Goal: Information Seeking & Learning: Understand process/instructions

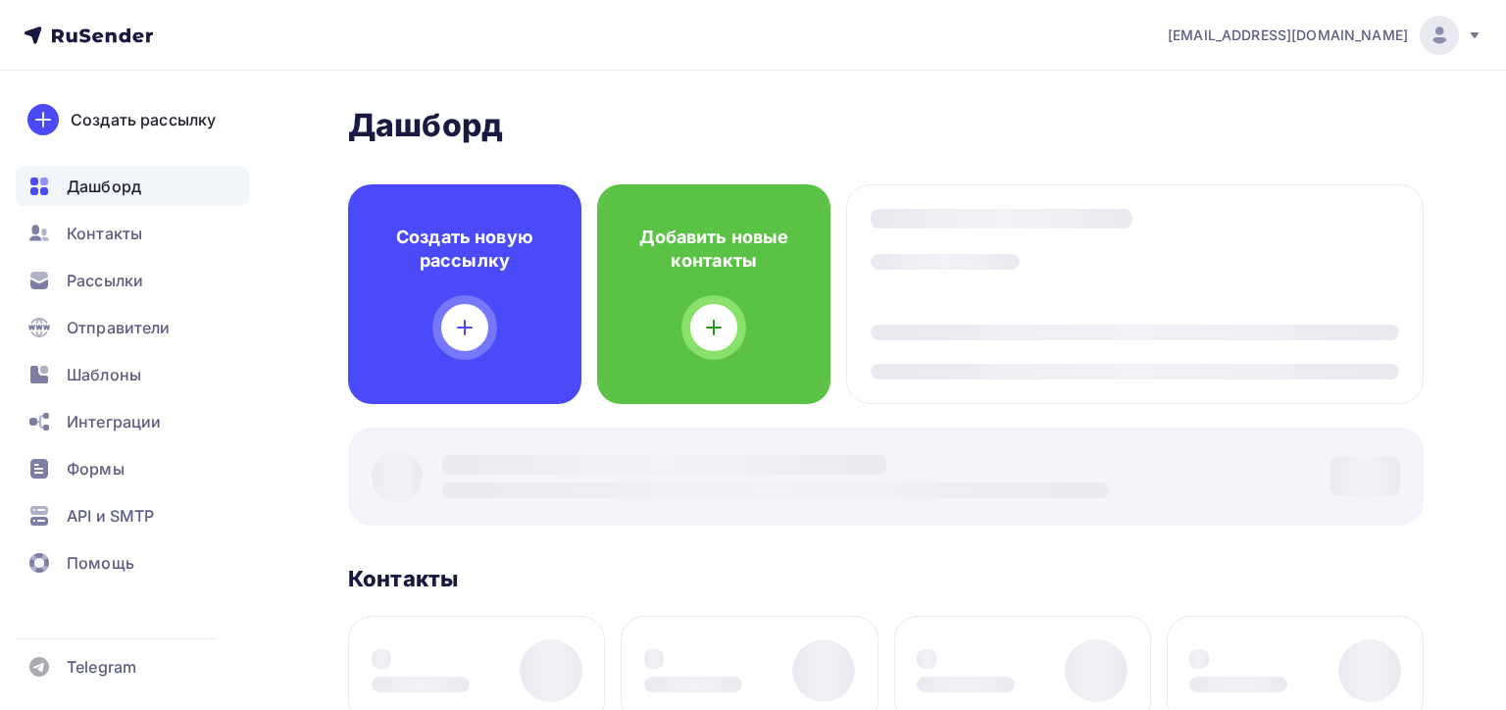
click at [1351, 45] on div "[EMAIL_ADDRESS][DOMAIN_NAME]" at bounding box center [1324, 35] width 315 height 39
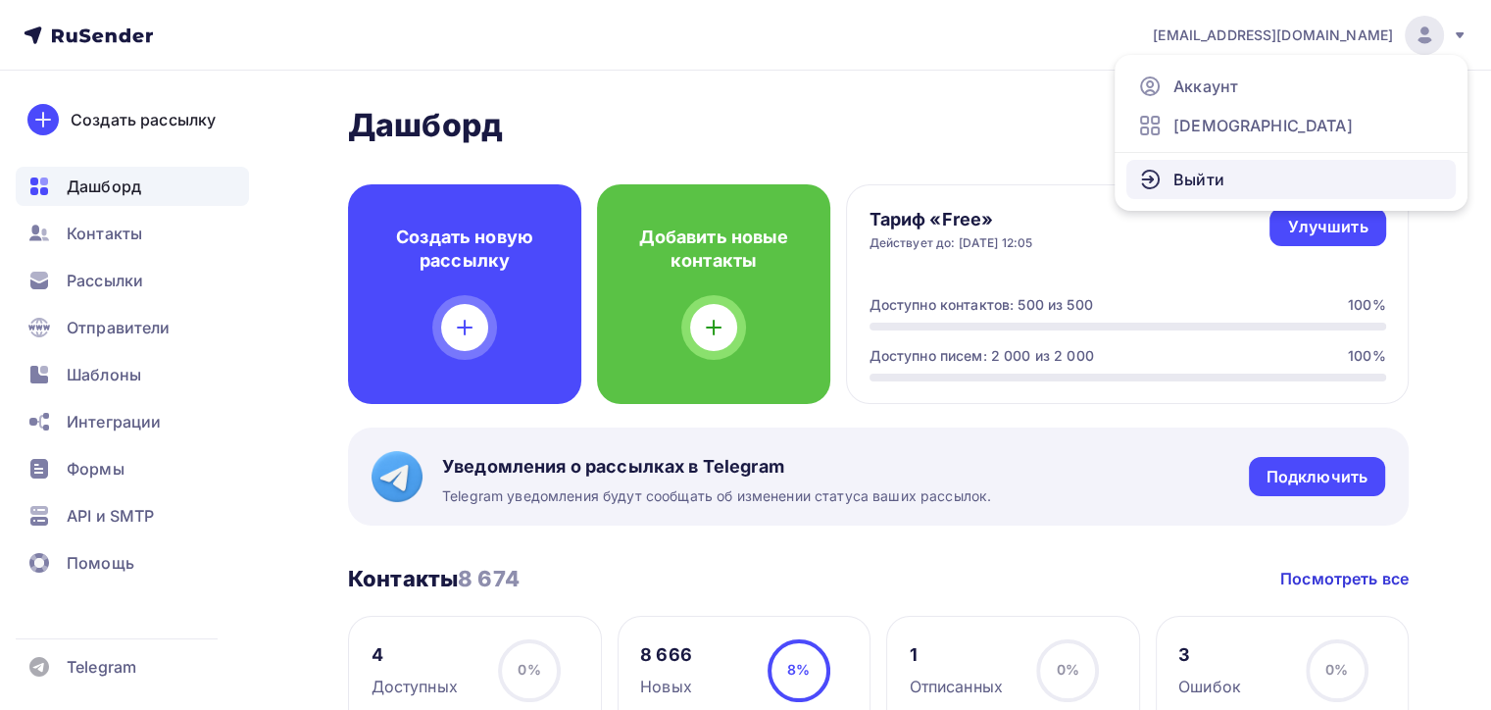
click at [1237, 174] on link "Выйти" at bounding box center [1290, 179] width 329 height 39
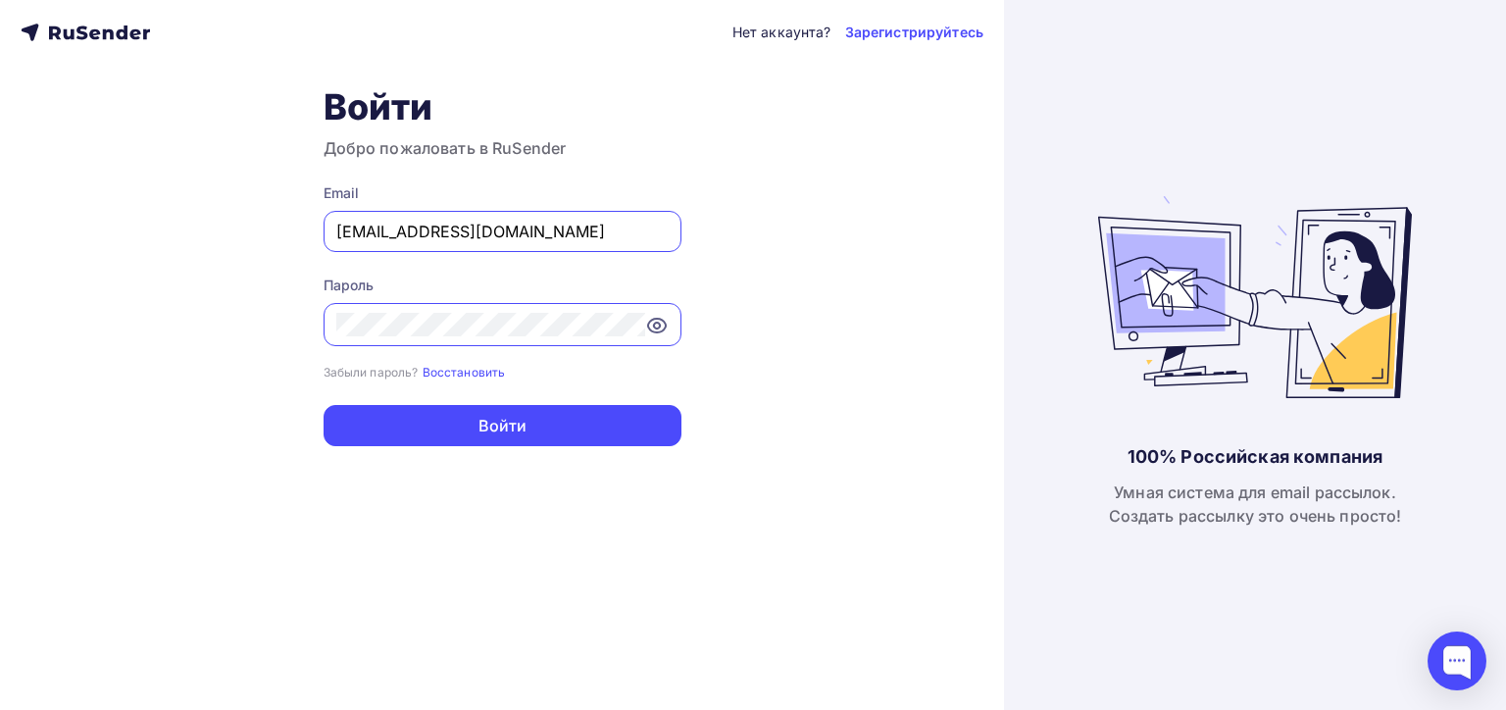
click at [622, 232] on input "mytreecamp@yandex.ru" at bounding box center [502, 232] width 332 height 24
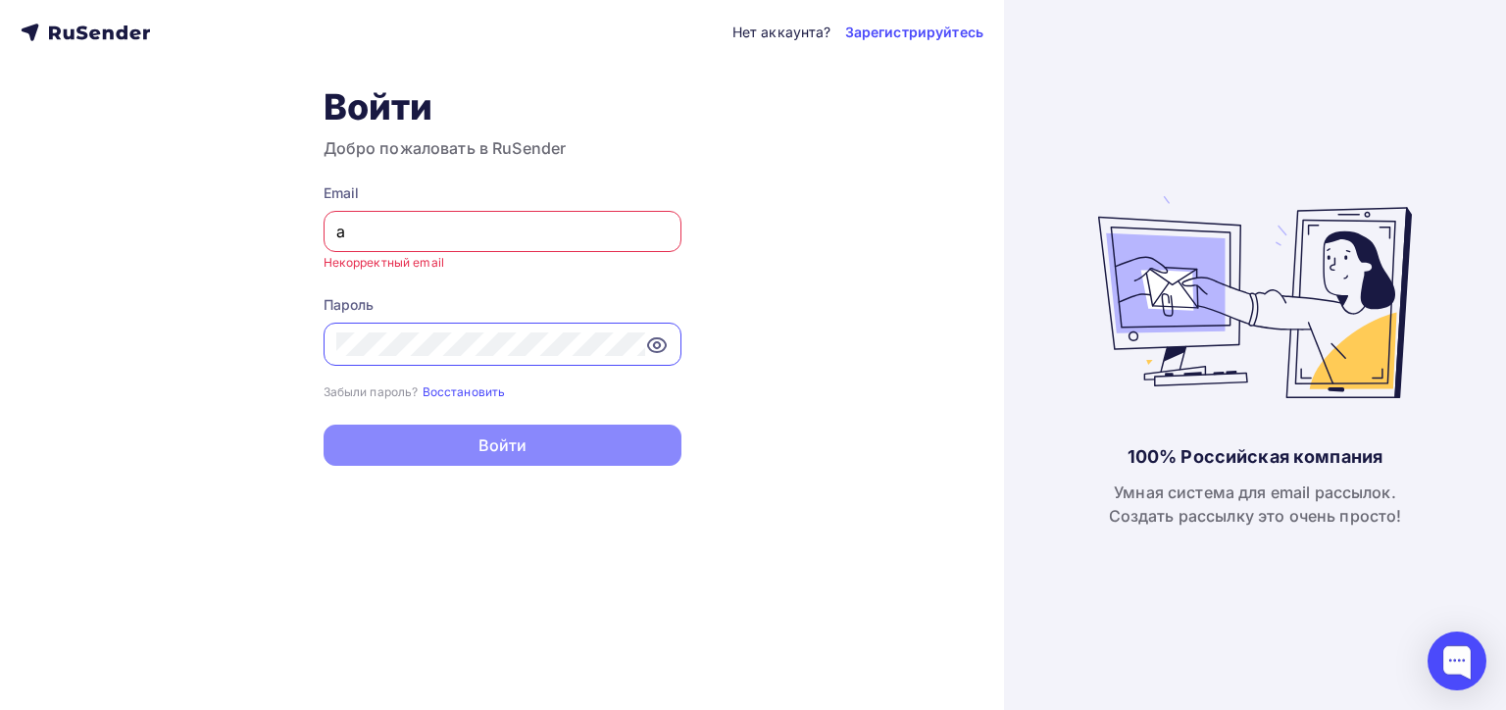
type input "a.shevtsov+rusender@ucoz-team.net"
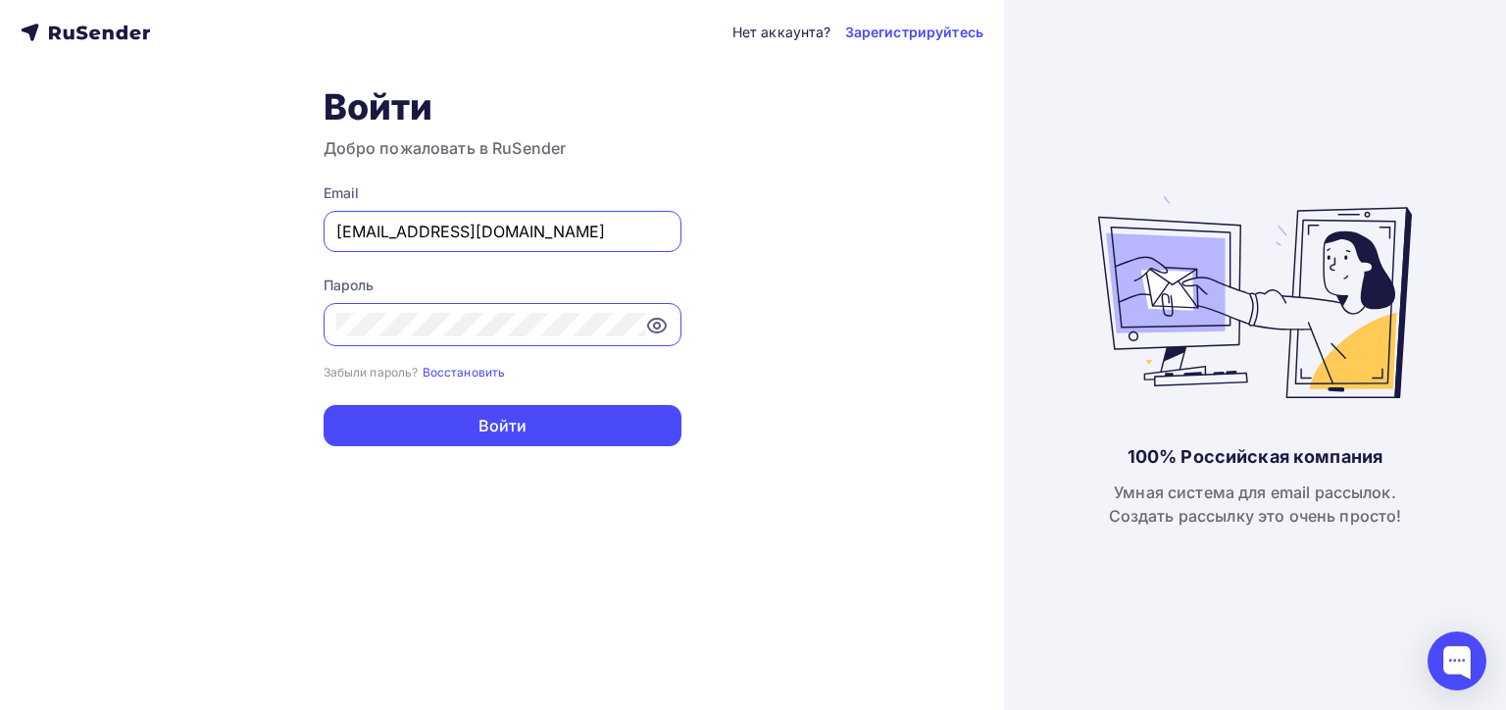
click at [490, 231] on input "a.shevtsov+rusender@ucoz-team.net" at bounding box center [502, 232] width 332 height 24
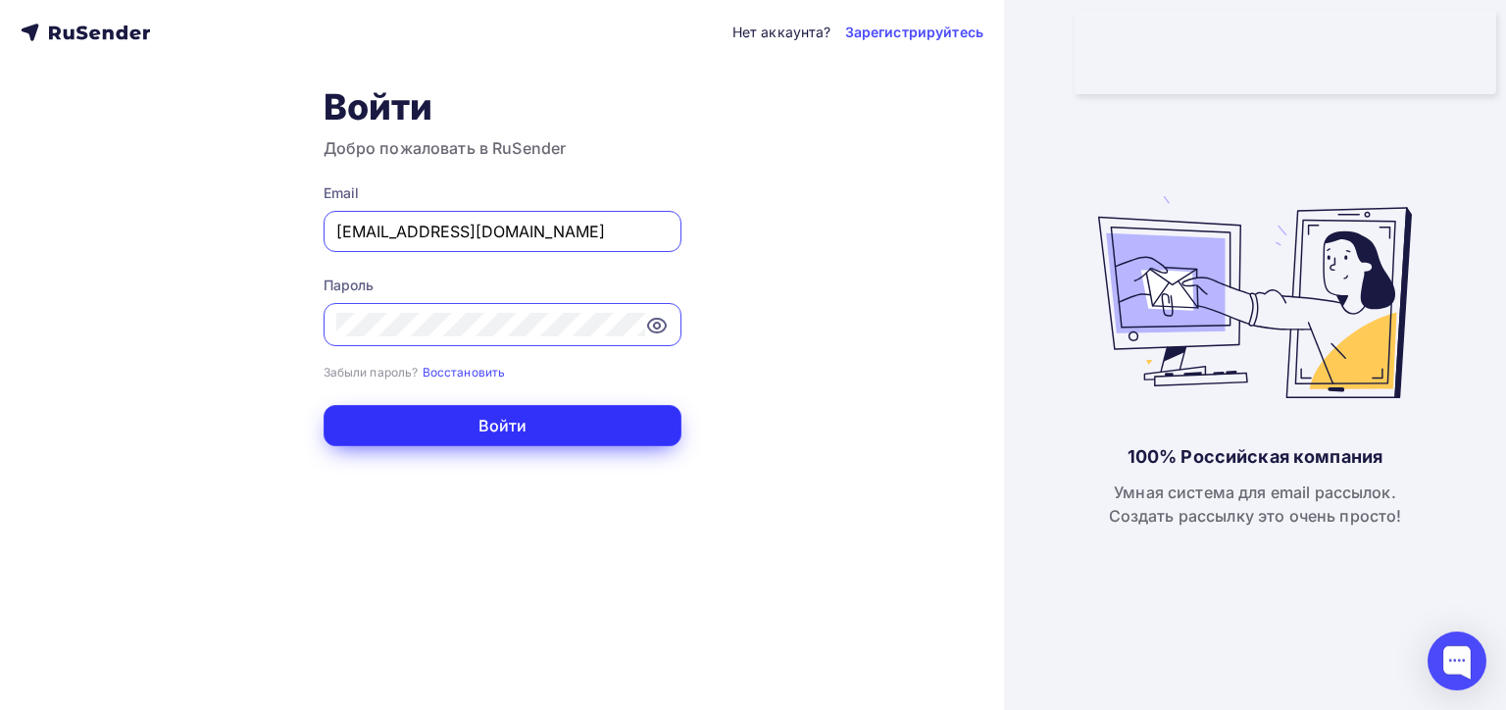
click at [506, 423] on button "Войти" at bounding box center [502, 425] width 358 height 41
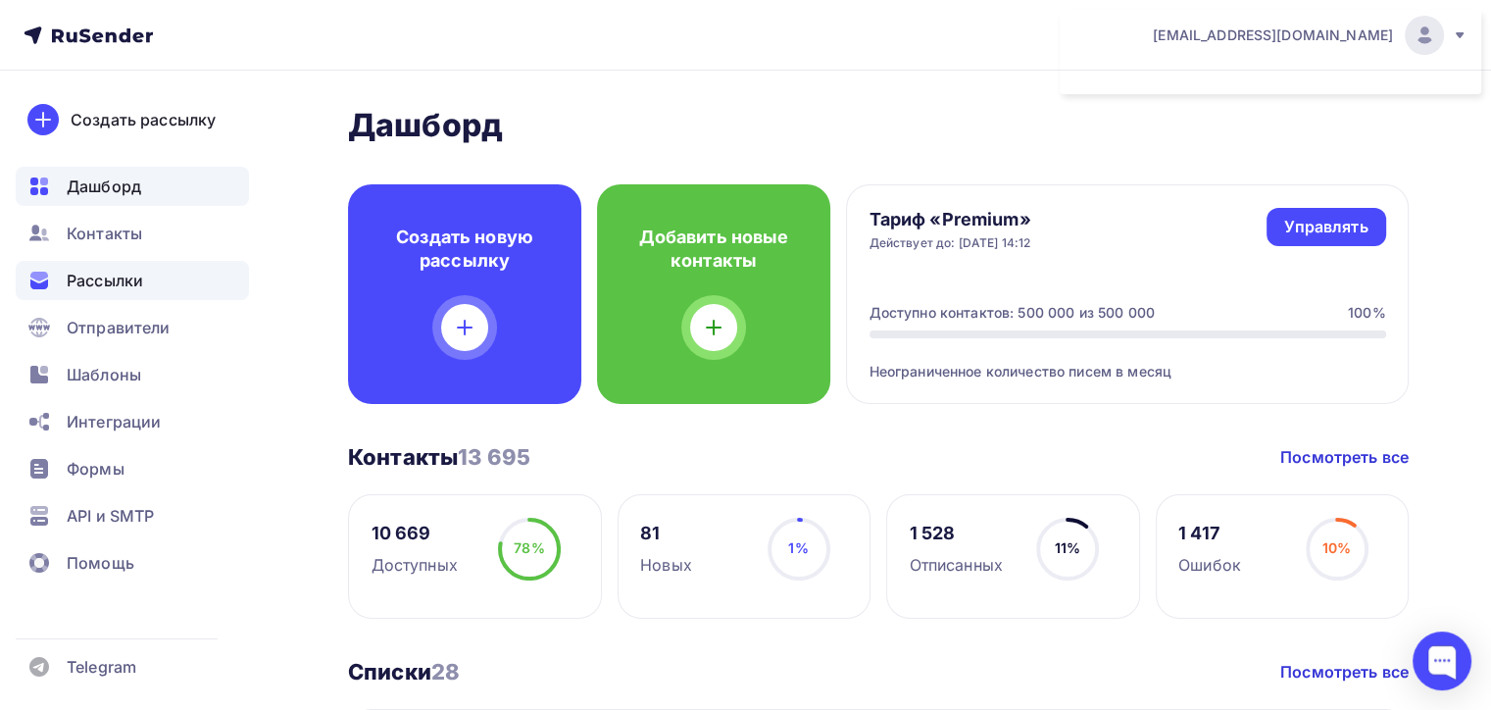
click at [144, 269] on div "Рассылки" at bounding box center [132, 280] width 233 height 39
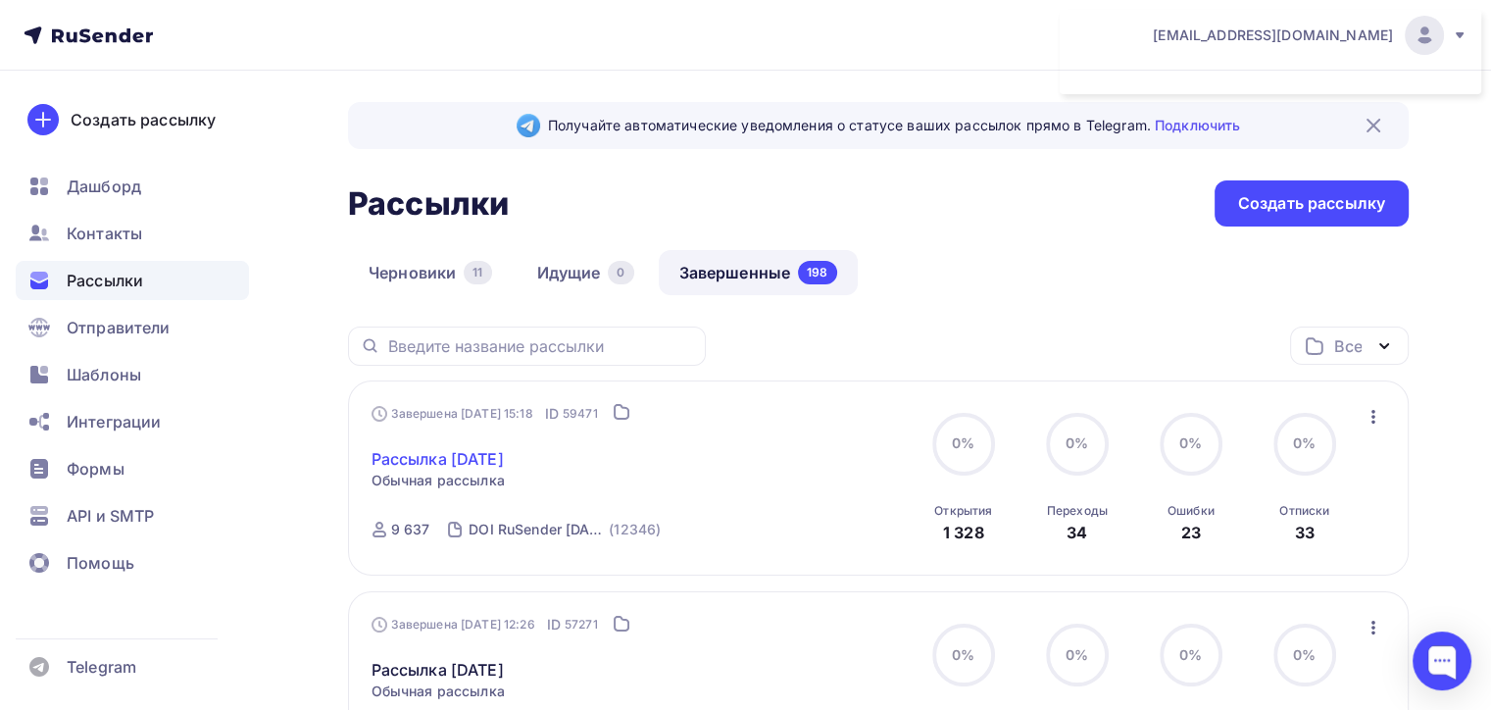
click at [489, 462] on link "Рассылка Сентябрь 2025" at bounding box center [438, 459] width 132 height 24
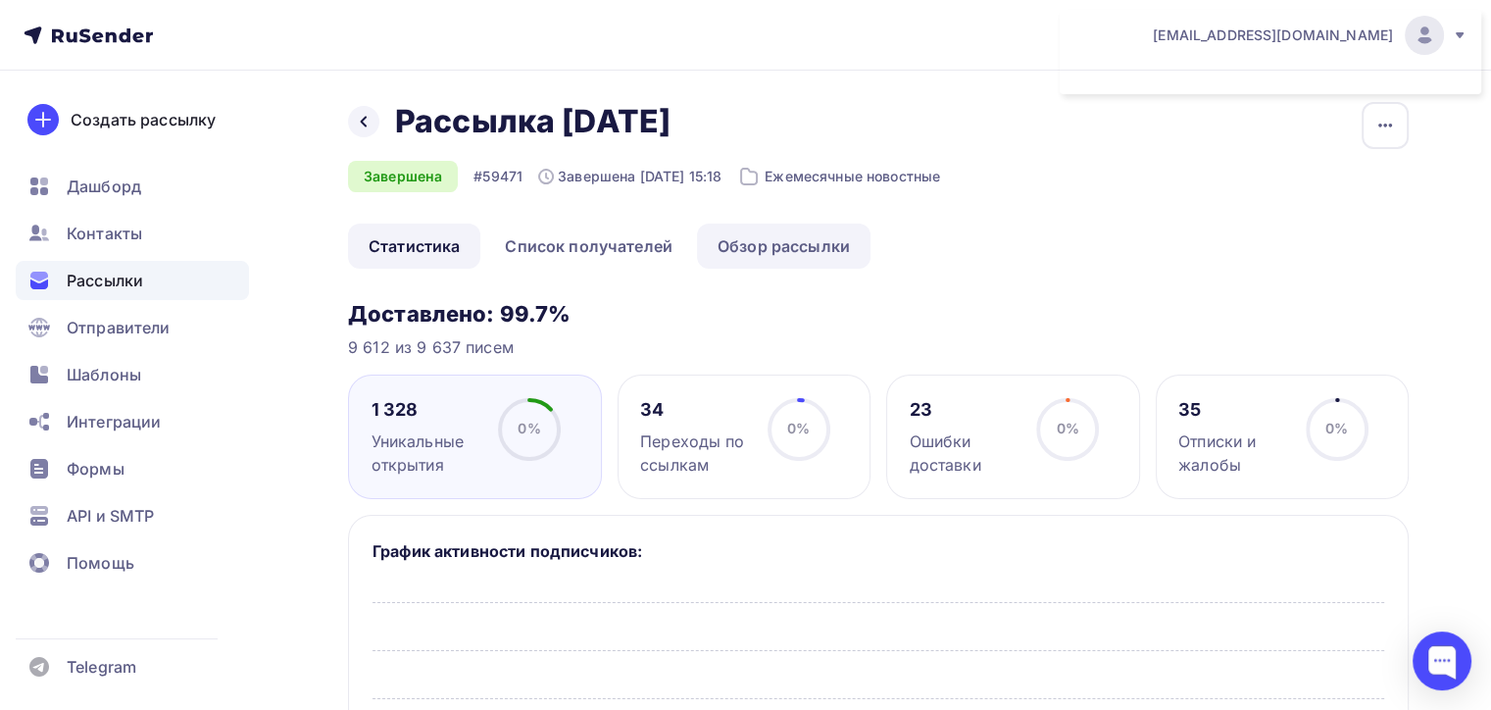
click at [761, 250] on link "Обзор рассылки" at bounding box center [784, 245] width 174 height 45
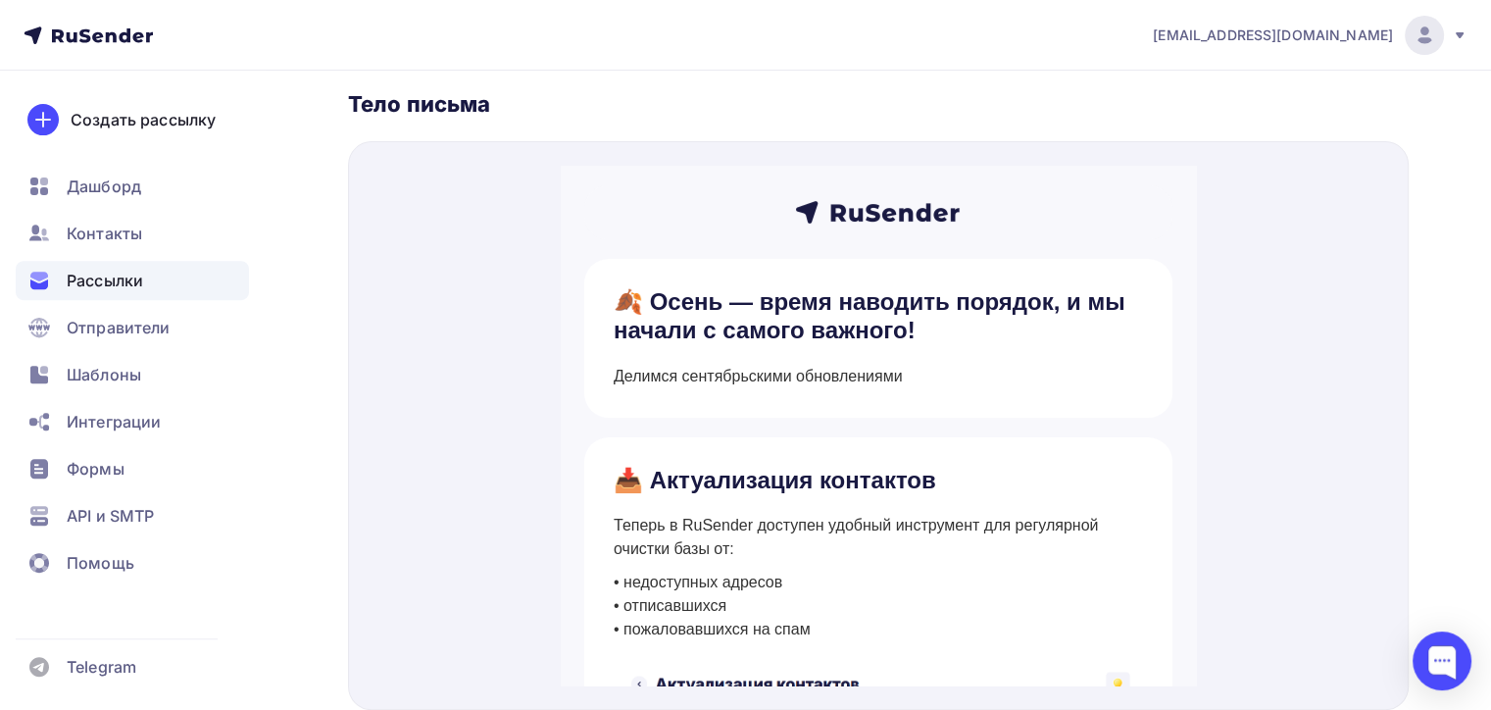
scroll to position [585, 0]
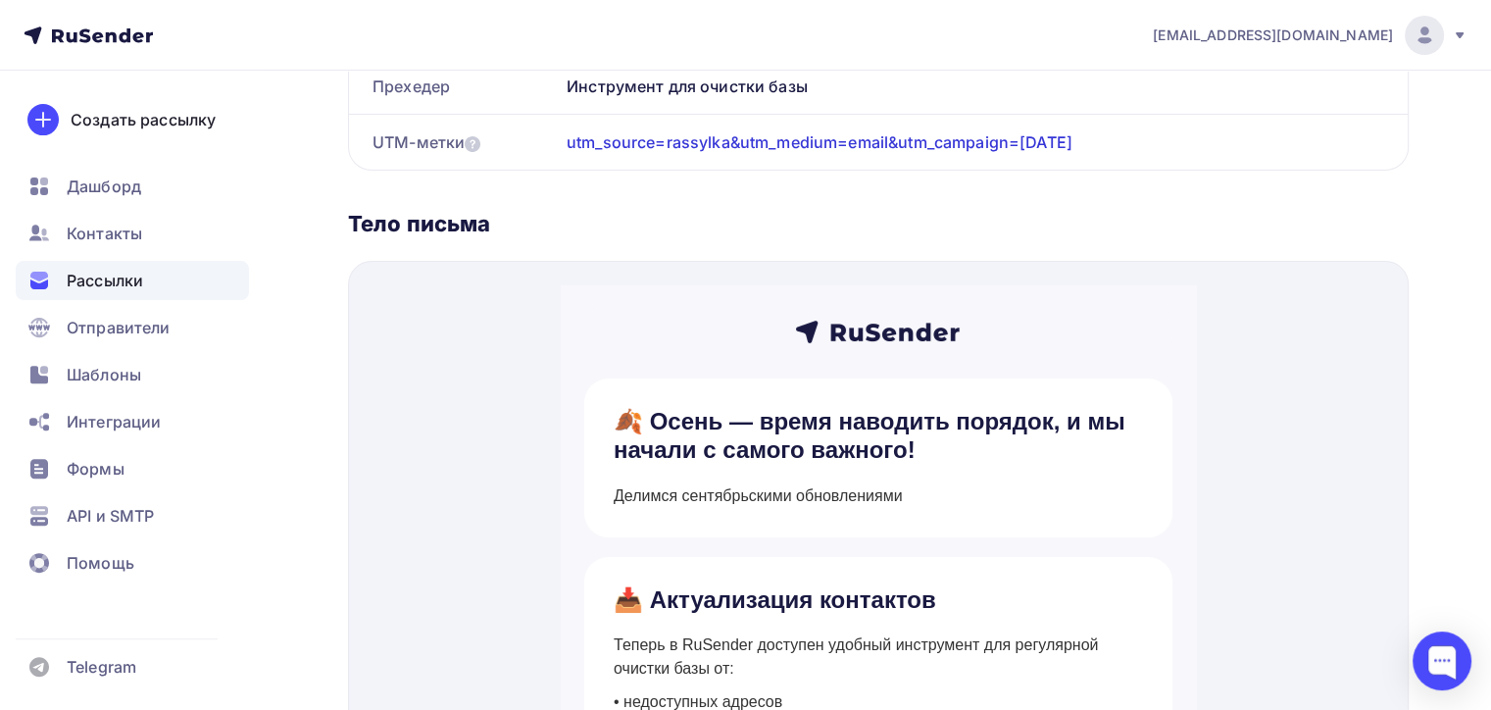
drag, startPoint x: 293, startPoint y: 220, endPoint x: 259, endPoint y: 216, distance: 34.5
click at [259, 217] on div "a.shevtsov+rusender@ucoz-team.net Аккаунт Тарифы Выйти Создать рассылку Дашборд…" at bounding box center [745, 161] width 1491 height 1493
click at [377, 215] on div "Тело письма" at bounding box center [878, 223] width 1061 height 27
drag, startPoint x: 341, startPoint y: 217, endPoint x: 488, endPoint y: 223, distance: 147.2
click at [488, 223] on div "Назад Рассылка Сентябрь 2025 Рассылка Сентябрь 2025 Завершена #59471 Завершена …" at bounding box center [745, 196] width 1491 height 1422
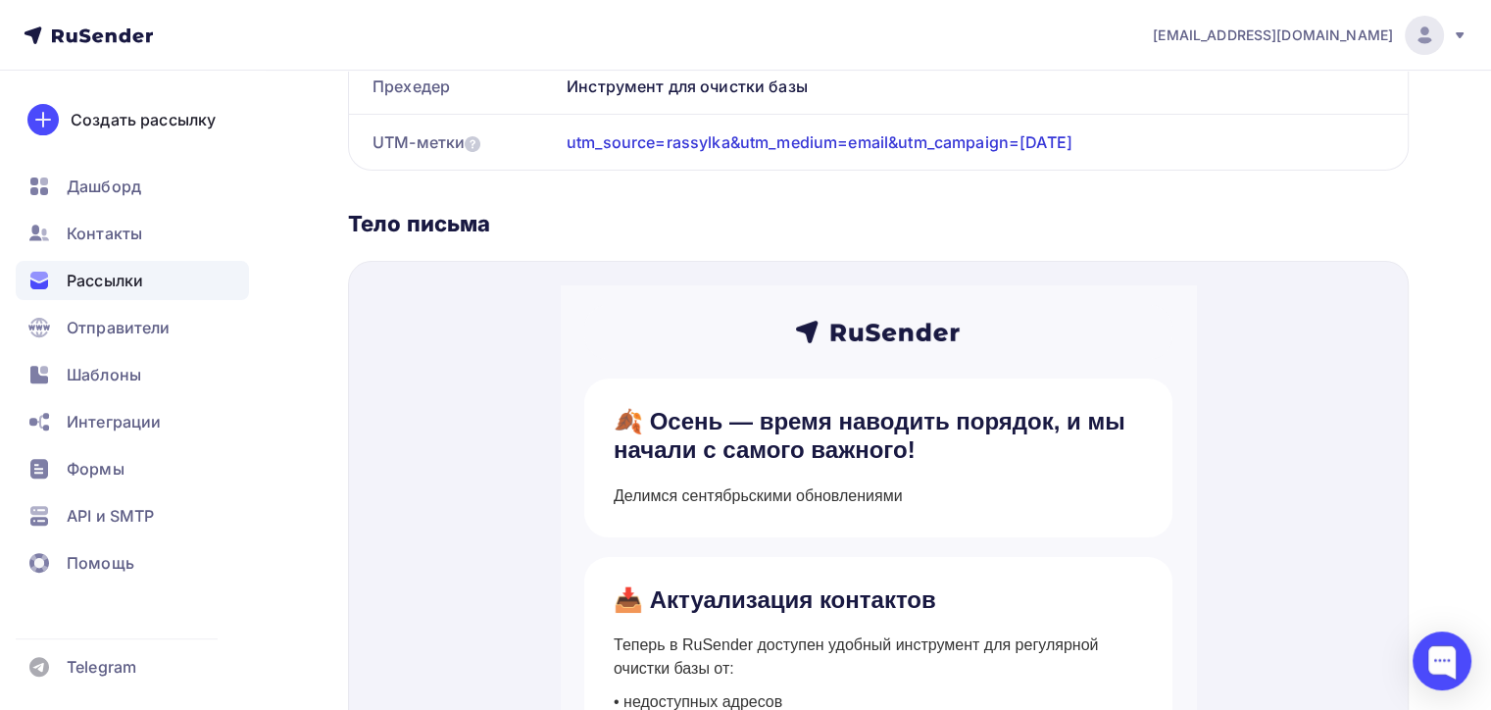
click at [514, 227] on div "Тело письма" at bounding box center [878, 223] width 1061 height 27
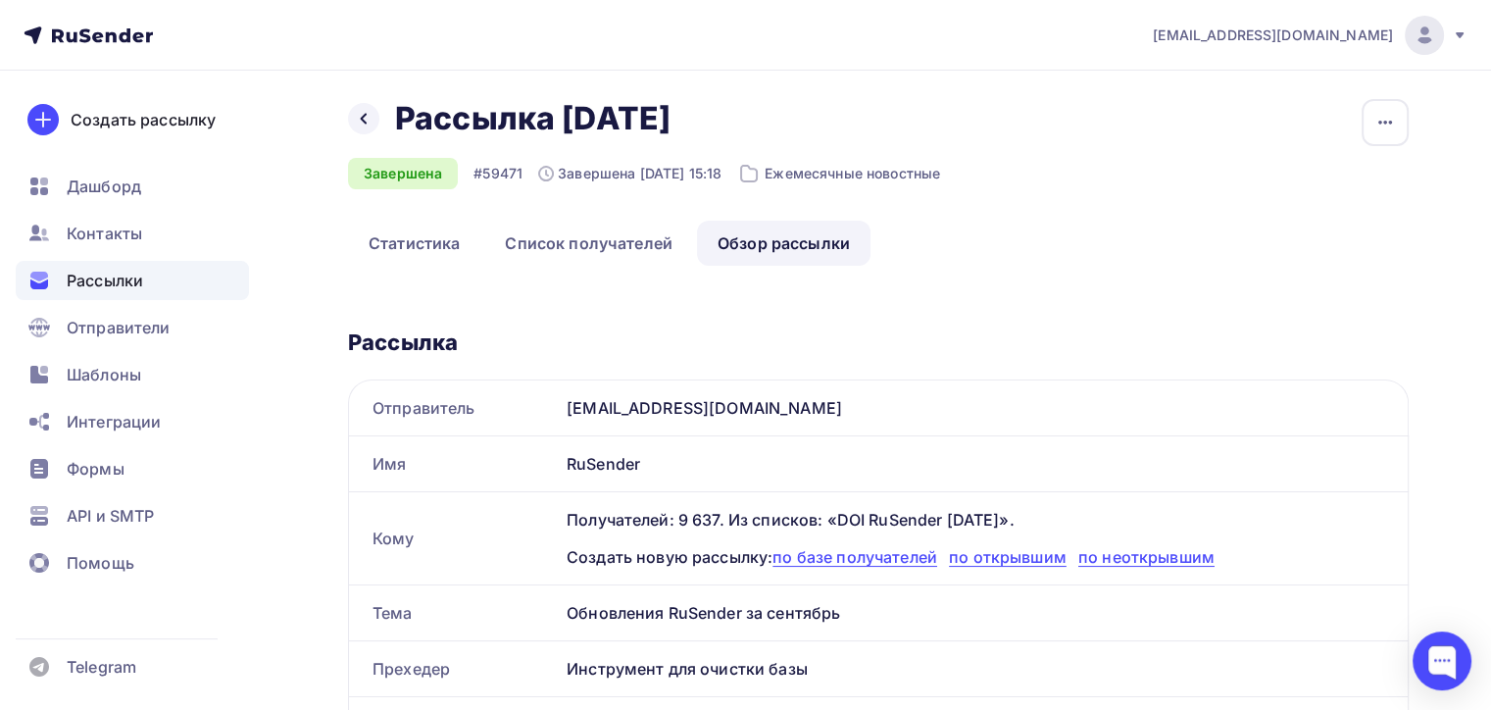
scroll to position [0, 0]
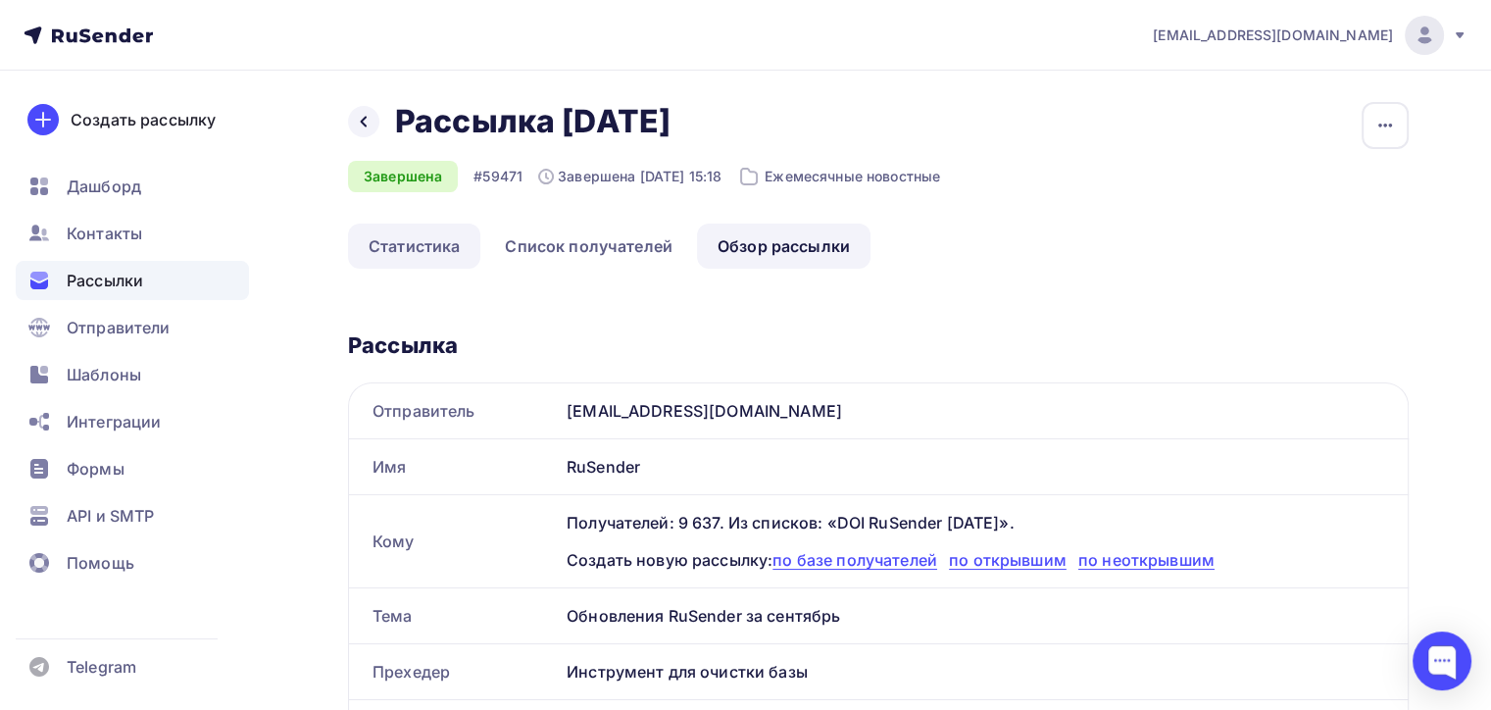
click at [392, 239] on link "Статистика" at bounding box center [414, 245] width 132 height 45
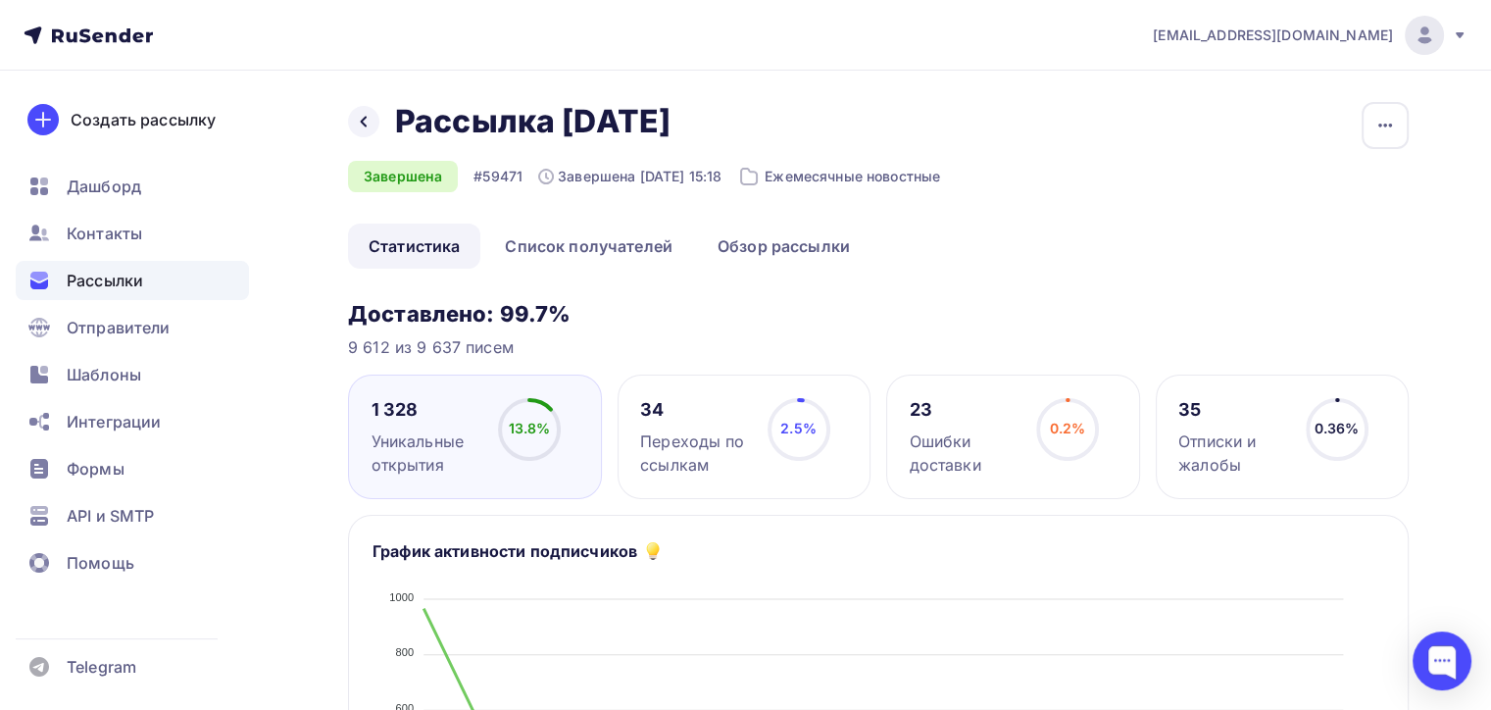
click at [696, 390] on div "34 Переходы по ссылкам 2.5% 2.5%" at bounding box center [745, 436] width 254 height 124
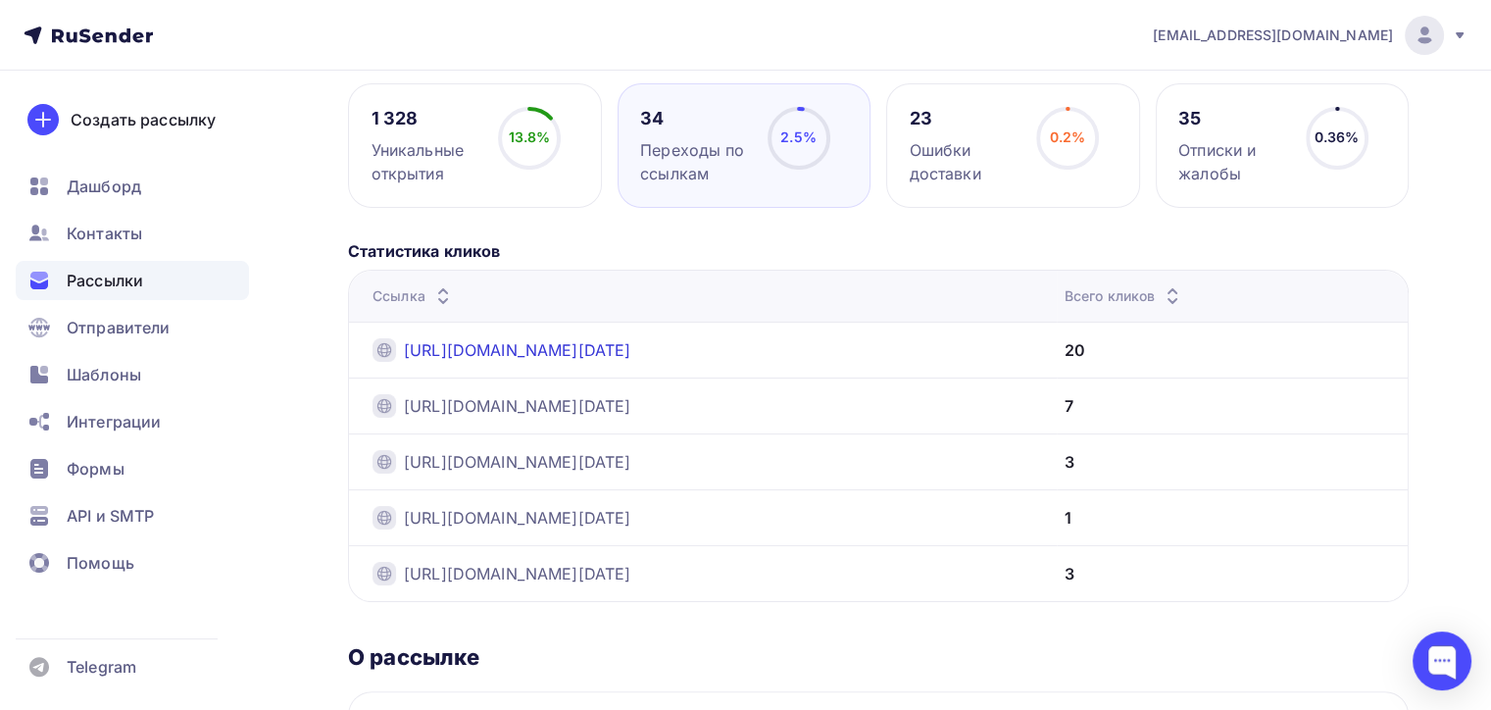
scroll to position [294, 0]
drag, startPoint x: 351, startPoint y: 247, endPoint x: 546, endPoint y: 243, distance: 195.1
click at [353, 247] on h5 "Статистика кликов" at bounding box center [878, 248] width 1061 height 24
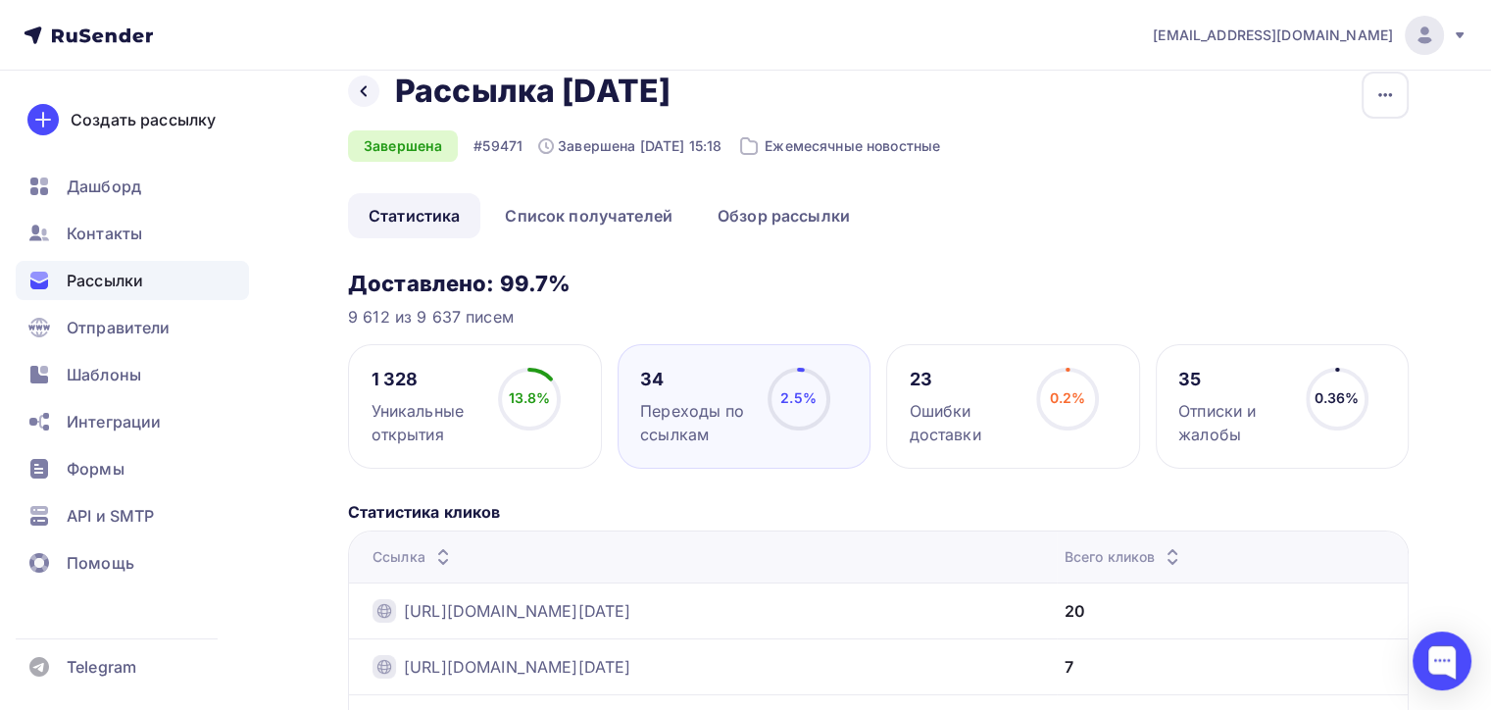
scroll to position [0, 0]
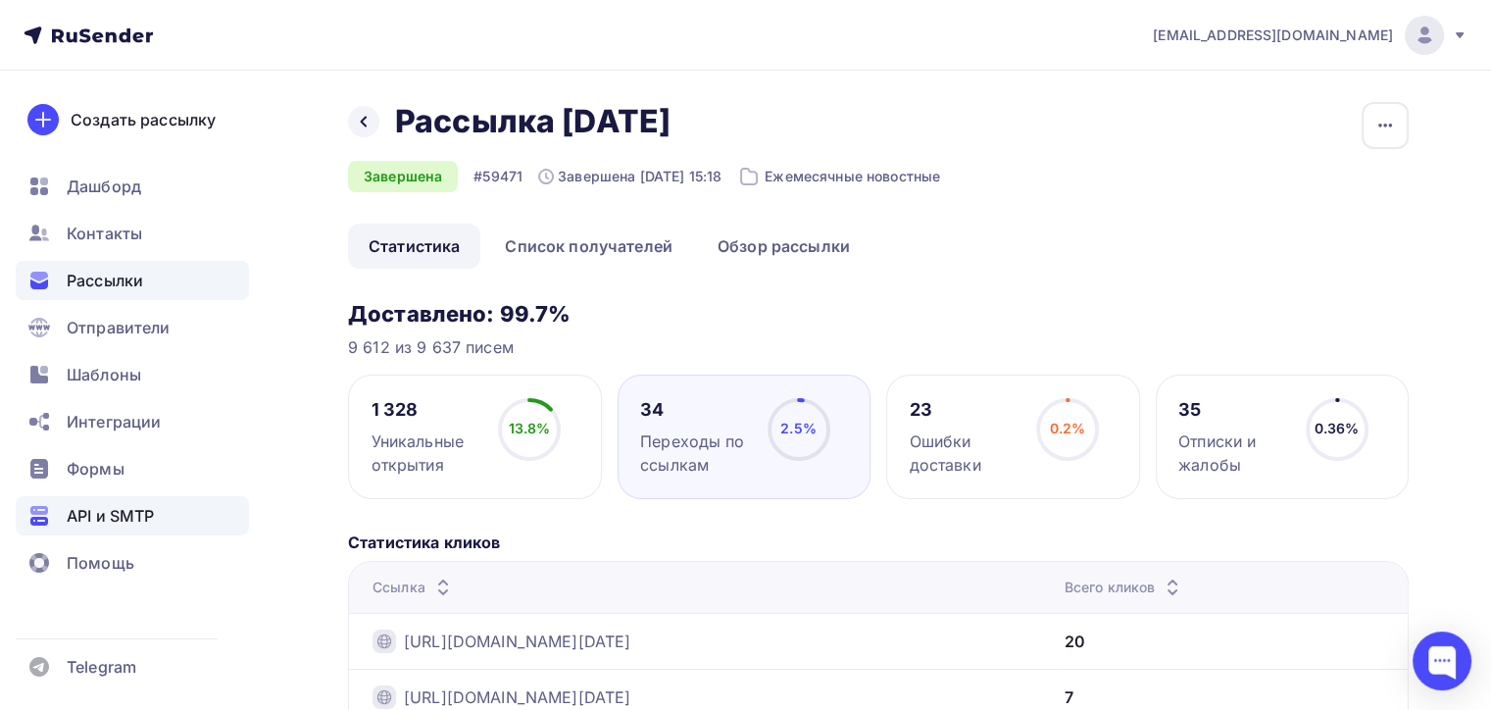
click at [114, 521] on span "API и SMTP" at bounding box center [110, 516] width 87 height 24
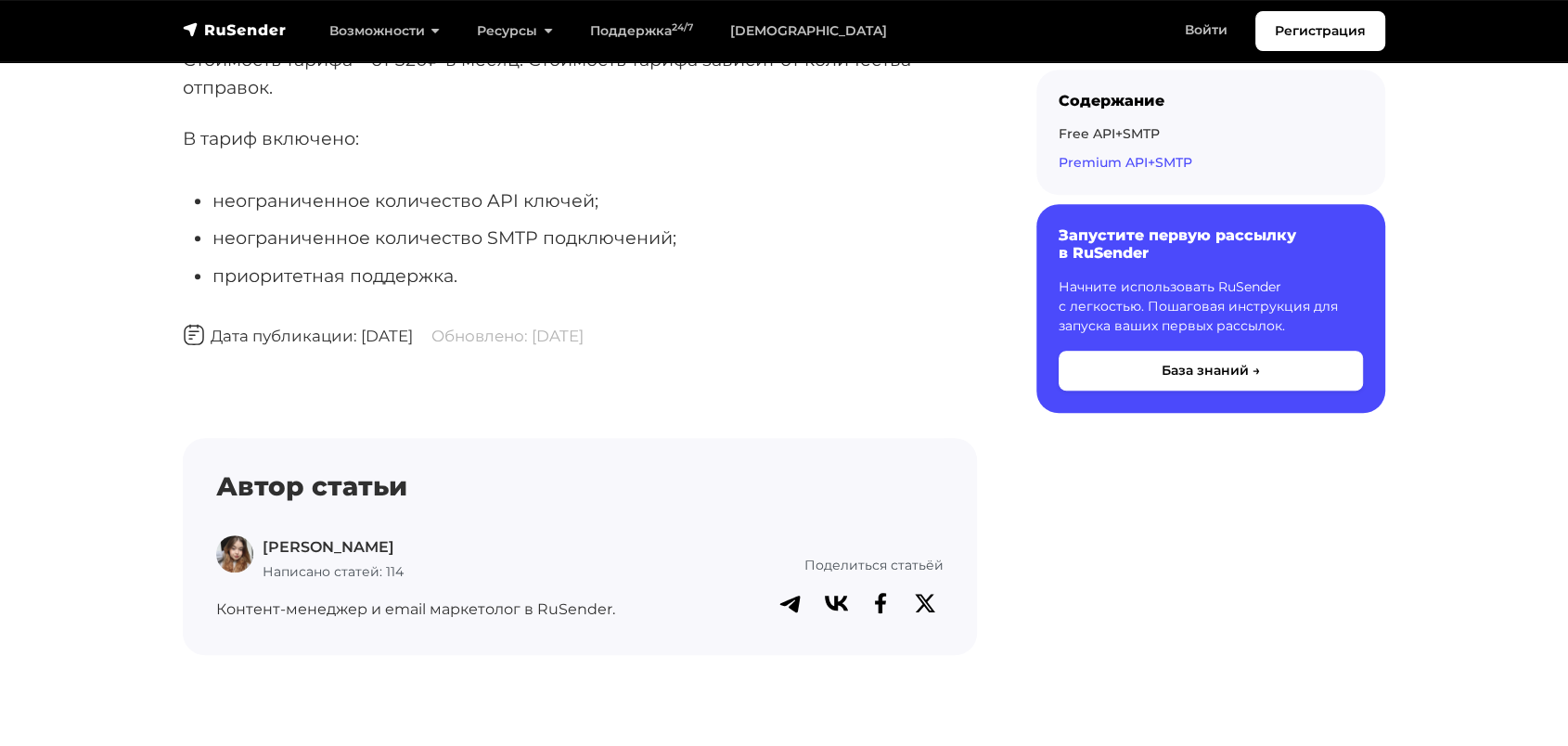
scroll to position [1134, 0]
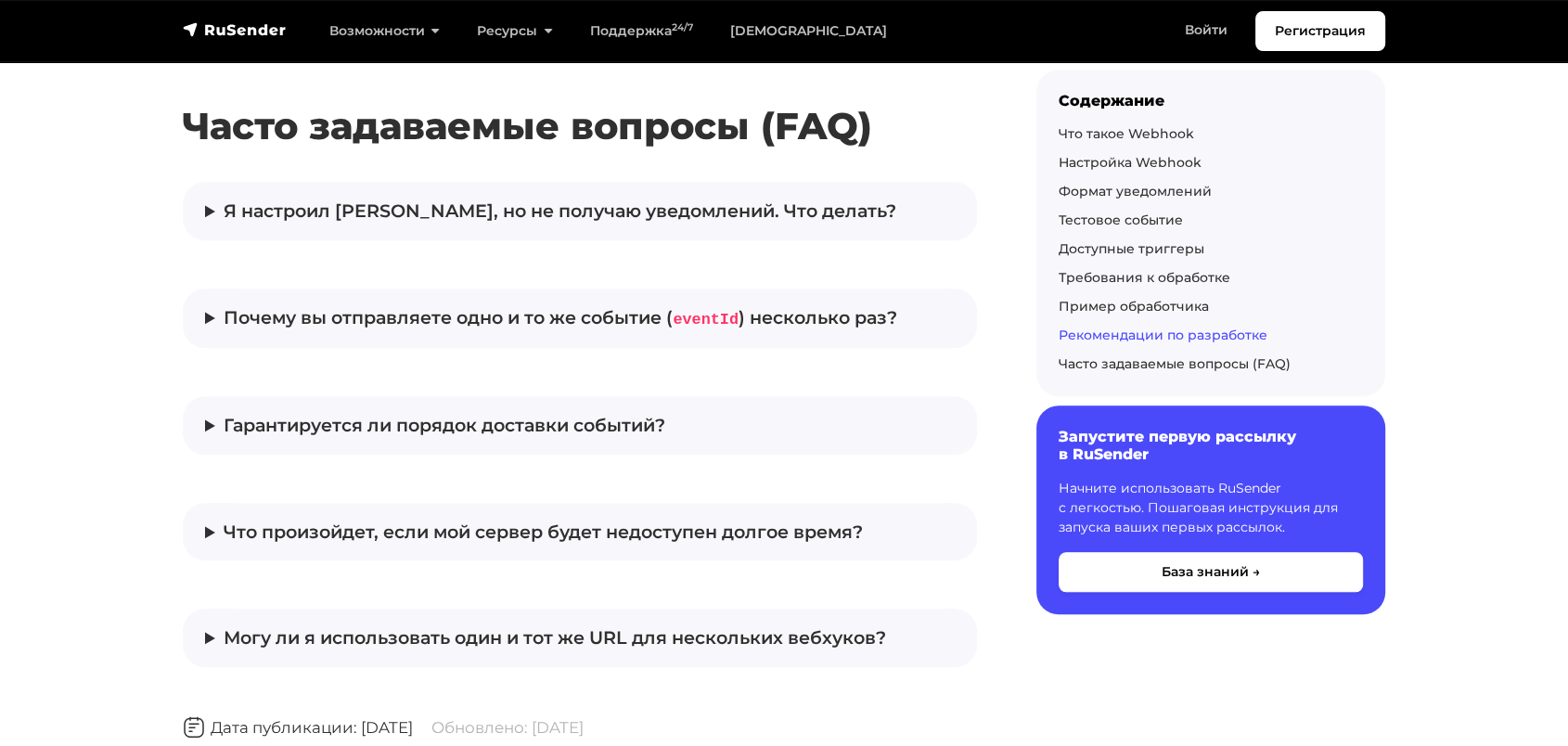
scroll to position [8511, 0]
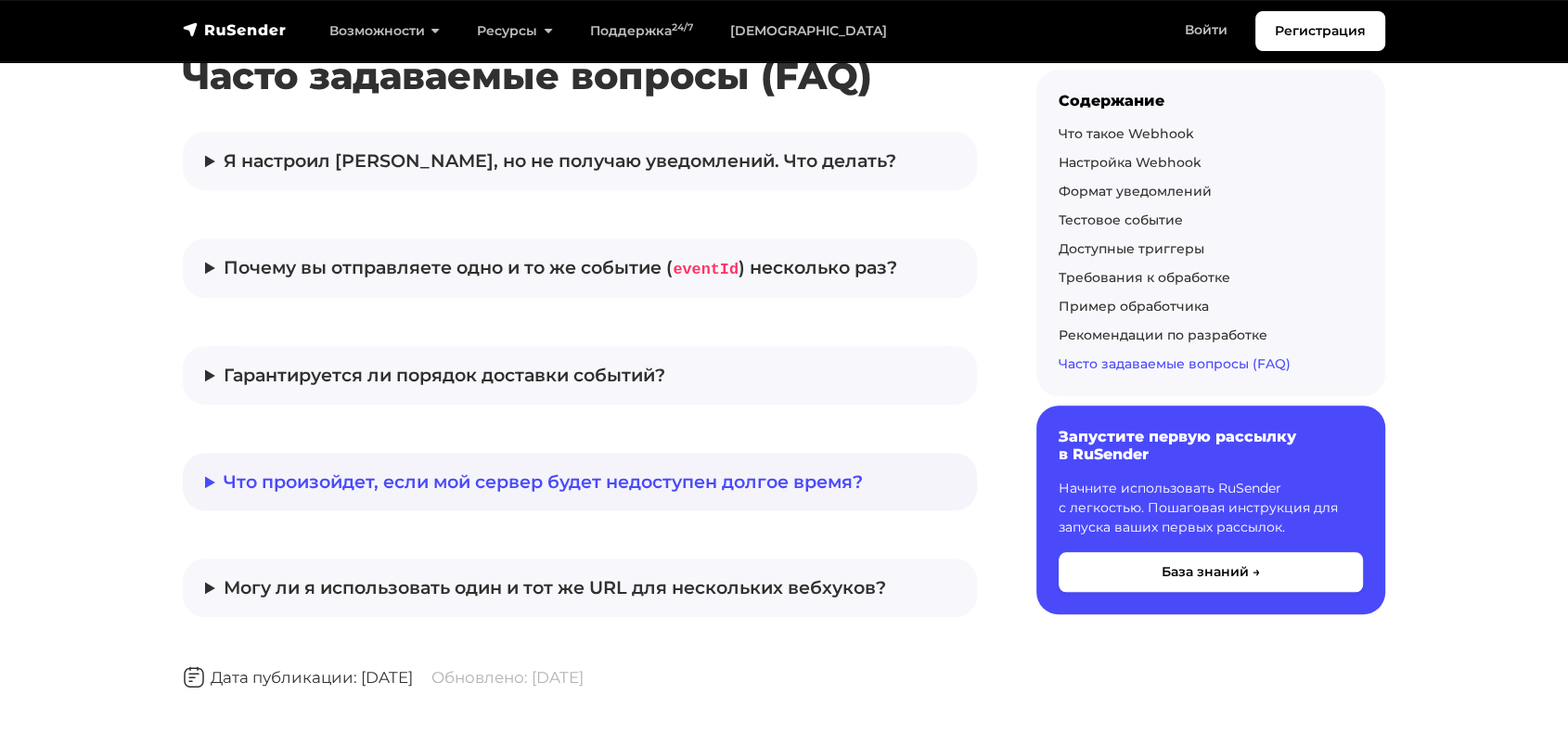
click at [532, 453] on details "Что произойдет, если мой сервер будет недоступен долгое время? Мы будем пытатьс…" at bounding box center [579, 482] width 794 height 59
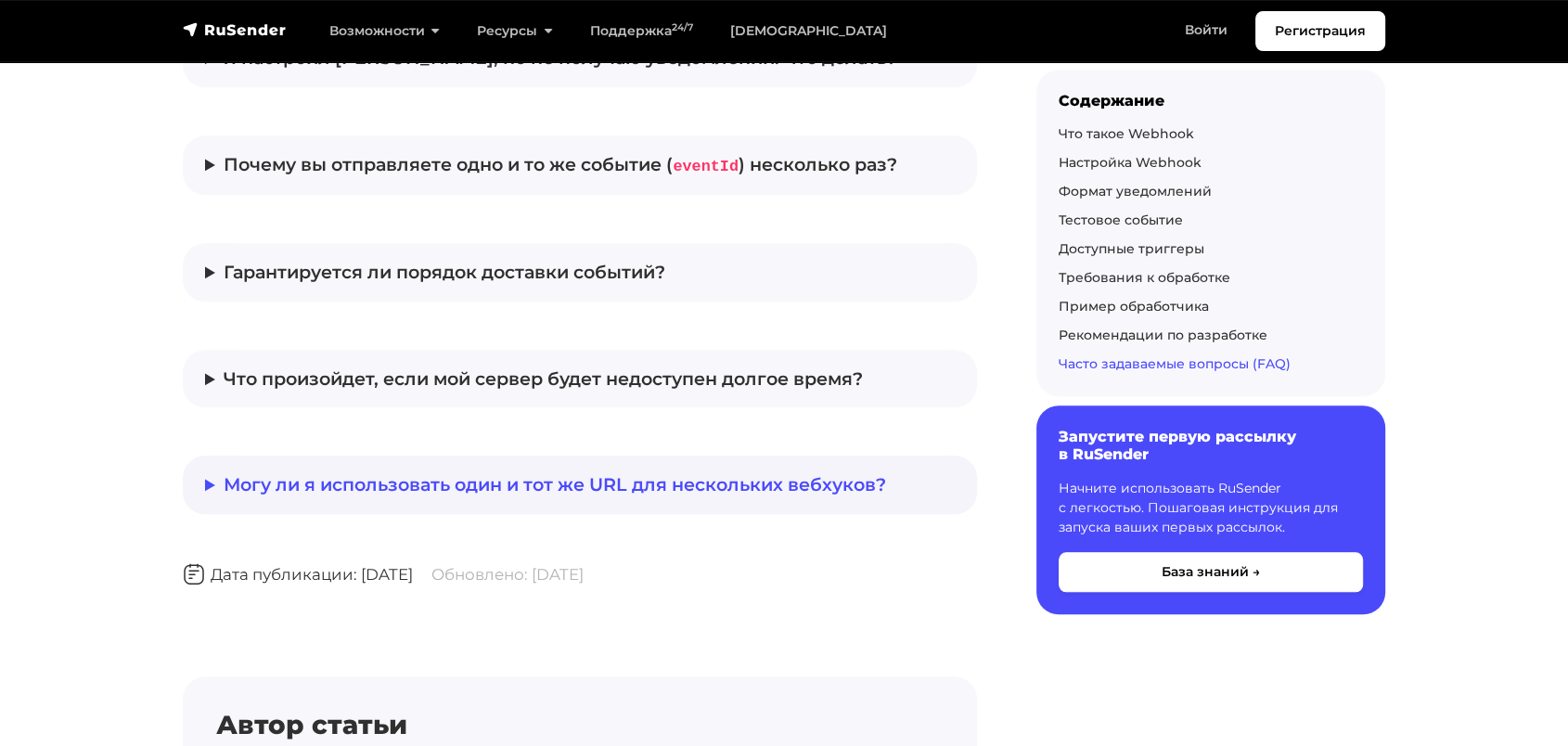
click at [514, 471] on summary "Могу ли я использовать один и тот же URL для нескольких вебхуков?" at bounding box center [580, 485] width 749 height 28
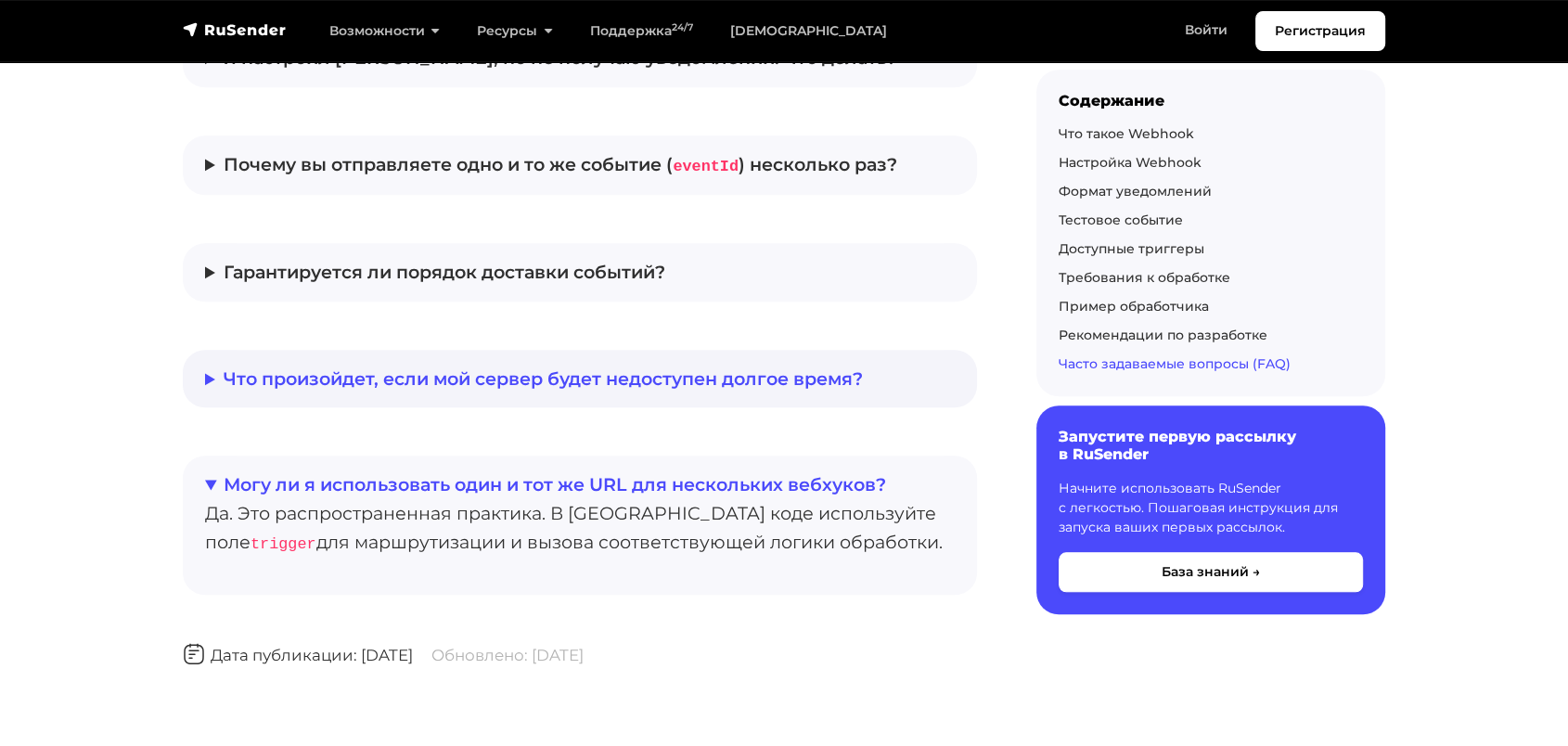
click at [478, 364] on summary "Что произойдет, если мой сервер будет недоступен долгое время?" at bounding box center [580, 379] width 749 height 28
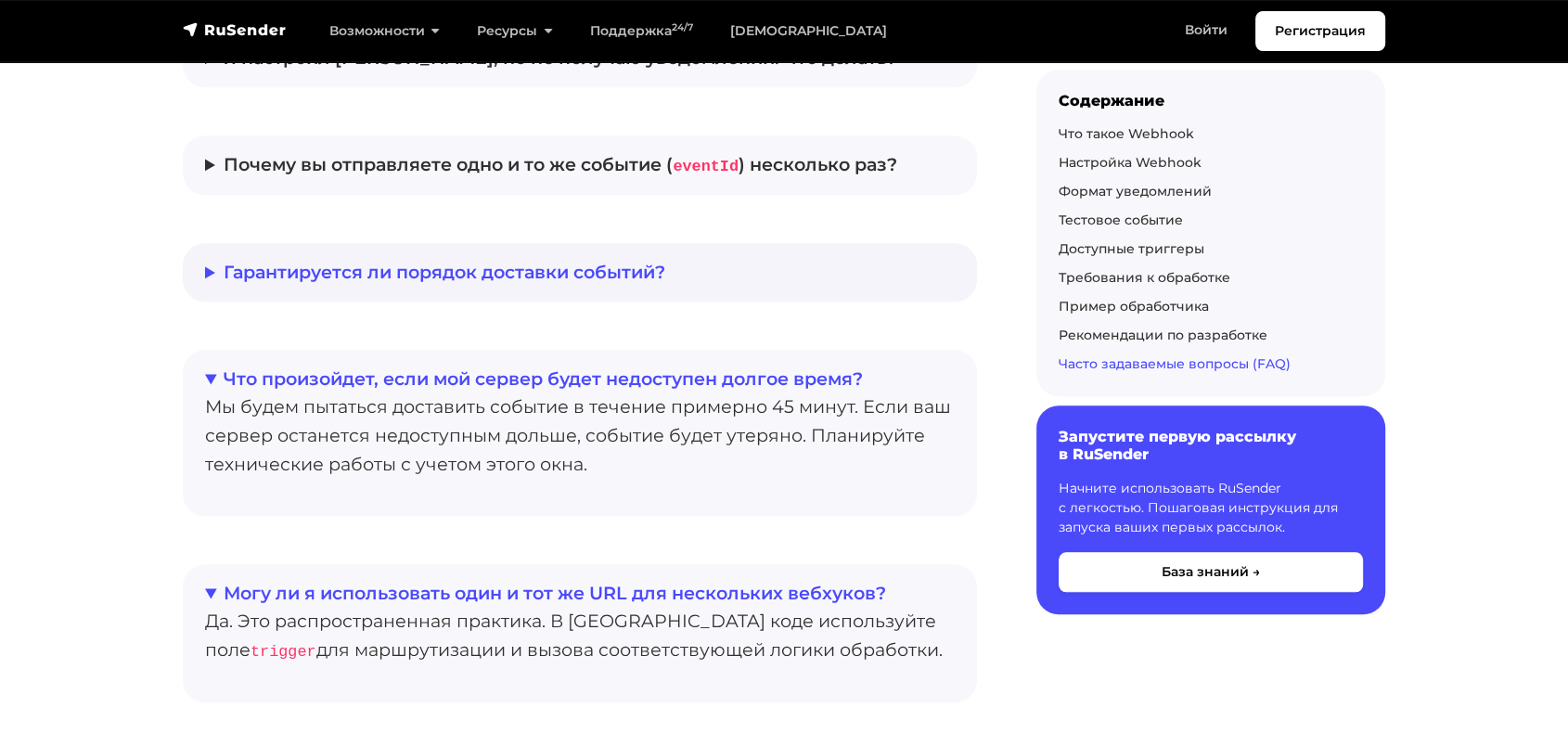
click at [400, 258] on summary "Гарантируется ли порядок доставки событий?" at bounding box center [580, 273] width 749 height 28
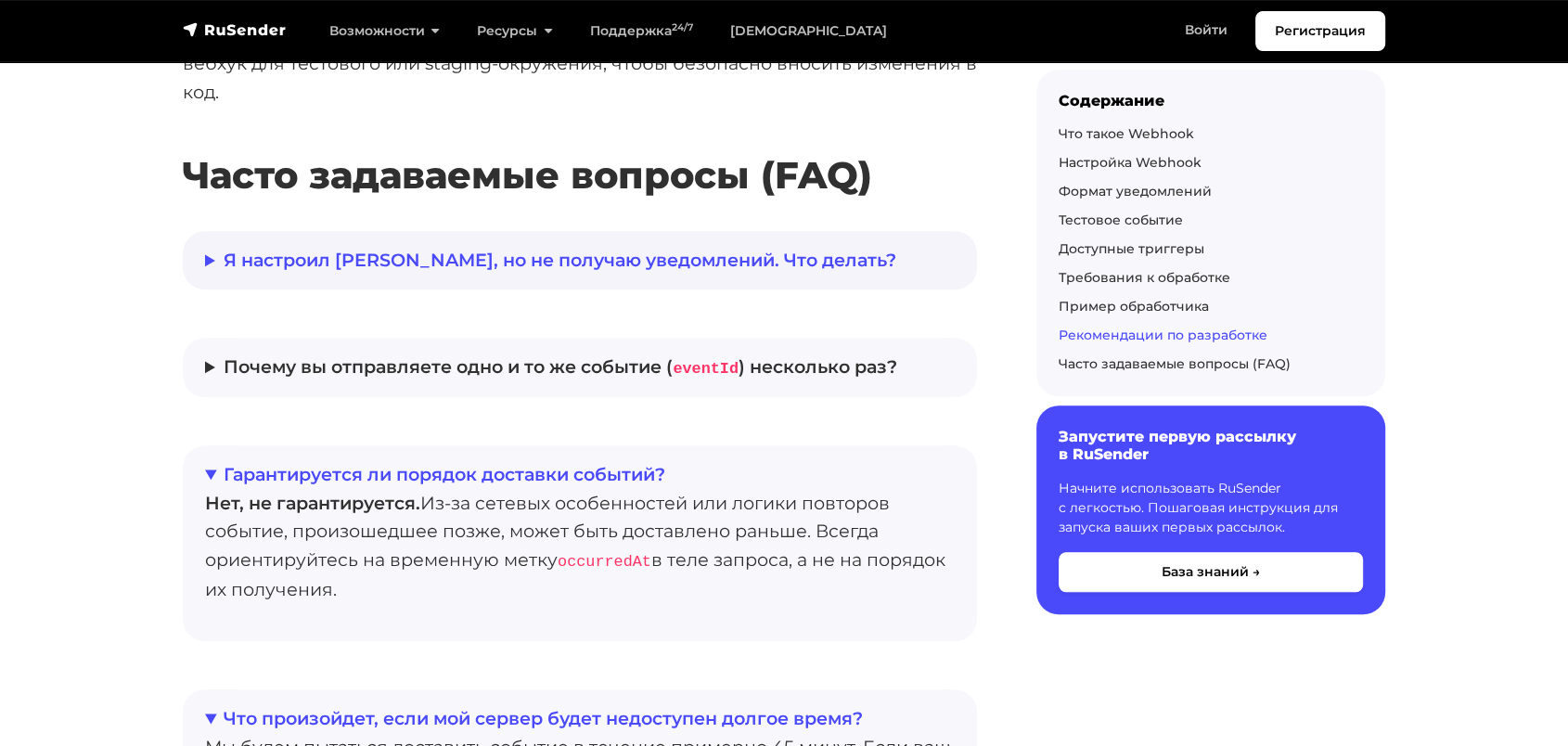
scroll to position [8408, 0]
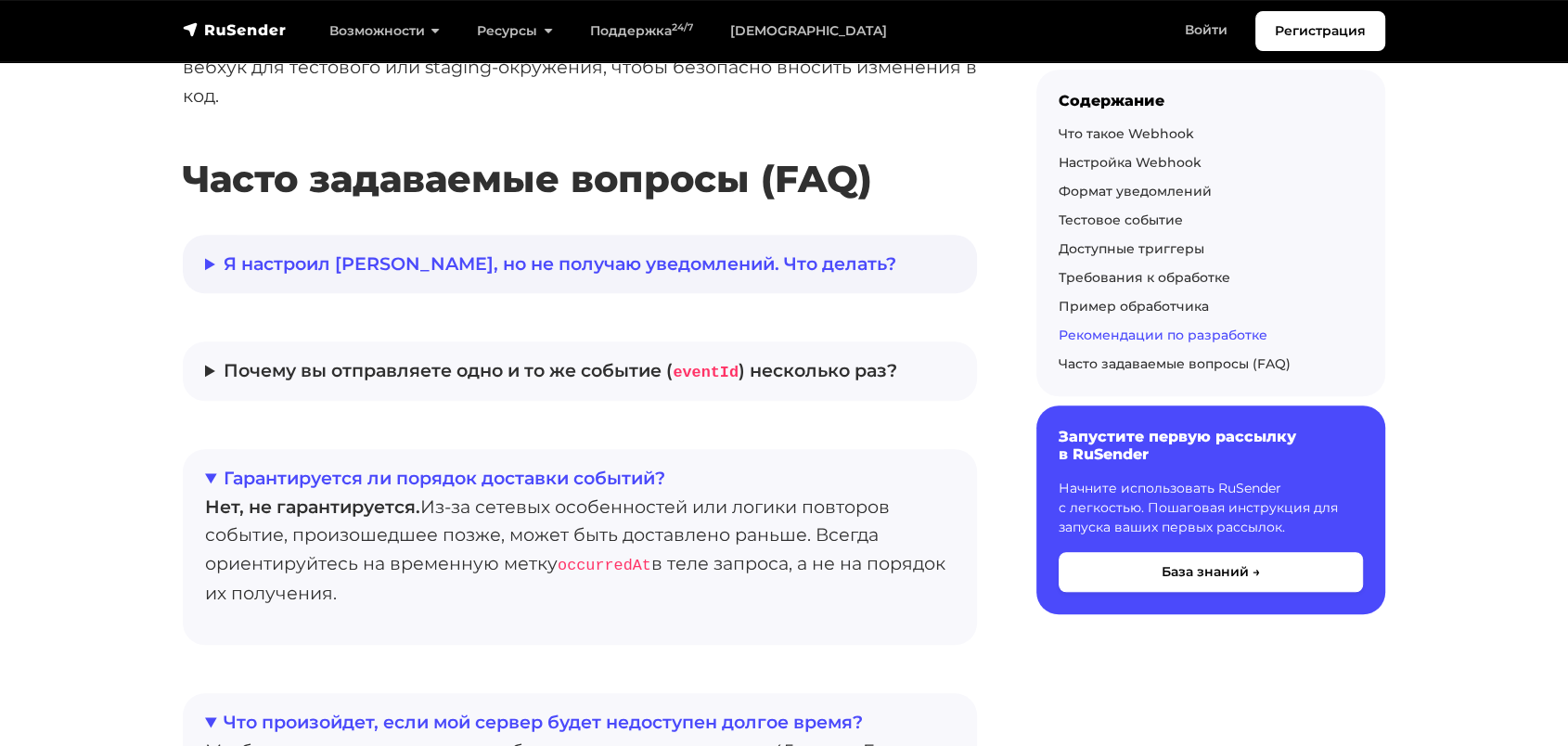
click at [388, 253] on details "Я настроил вебхук, но не получаю уведомлений. Что делать? Проверьте следующее: …" at bounding box center [579, 264] width 794 height 59
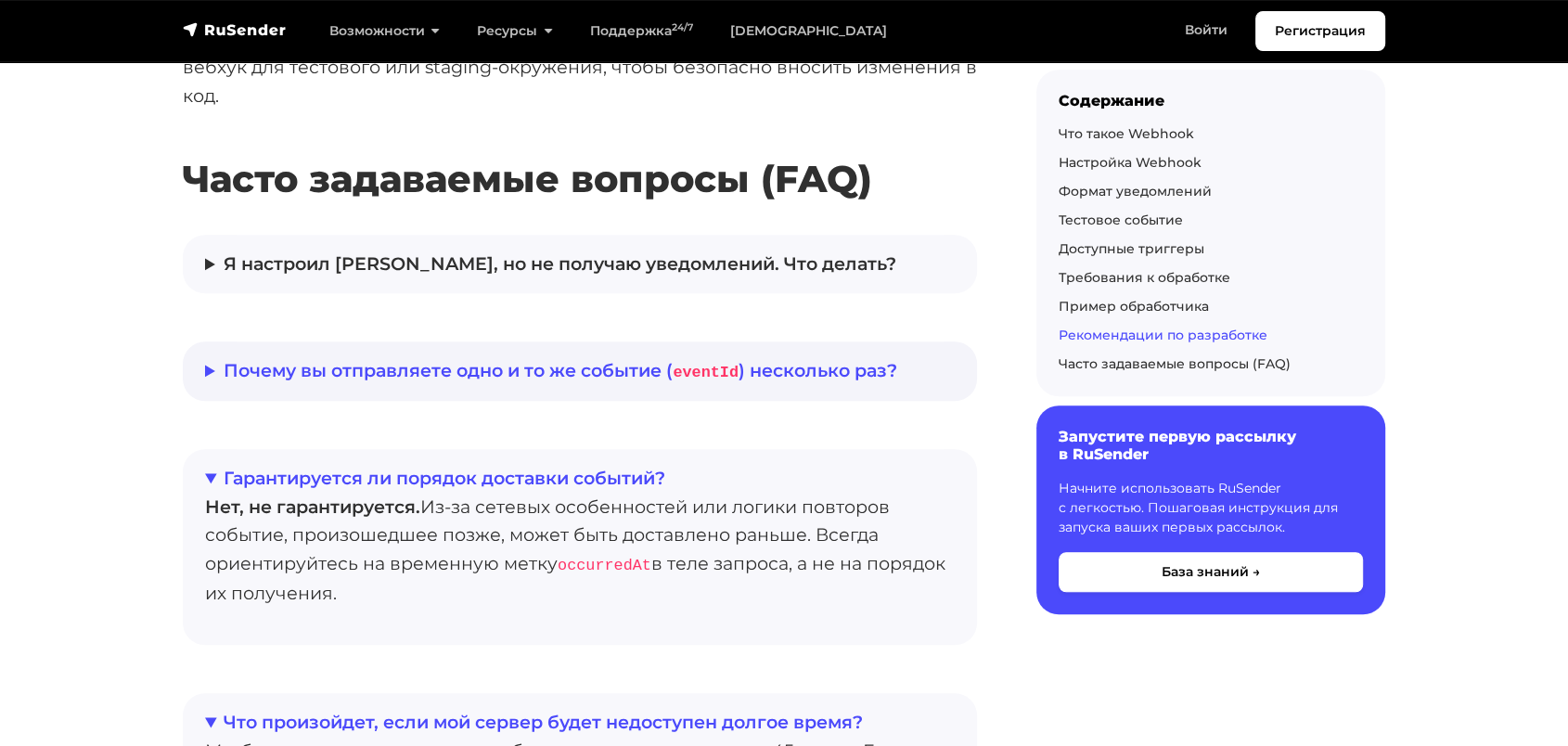
click at [417, 356] on summary "Почему вы отправляете одно и то же событие ( eventId ) несколько раз?" at bounding box center [580, 370] width 749 height 29
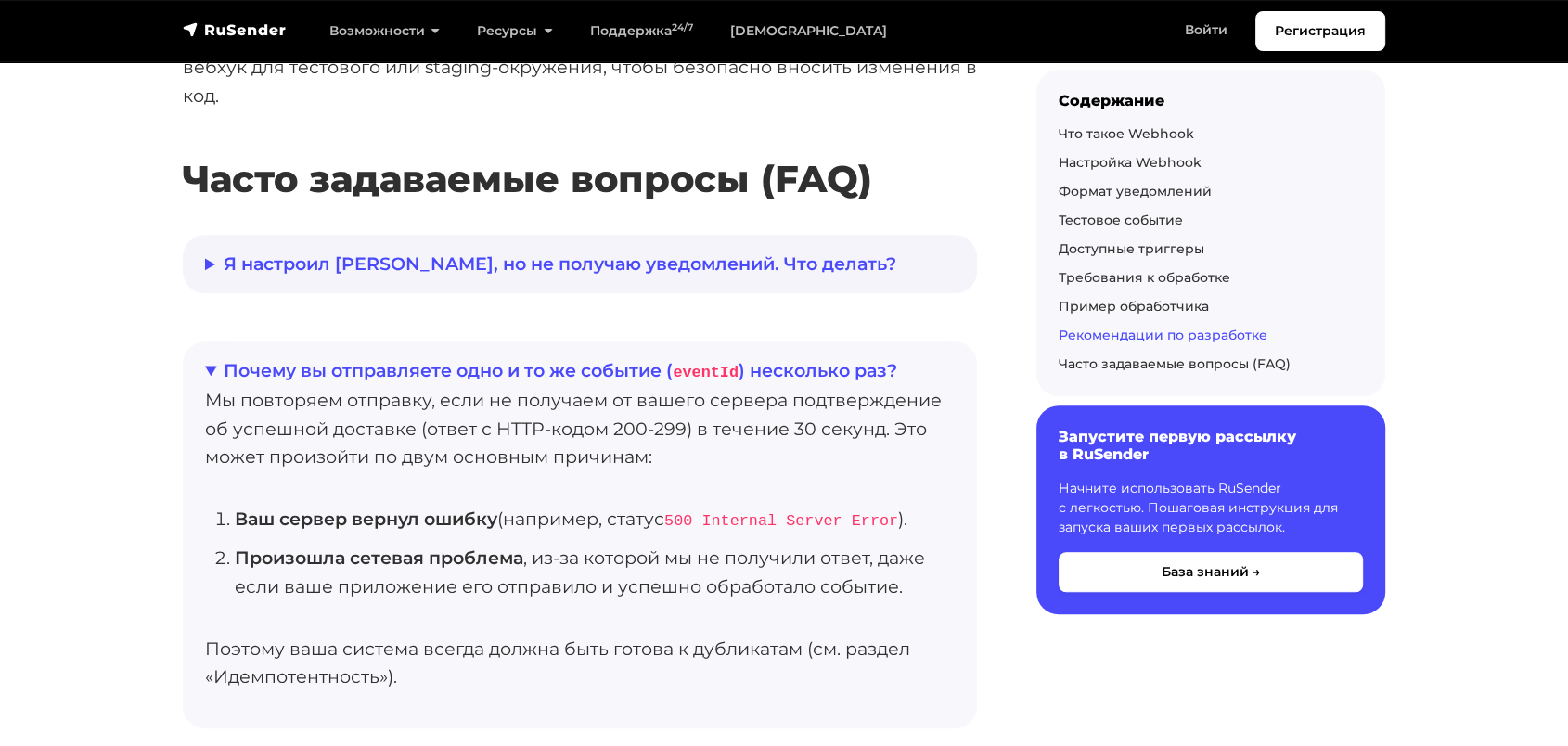
click at [391, 235] on details "Я настроил вебхук, но не получаю уведомлений. Что делать? Проверьте следующее: …" at bounding box center [579, 264] width 794 height 59
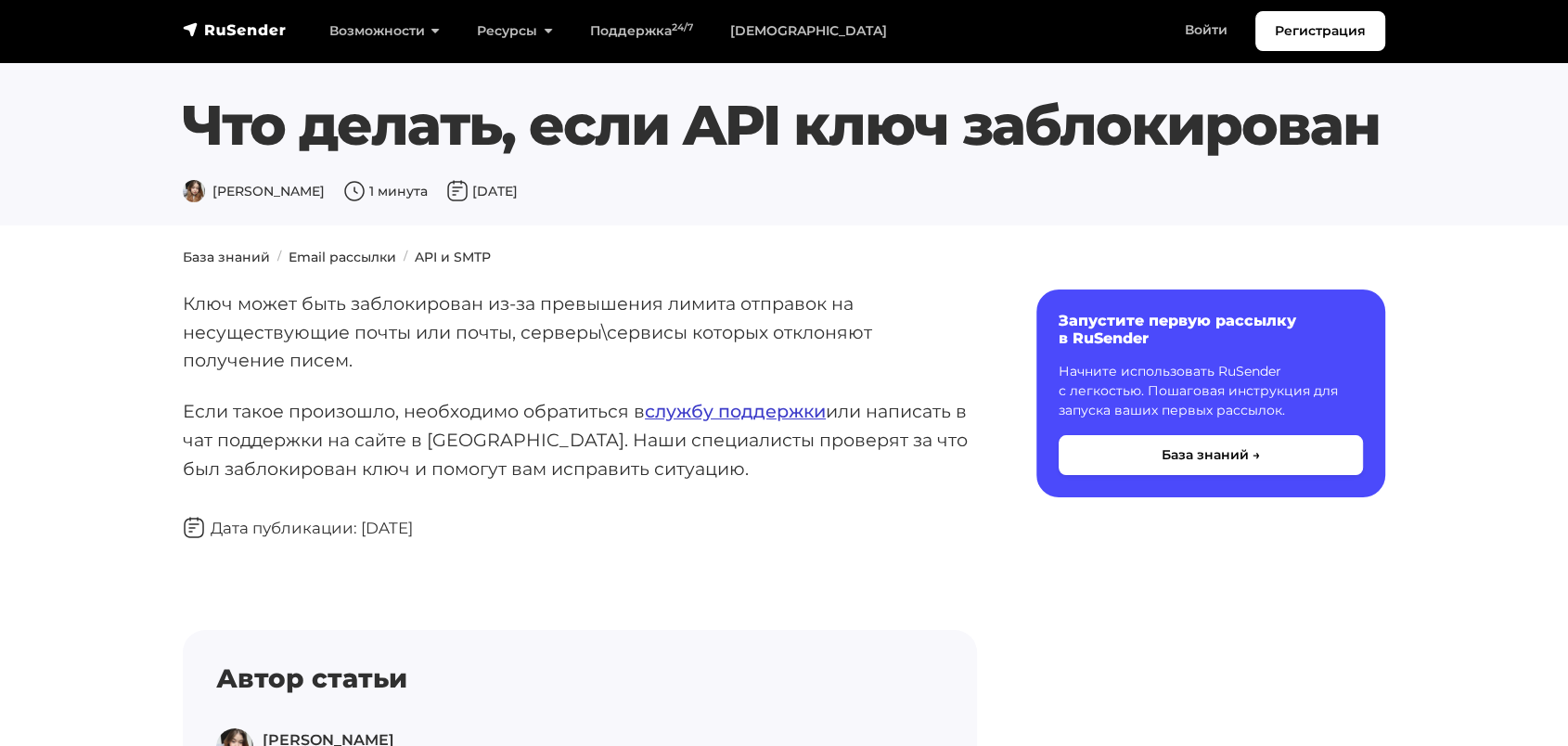
click at [749, 412] on link "службу поддержки" at bounding box center [734, 411] width 181 height 23
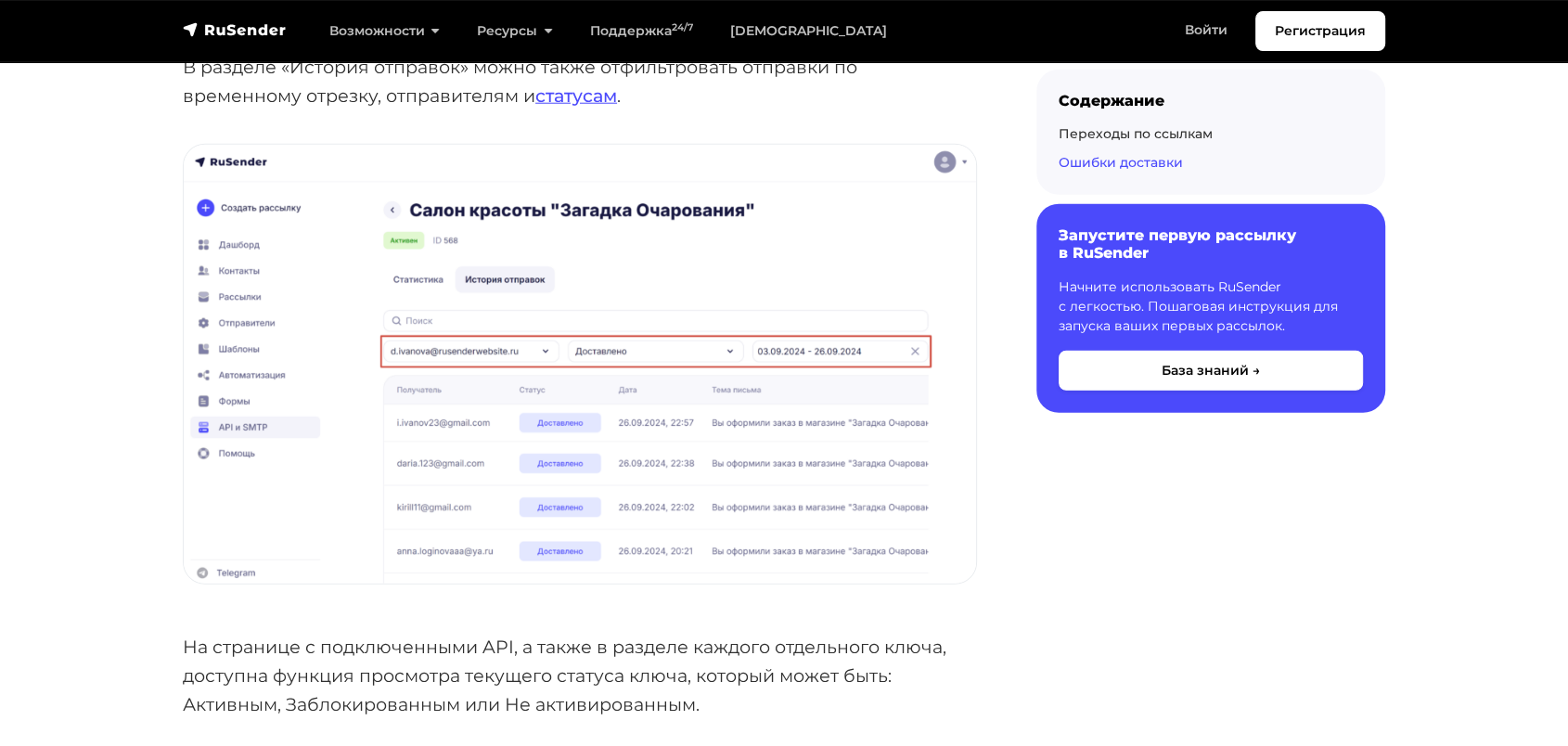
scroll to position [4846, 0]
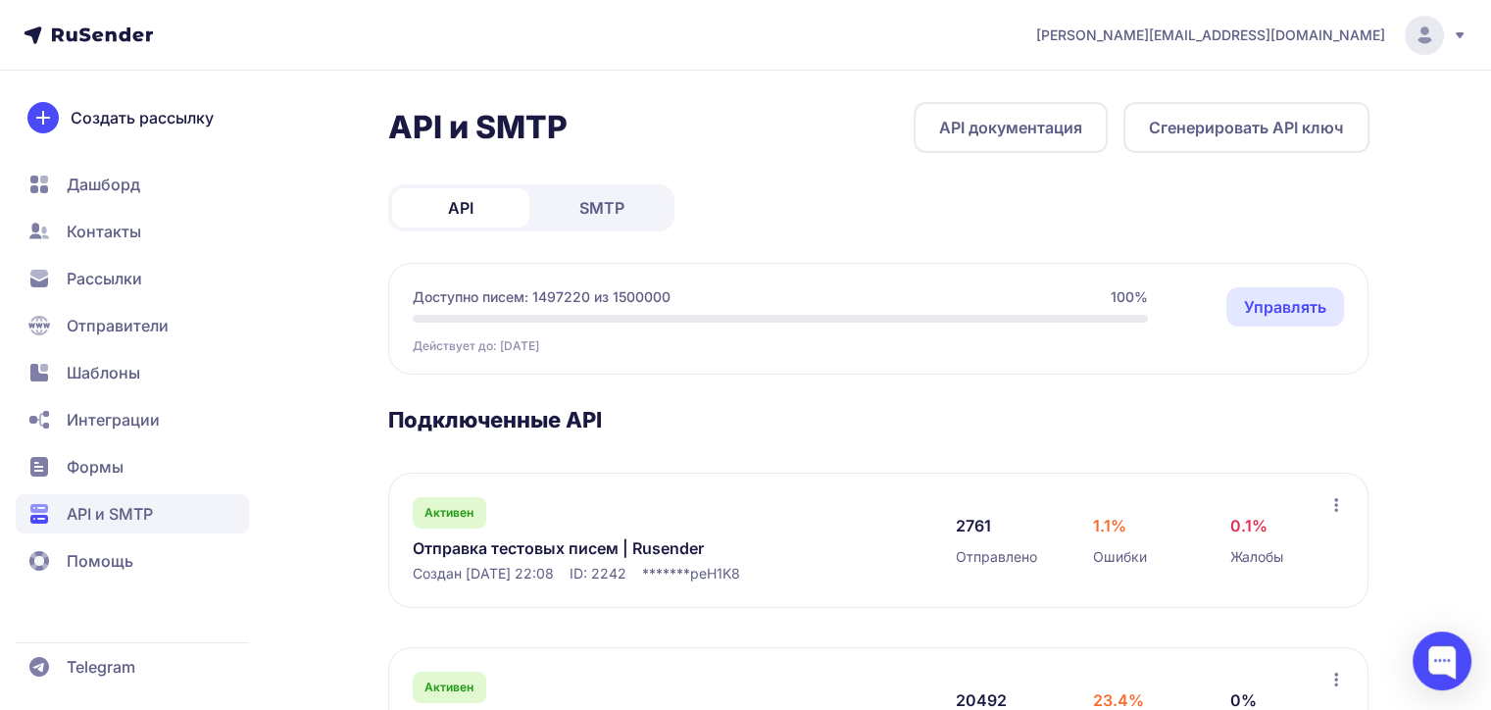
click at [494, 560] on div "Активен Отправка тестовых писем | Rusender Создан [DATE] 22:08 ID: 2242 *******…" at bounding box center [665, 540] width 504 height 86
click at [485, 556] on link "Отправка тестовых писем | Rusender" at bounding box center [614, 548] width 402 height 24
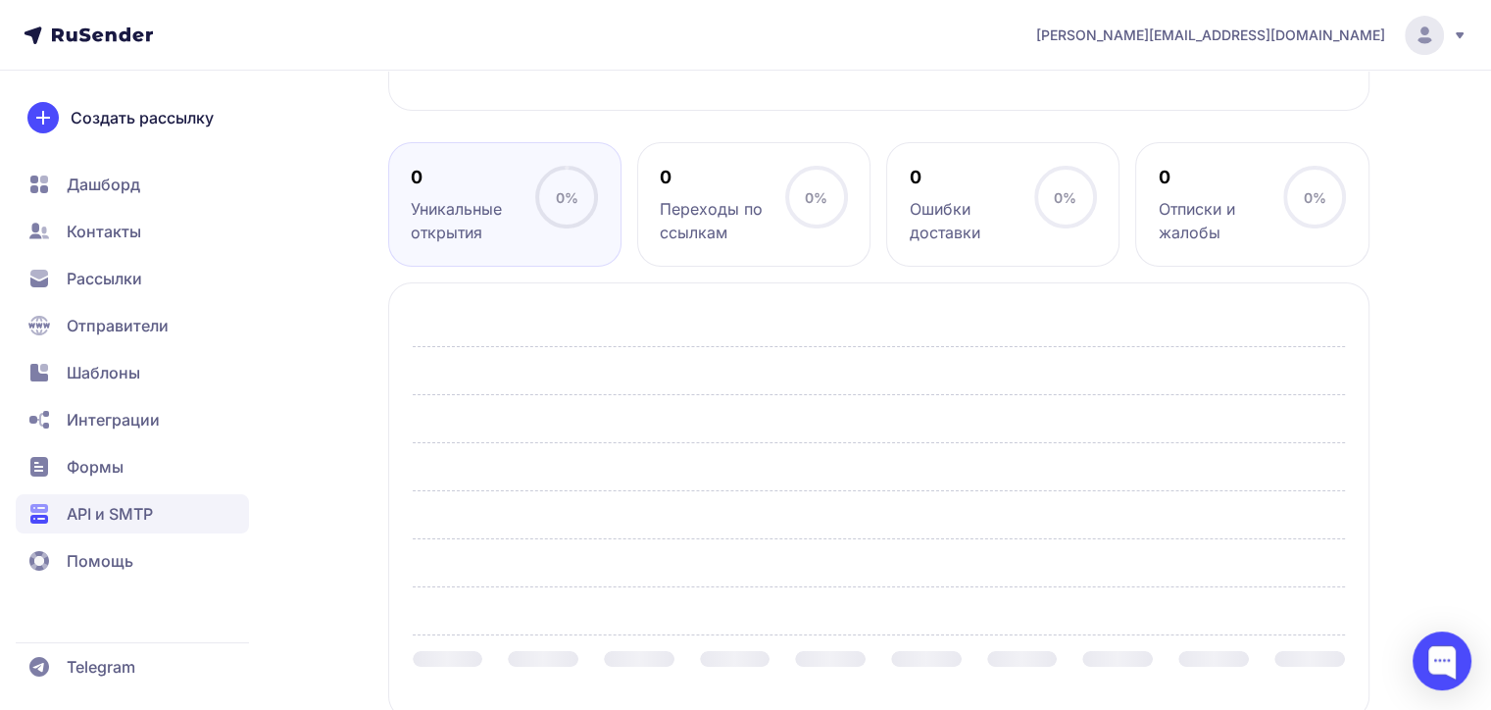
scroll to position [784, 0]
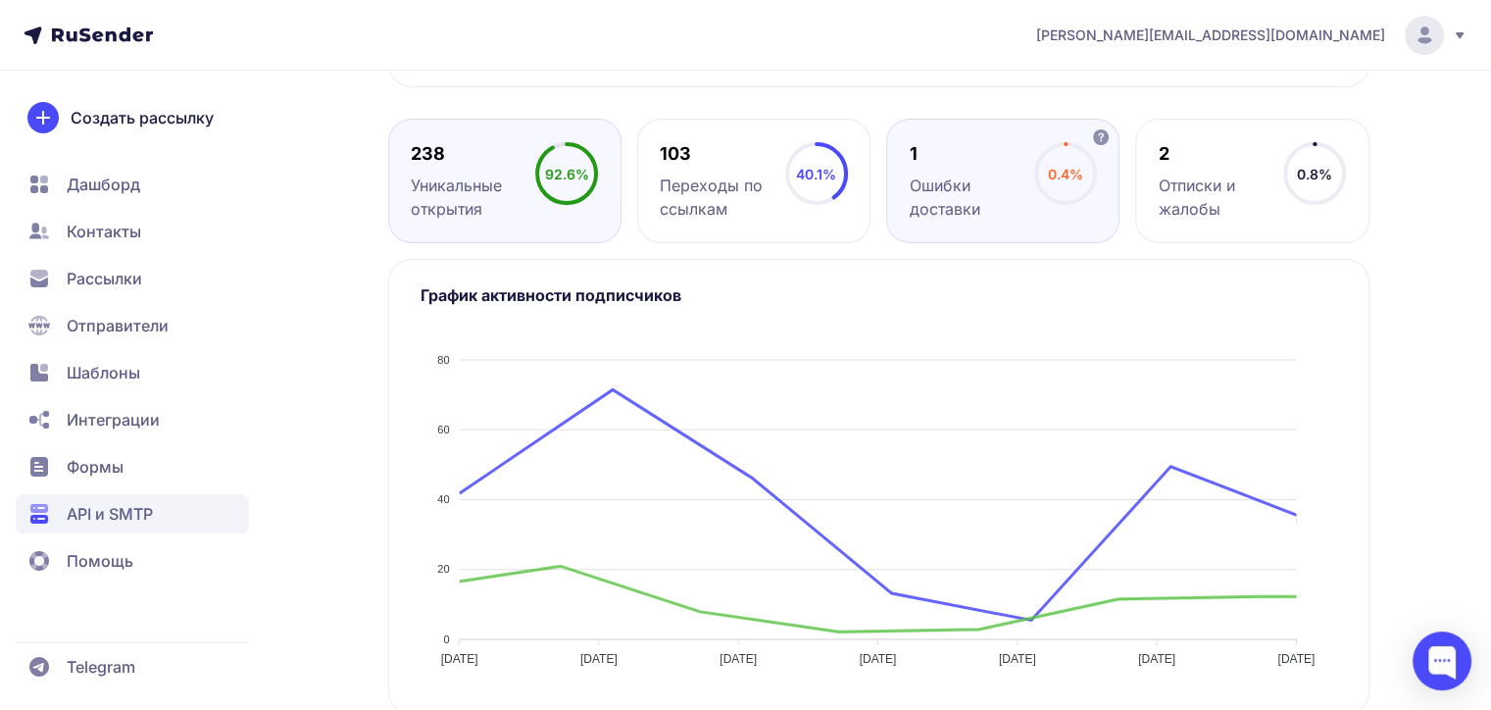
click at [1017, 200] on div "Ошибки доставки" at bounding box center [972, 197] width 124 height 47
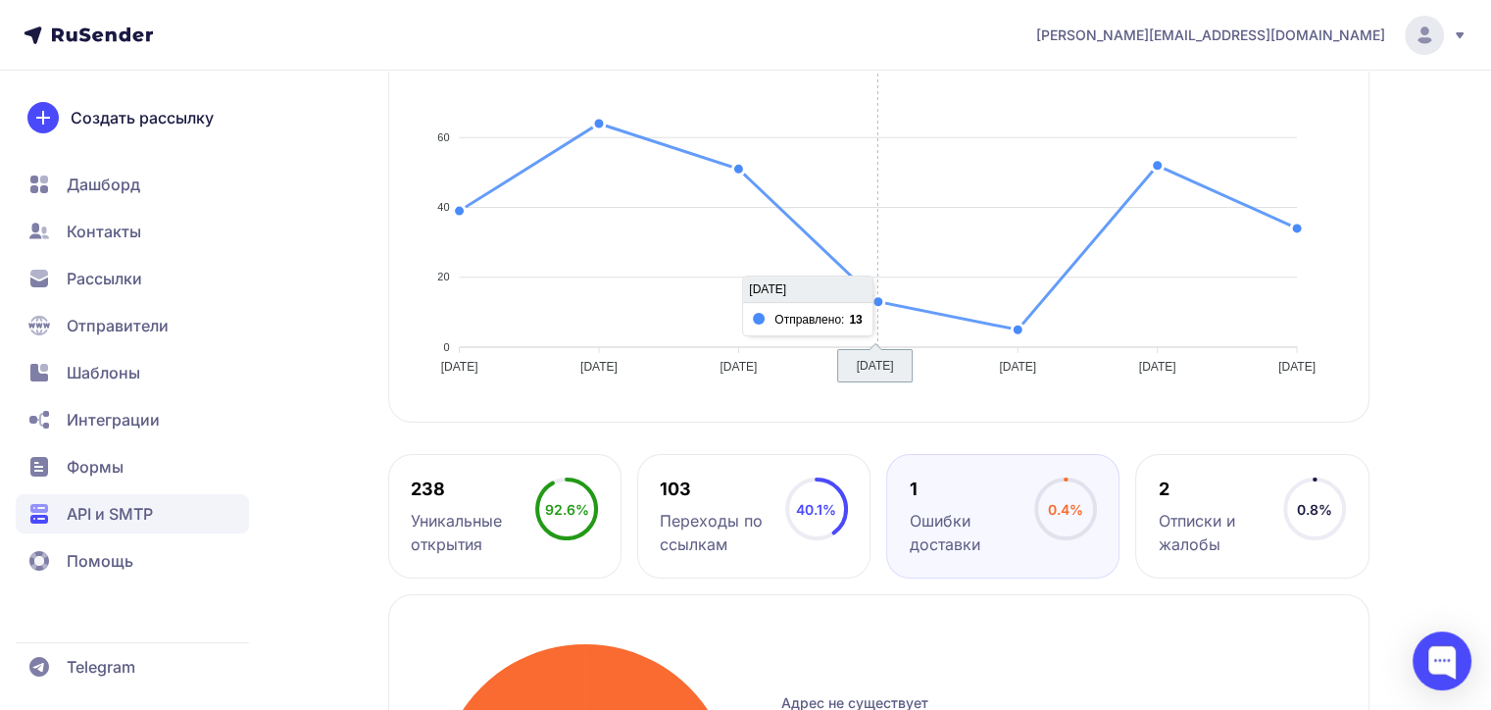
scroll to position [329, 0]
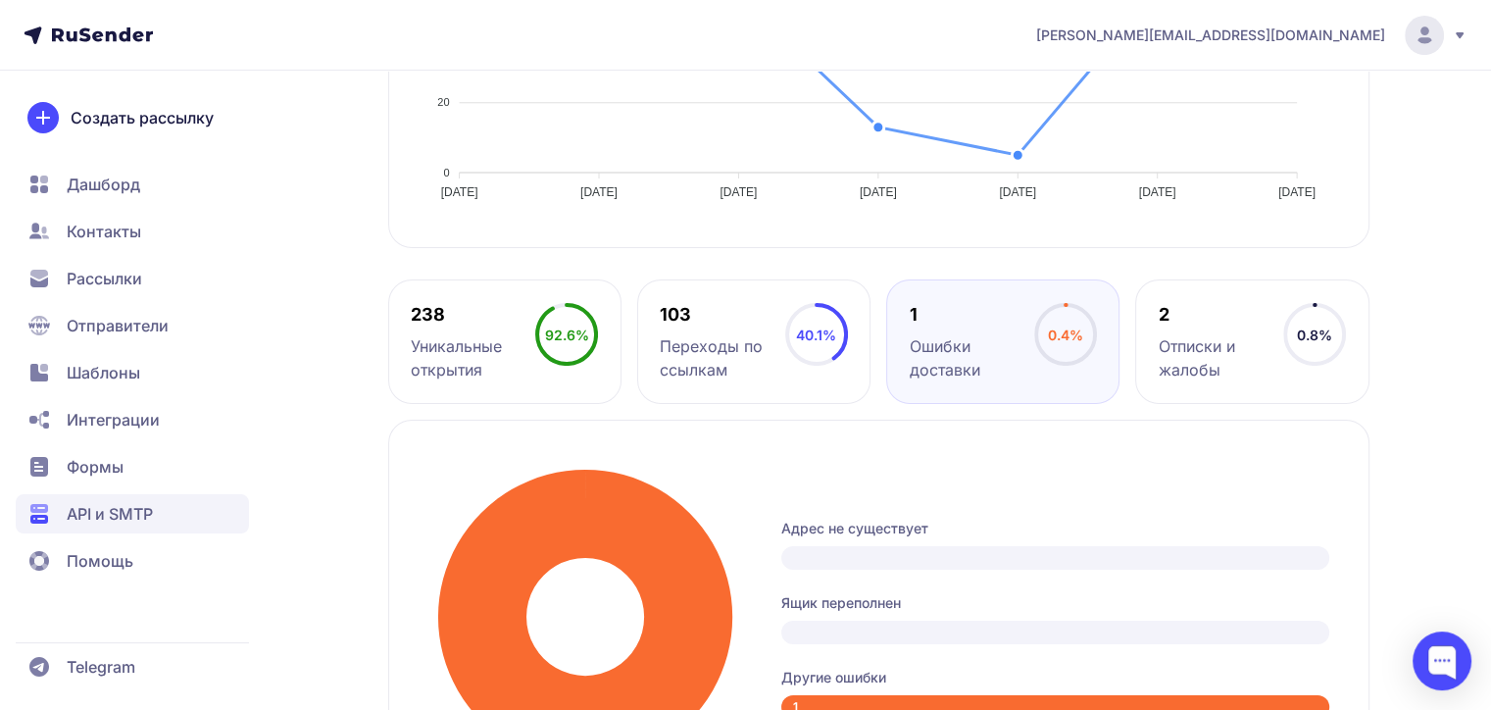
click at [689, 238] on div "Отправлено: 258 80 80 60 60 40 40 20 20 0 0 24.09.2025 24.09.2025 25.09.2025 25…" at bounding box center [878, 20] width 981 height 456
click at [745, 331] on div "103 Переходы по ссылкам" at bounding box center [722, 342] width 124 height 78
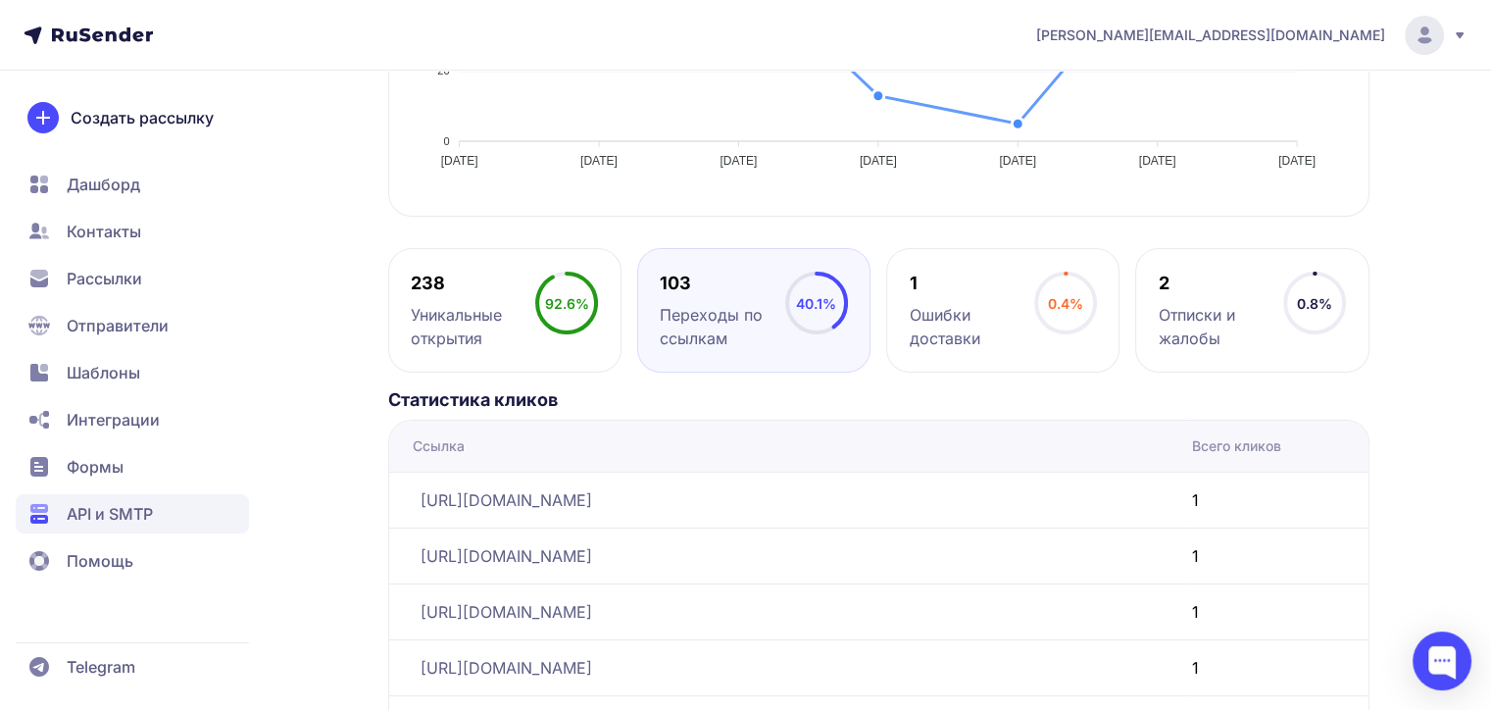
scroll to position [918, 0]
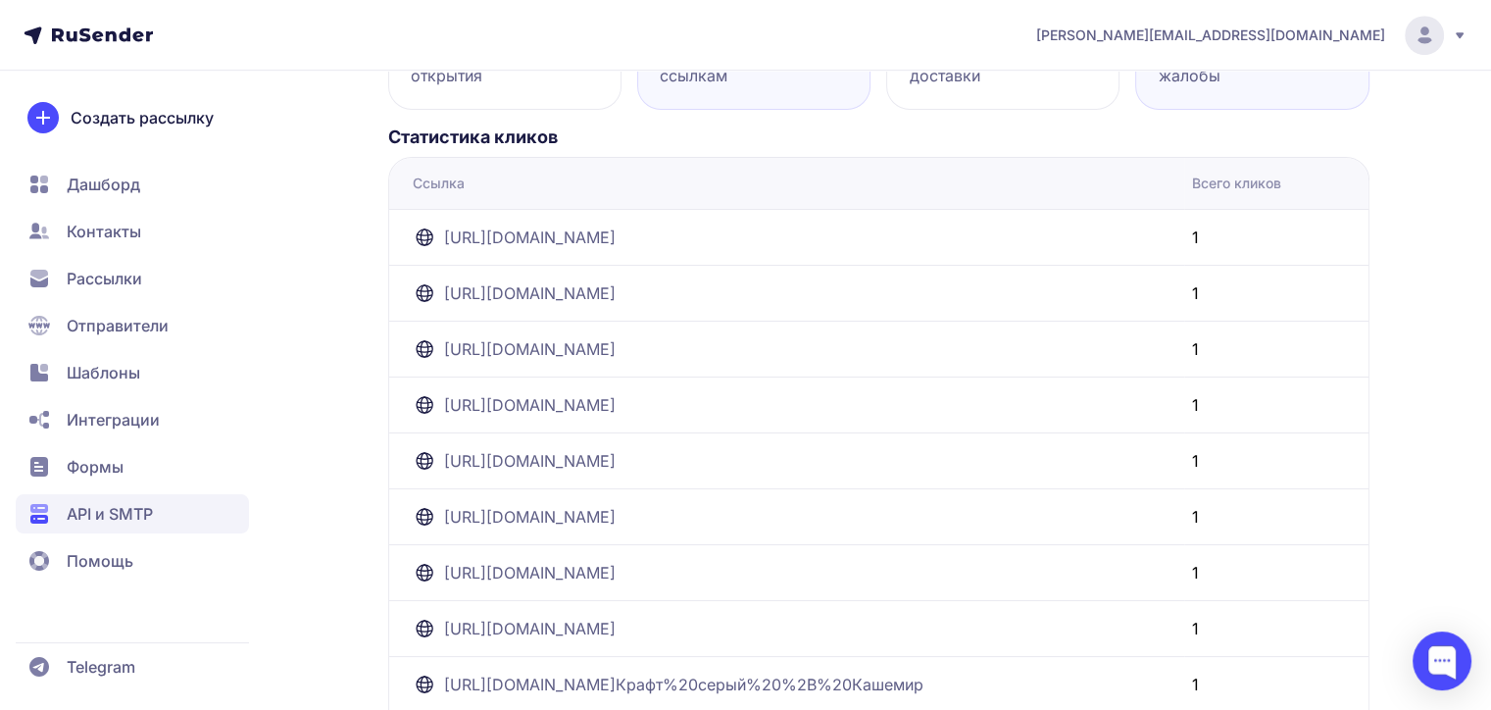
click at [1153, 83] on div "2 Отписки и жалобы 0.8%" at bounding box center [1251, 47] width 233 height 124
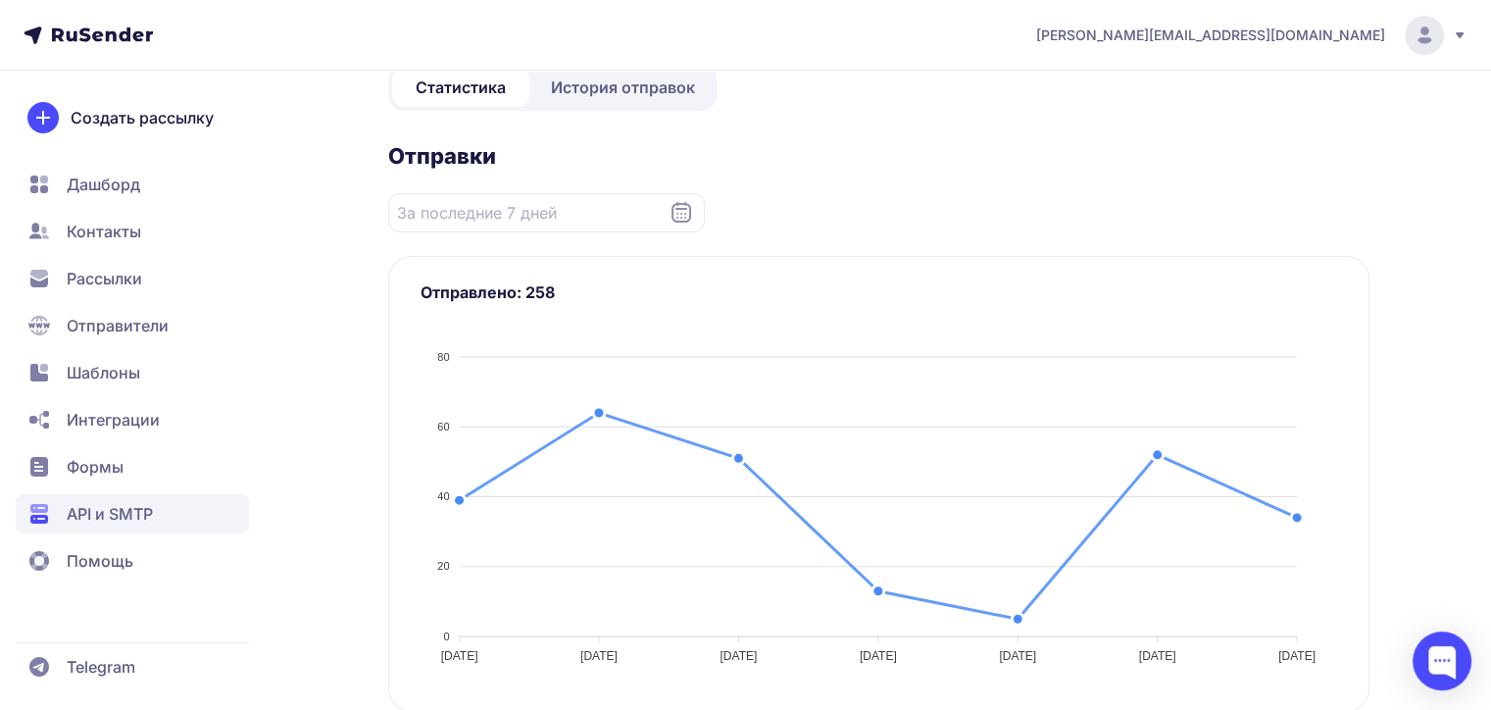
scroll to position [0, 0]
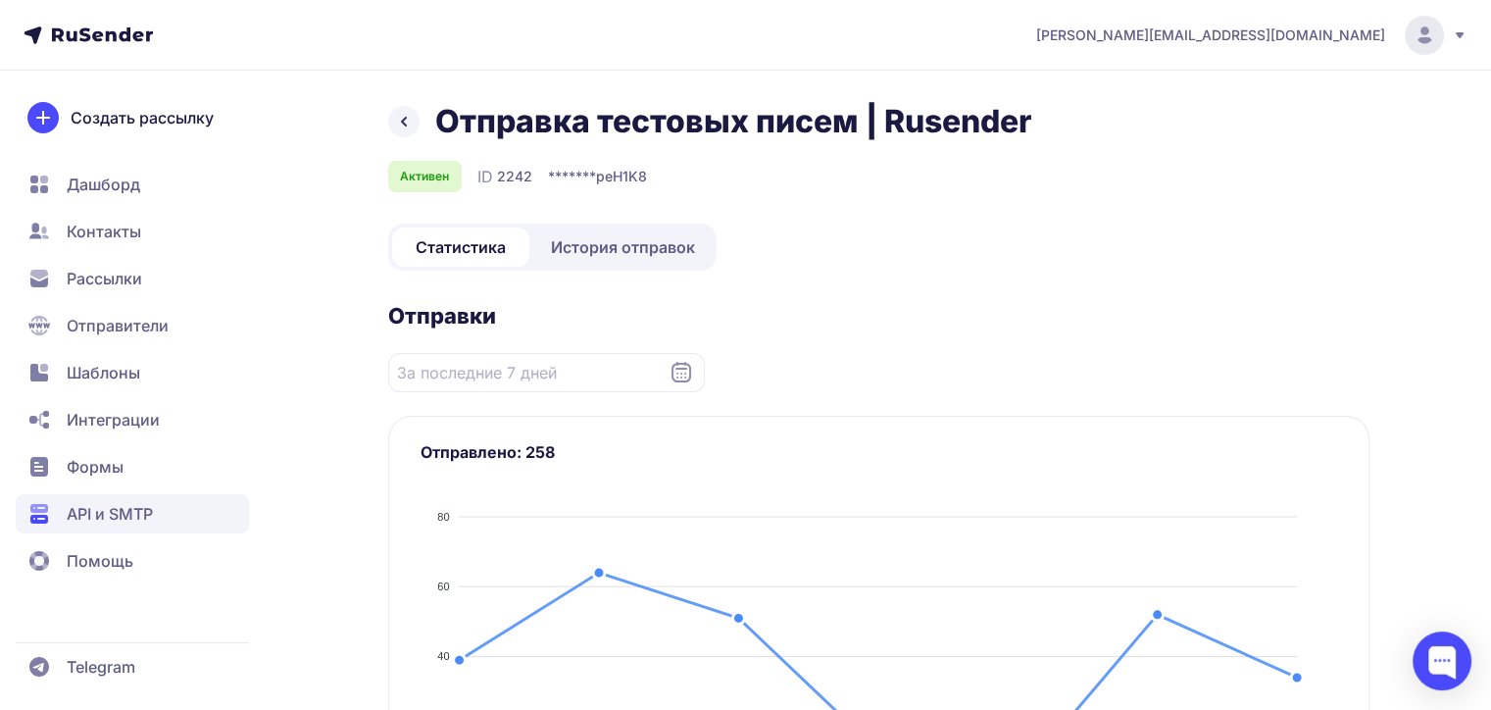
click at [614, 251] on span "История отправок" at bounding box center [623, 247] width 144 height 24
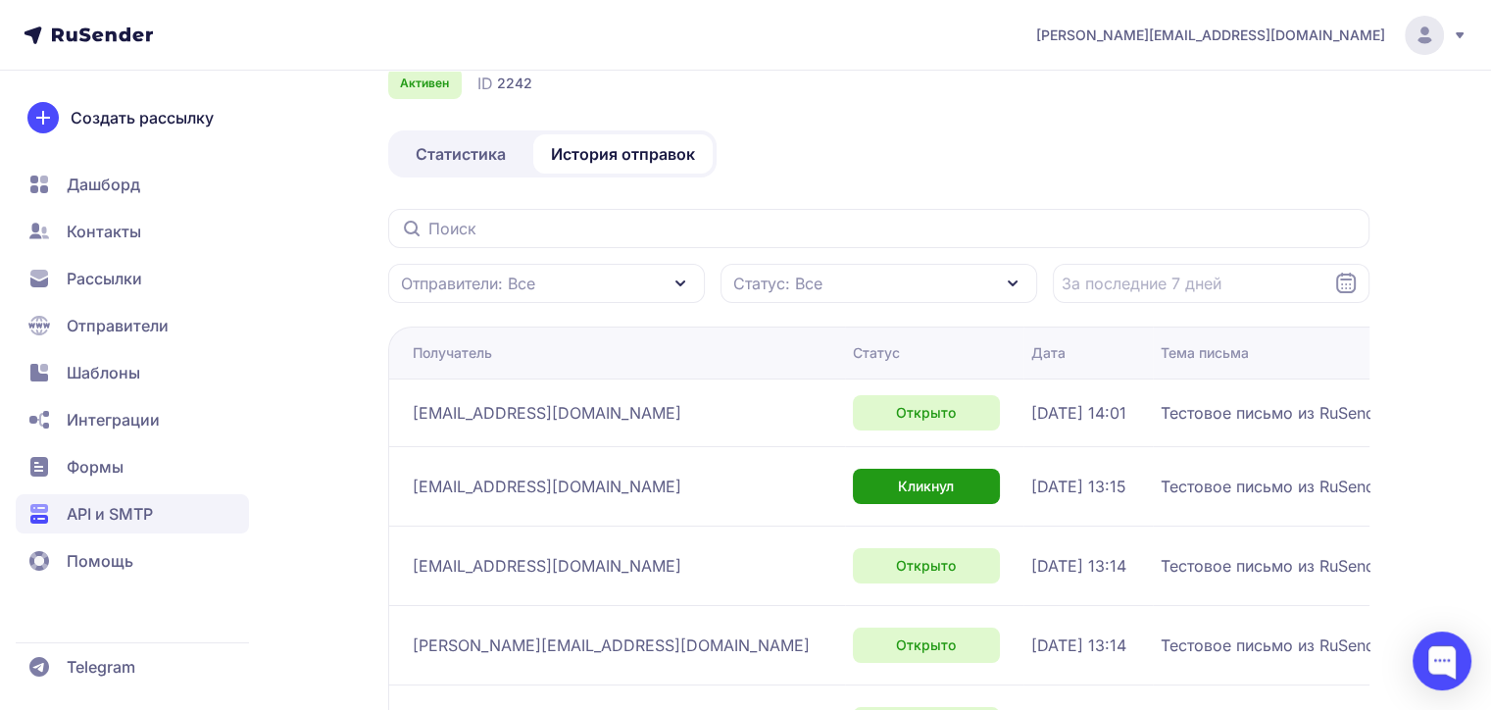
scroll to position [294, 0]
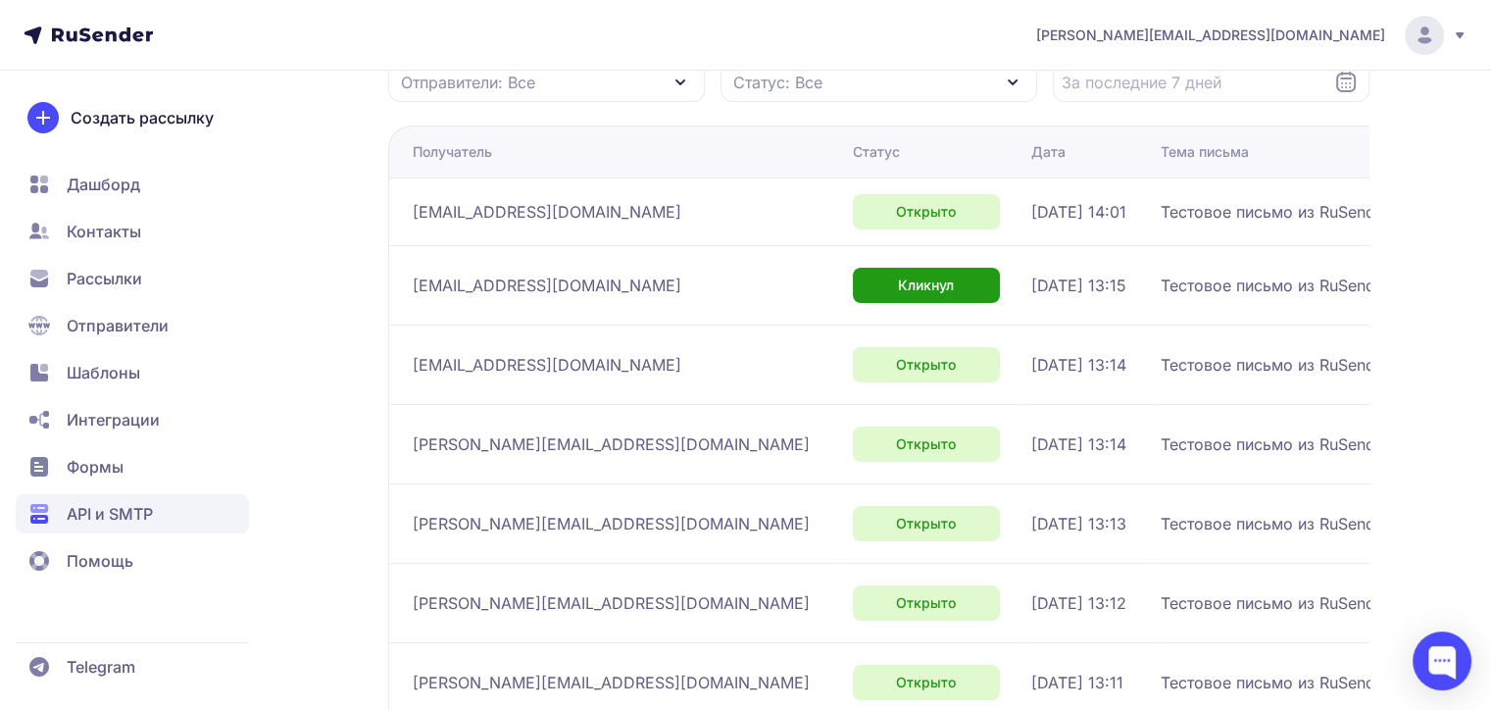
click at [516, 84] on span "Отправители: Все" at bounding box center [468, 83] width 134 height 24
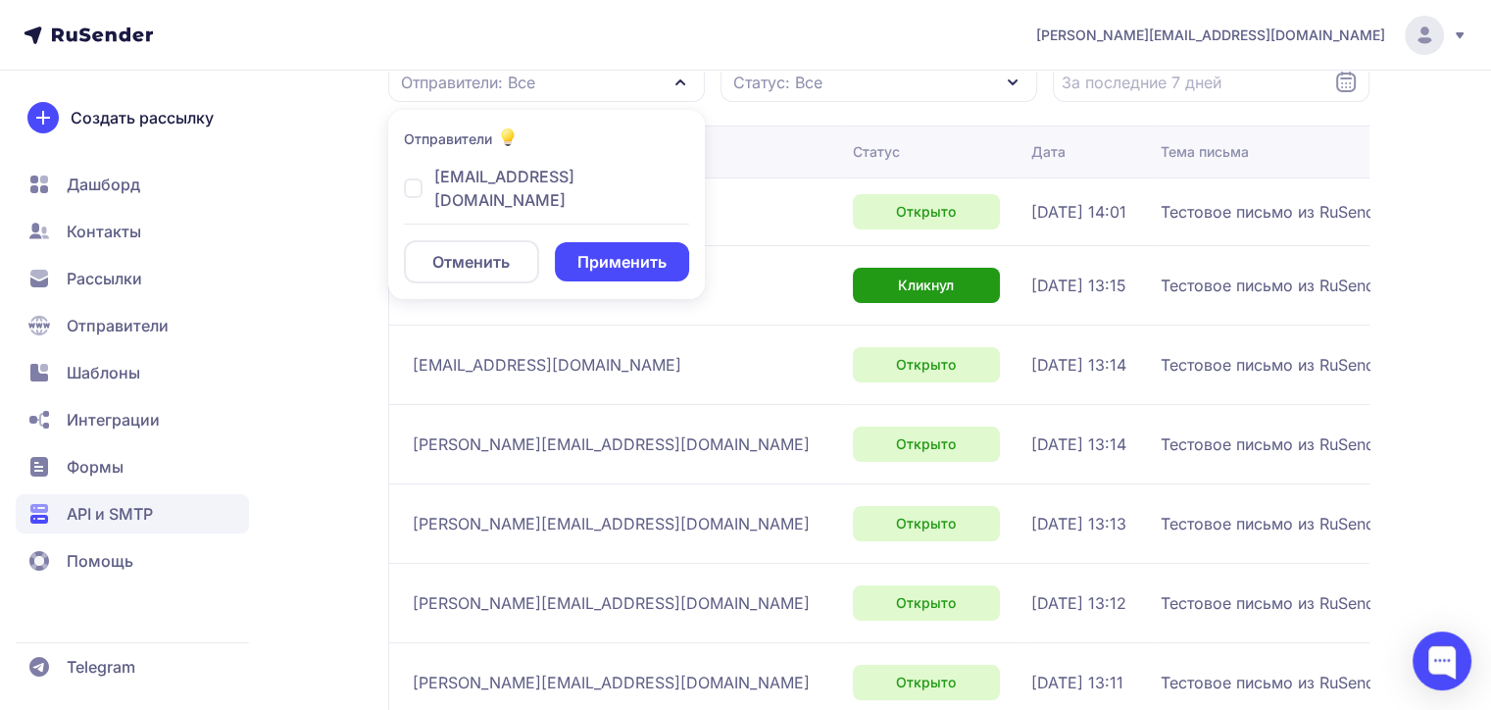
click at [516, 84] on span "Отправители: Все" at bounding box center [468, 83] width 134 height 24
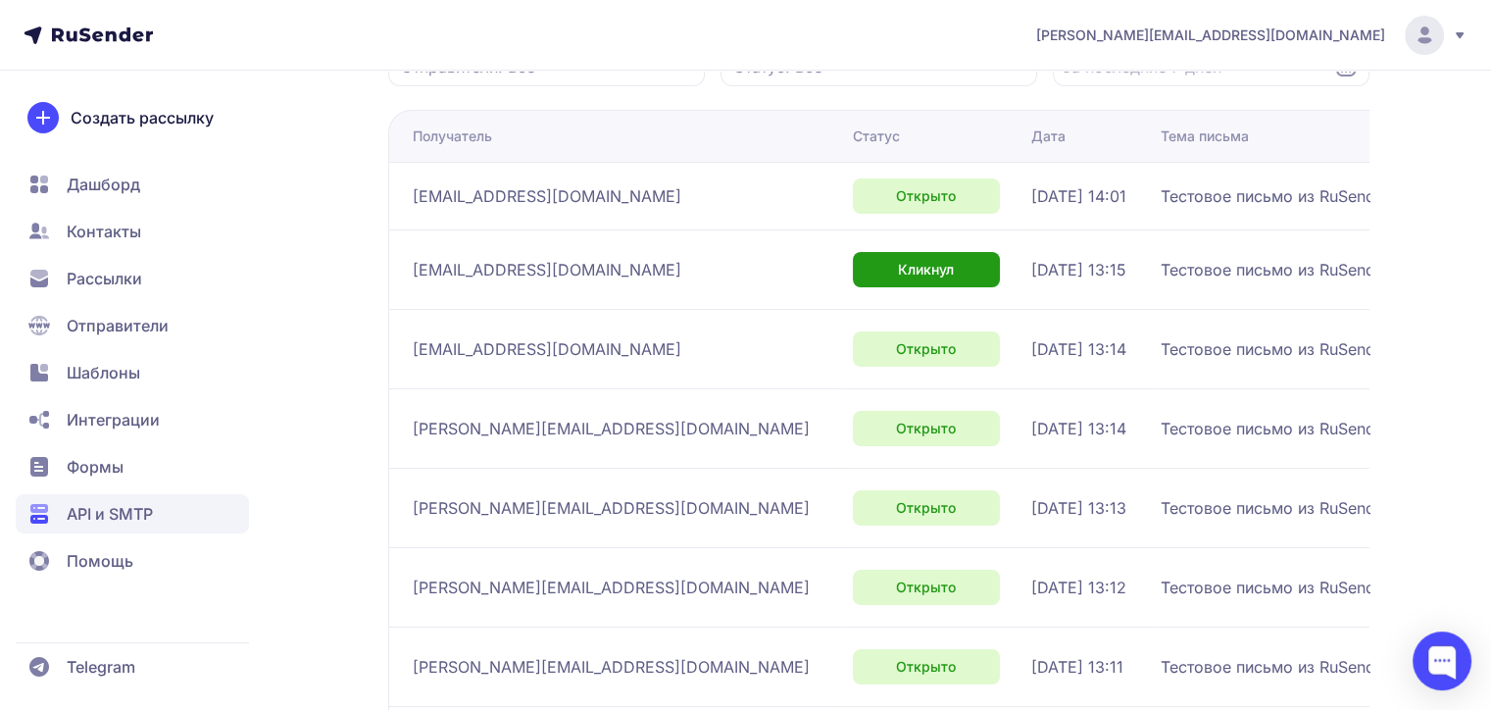
scroll to position [0, 0]
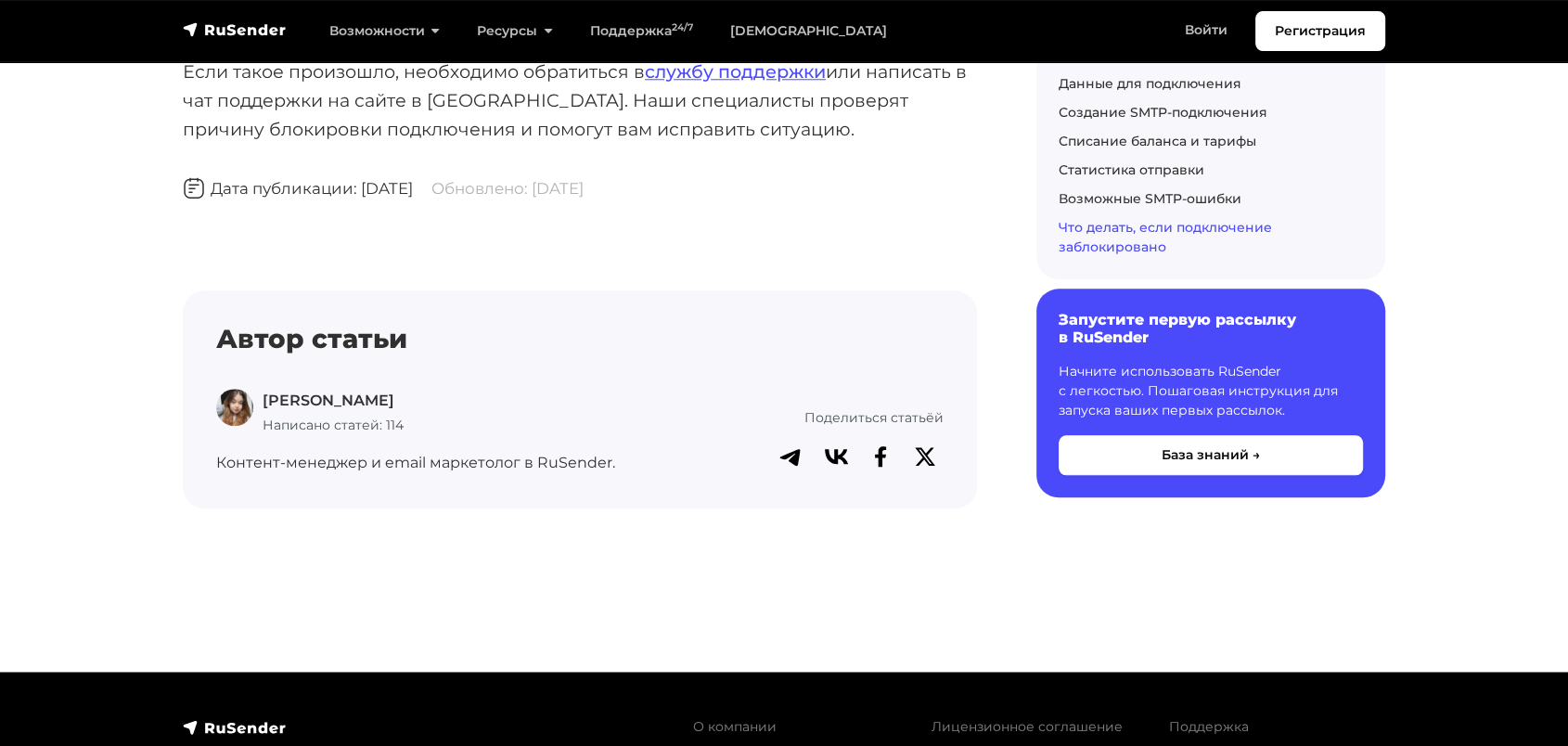
scroll to position [8764, 0]
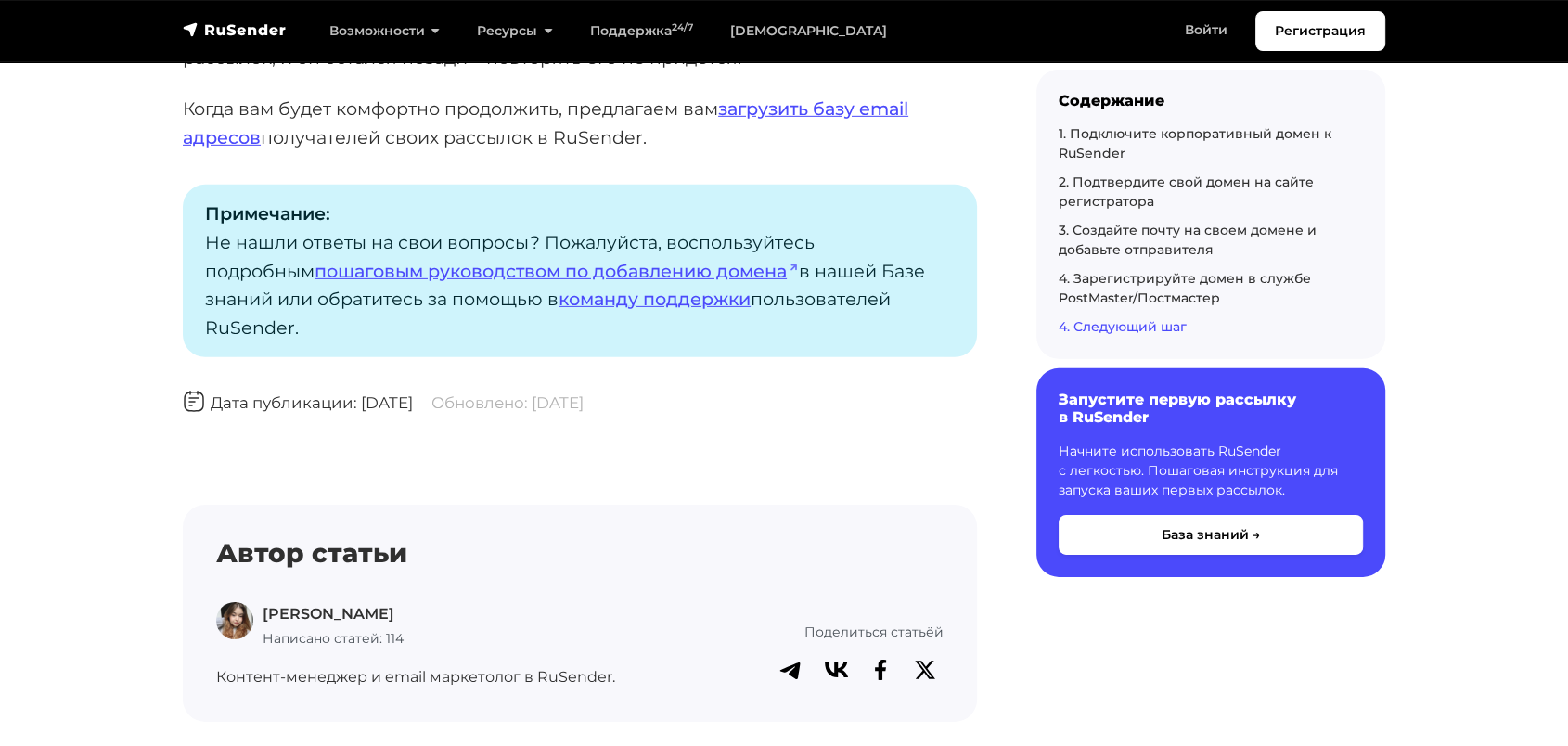
scroll to position [6129, 0]
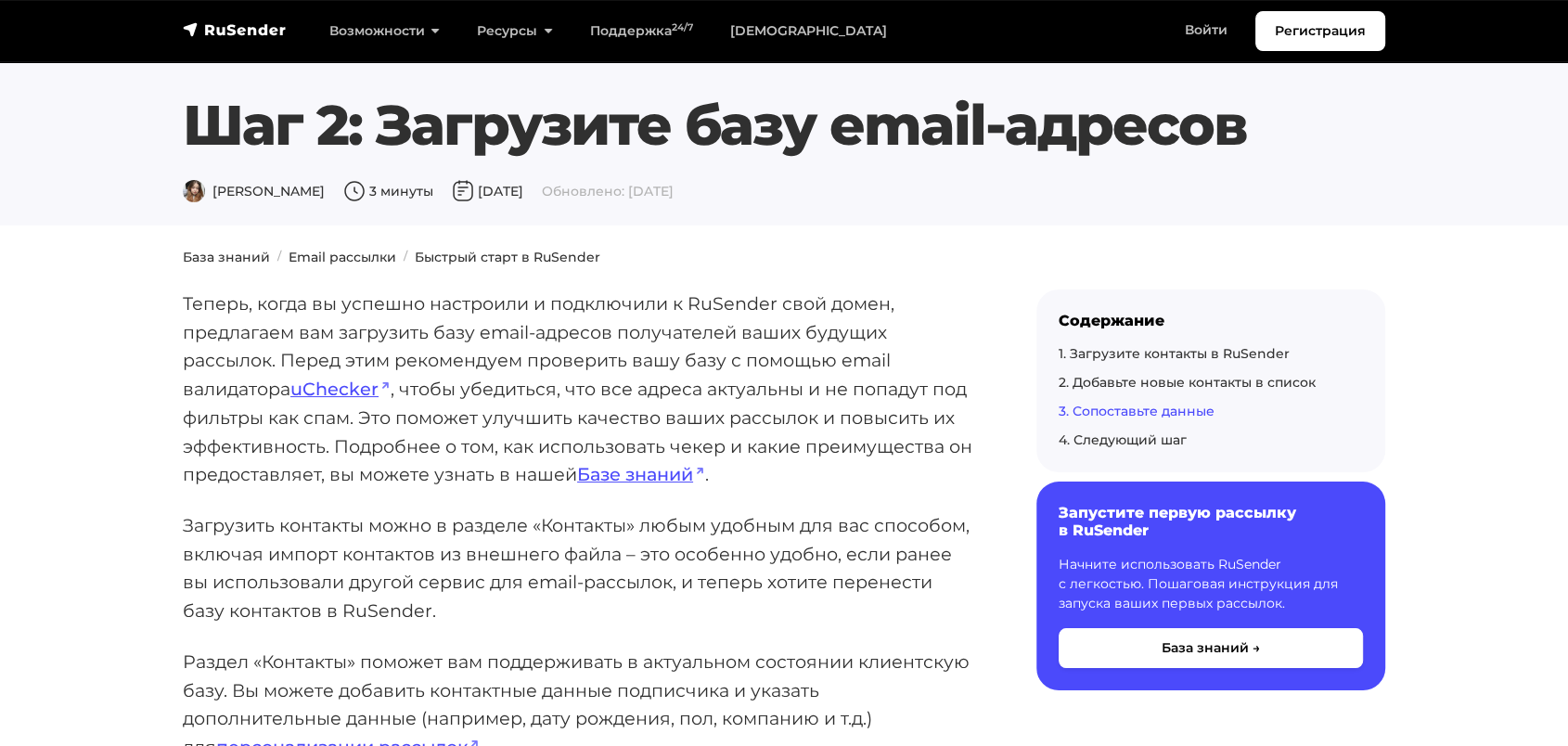
drag, startPoint x: 937, startPoint y: 296, endPoint x: 565, endPoint y: -104, distance: 546.2
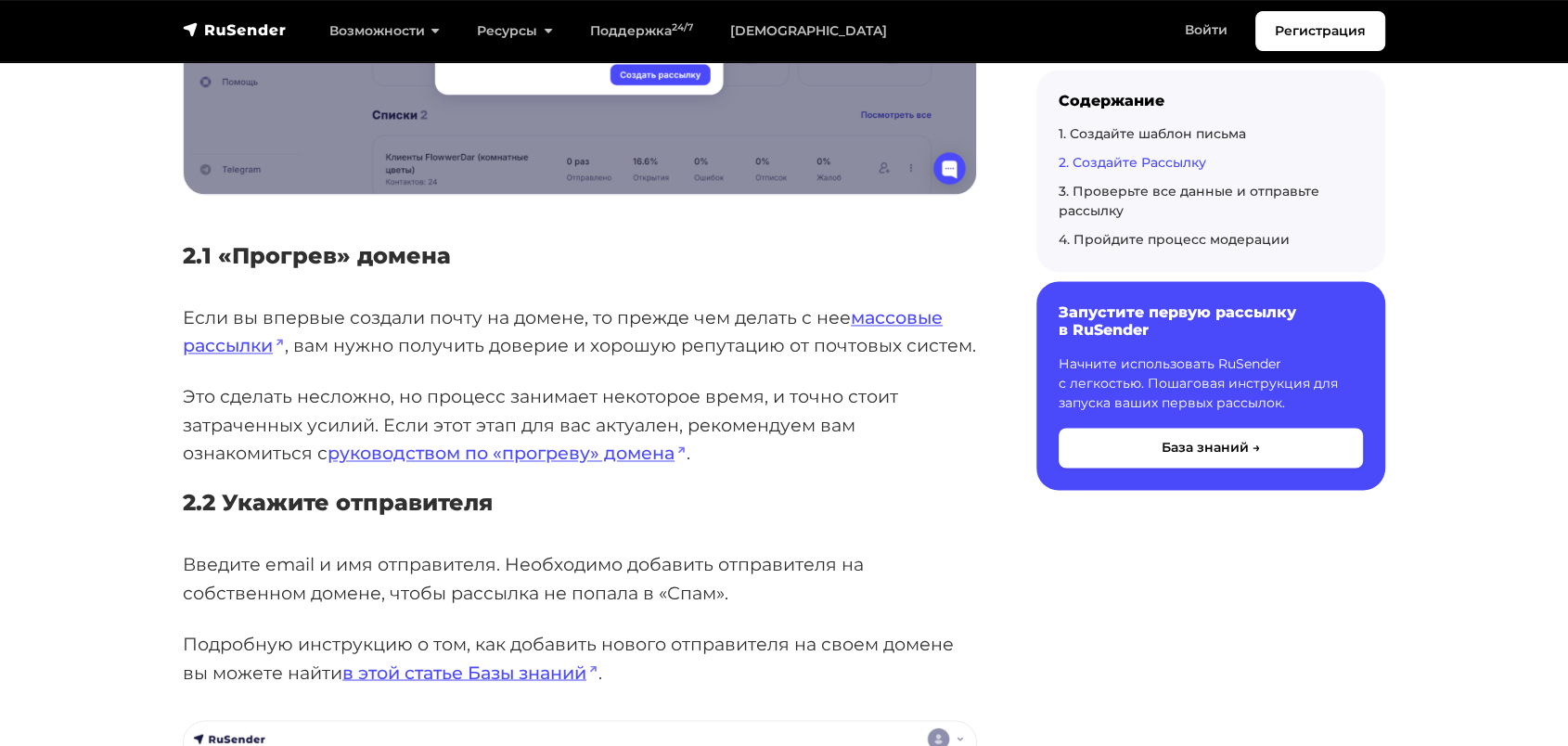
scroll to position [2990, 0]
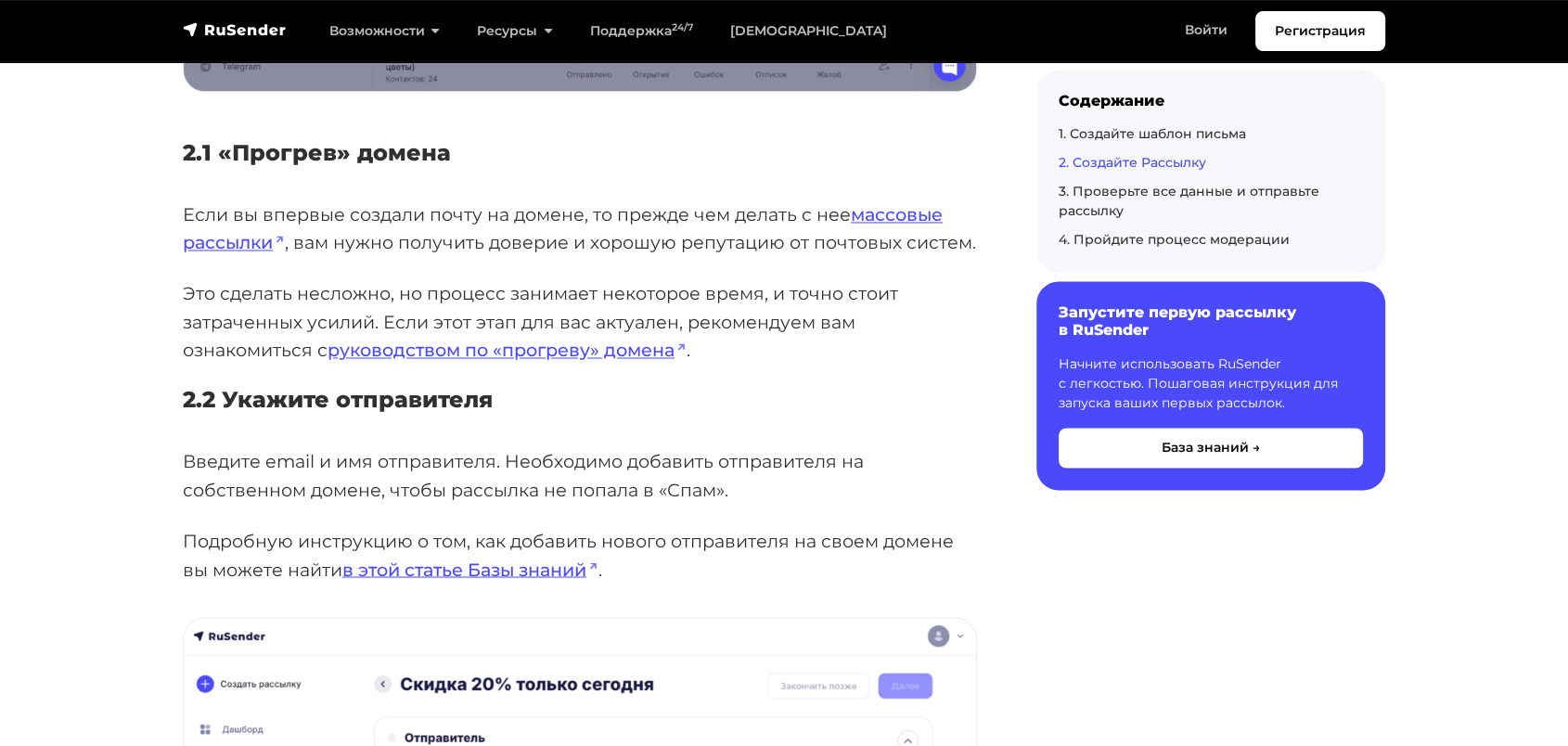
drag, startPoint x: 224, startPoint y: 149, endPoint x: 248, endPoint y: 148, distance: 24.0
click at [248, 148] on h5 "2.1 «Прогрев» домена" at bounding box center [579, 153] width 794 height 27
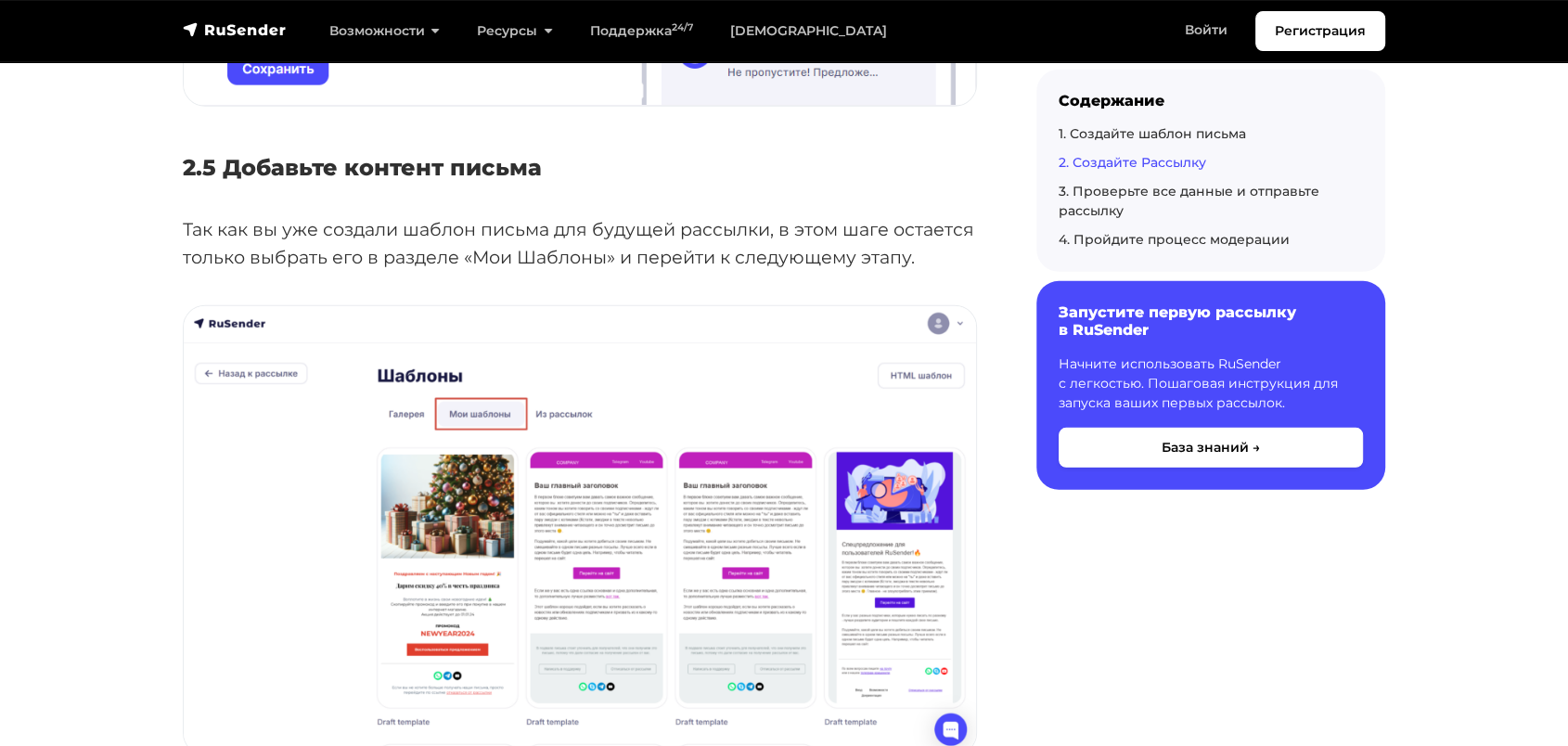
scroll to position [5671, 0]
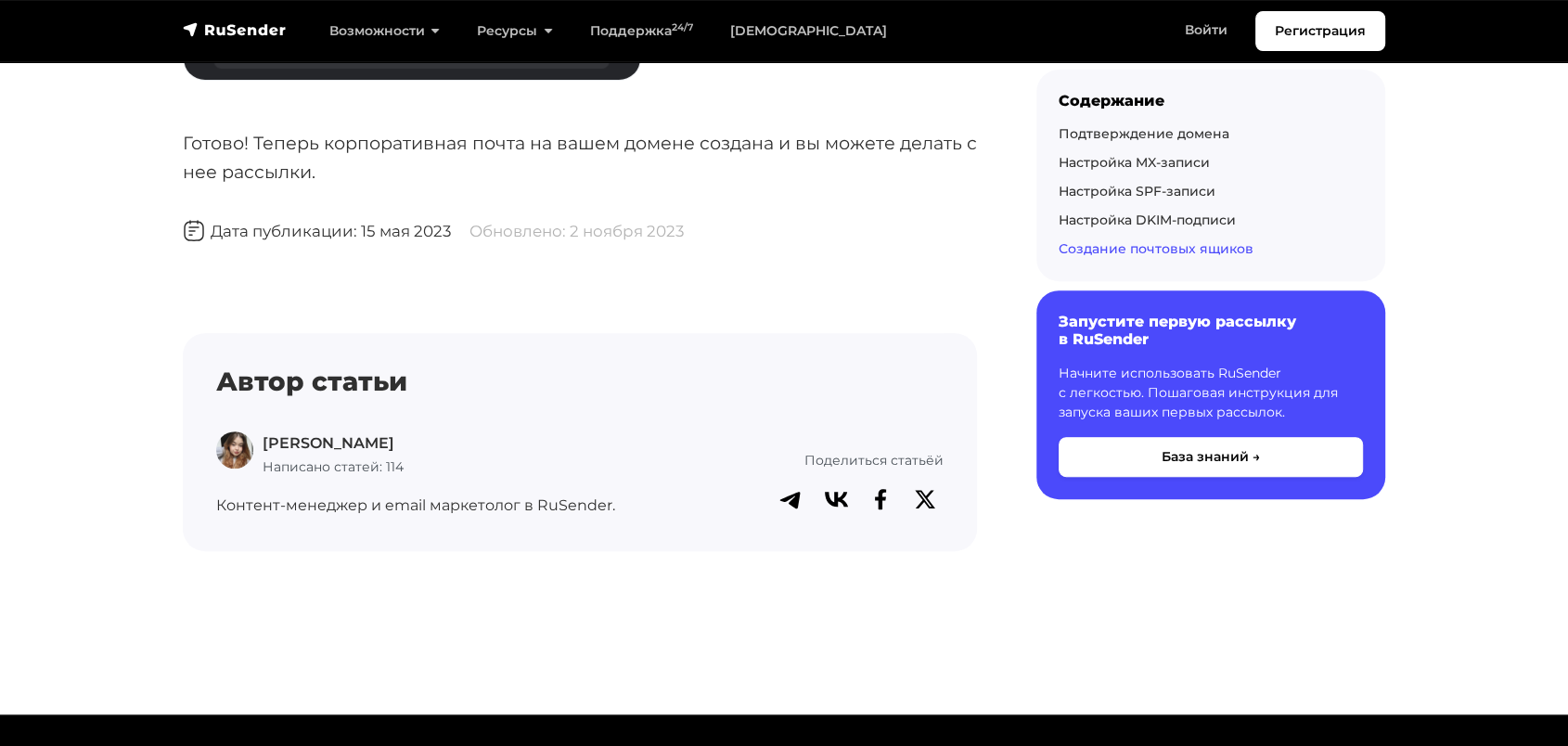
scroll to position [7707, 0]
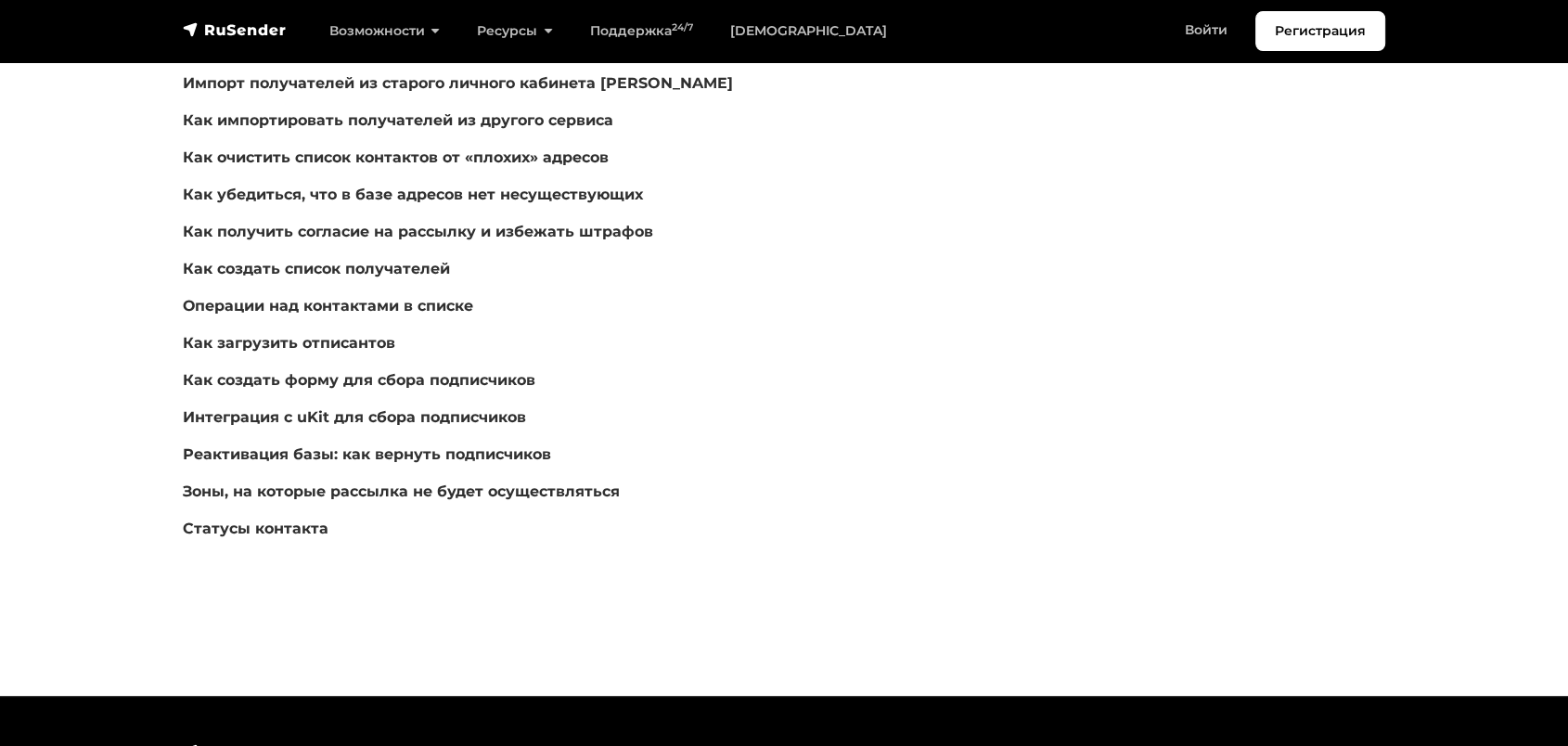
scroll to position [206, 0]
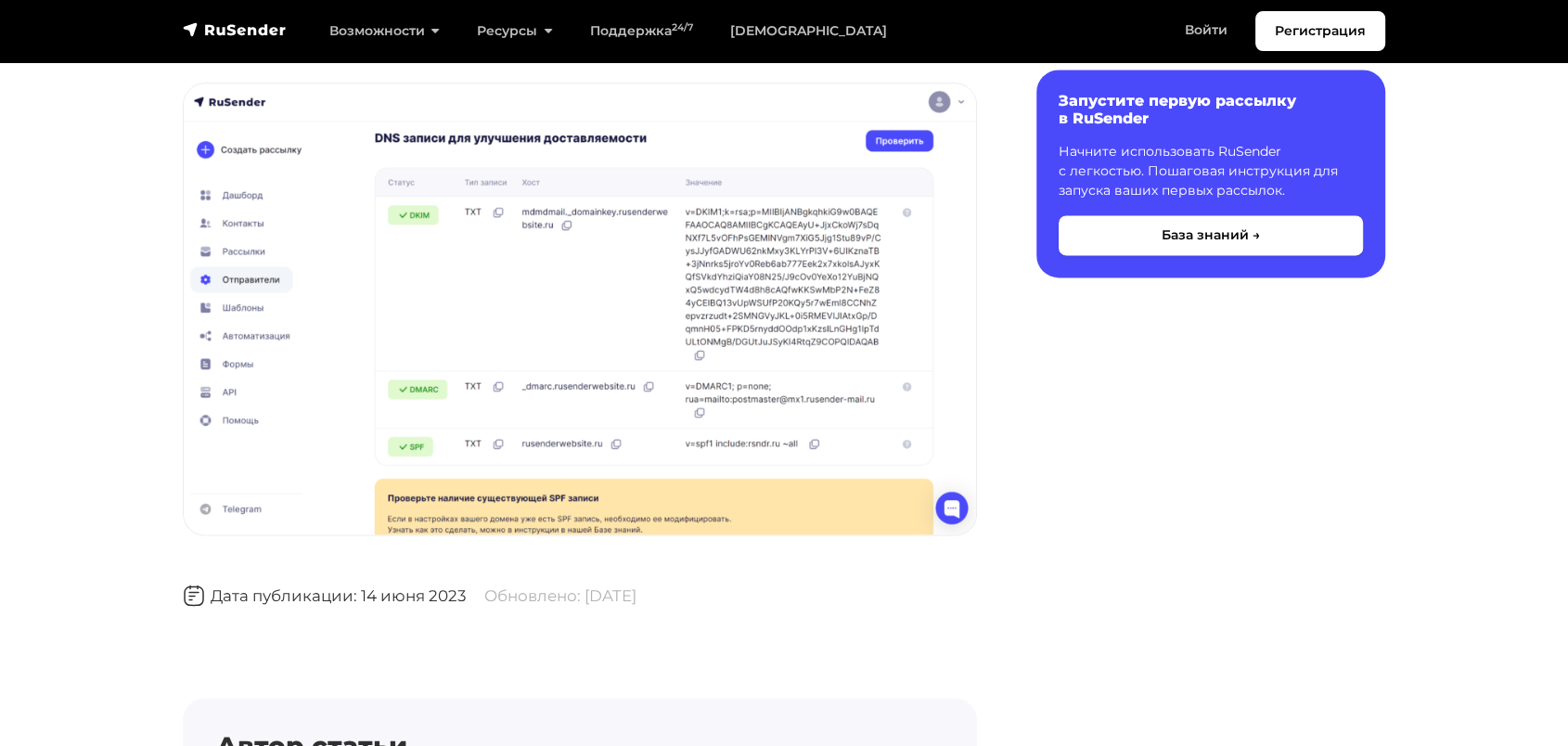
scroll to position [2474, 0]
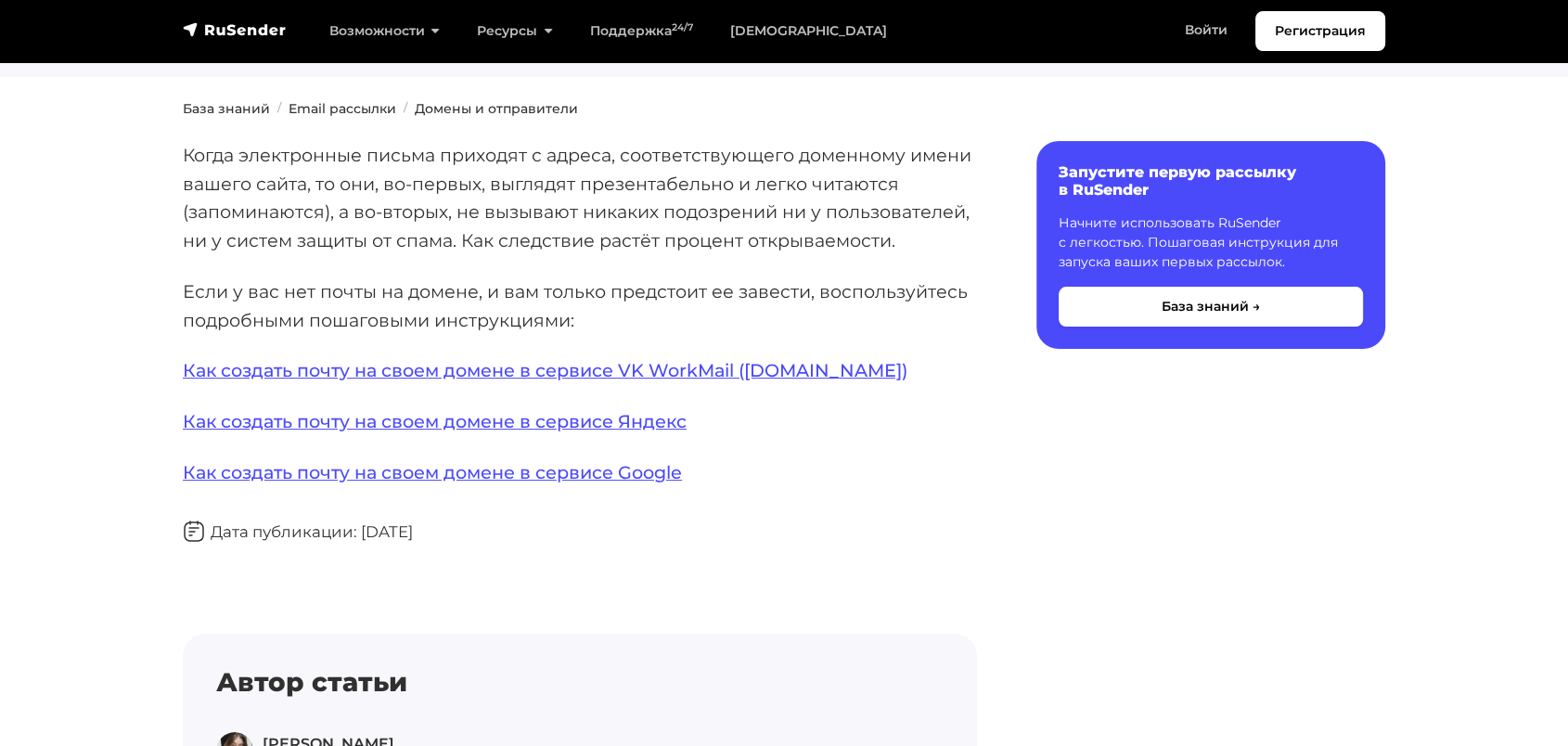
scroll to position [412, 0]
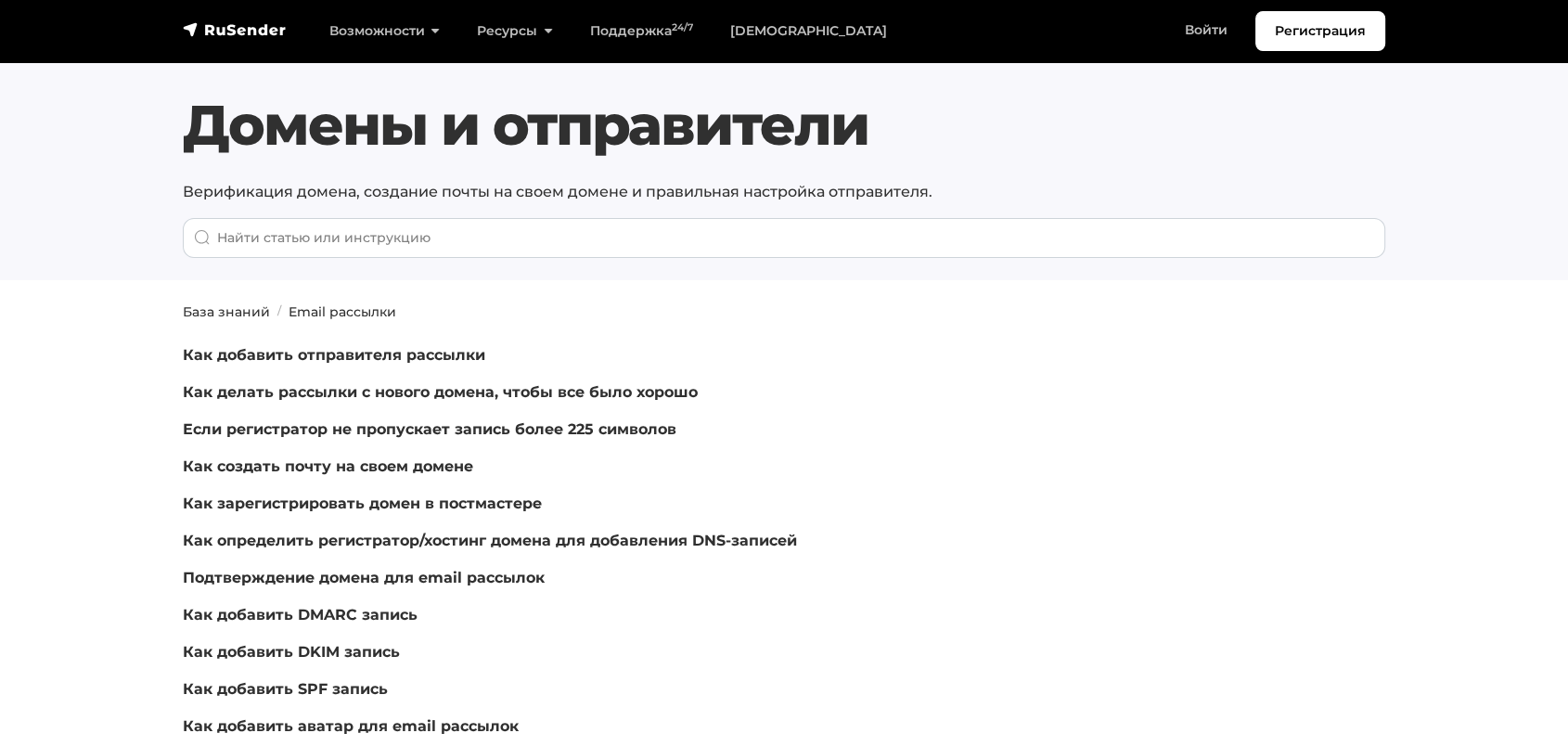
scroll to position [19, 0]
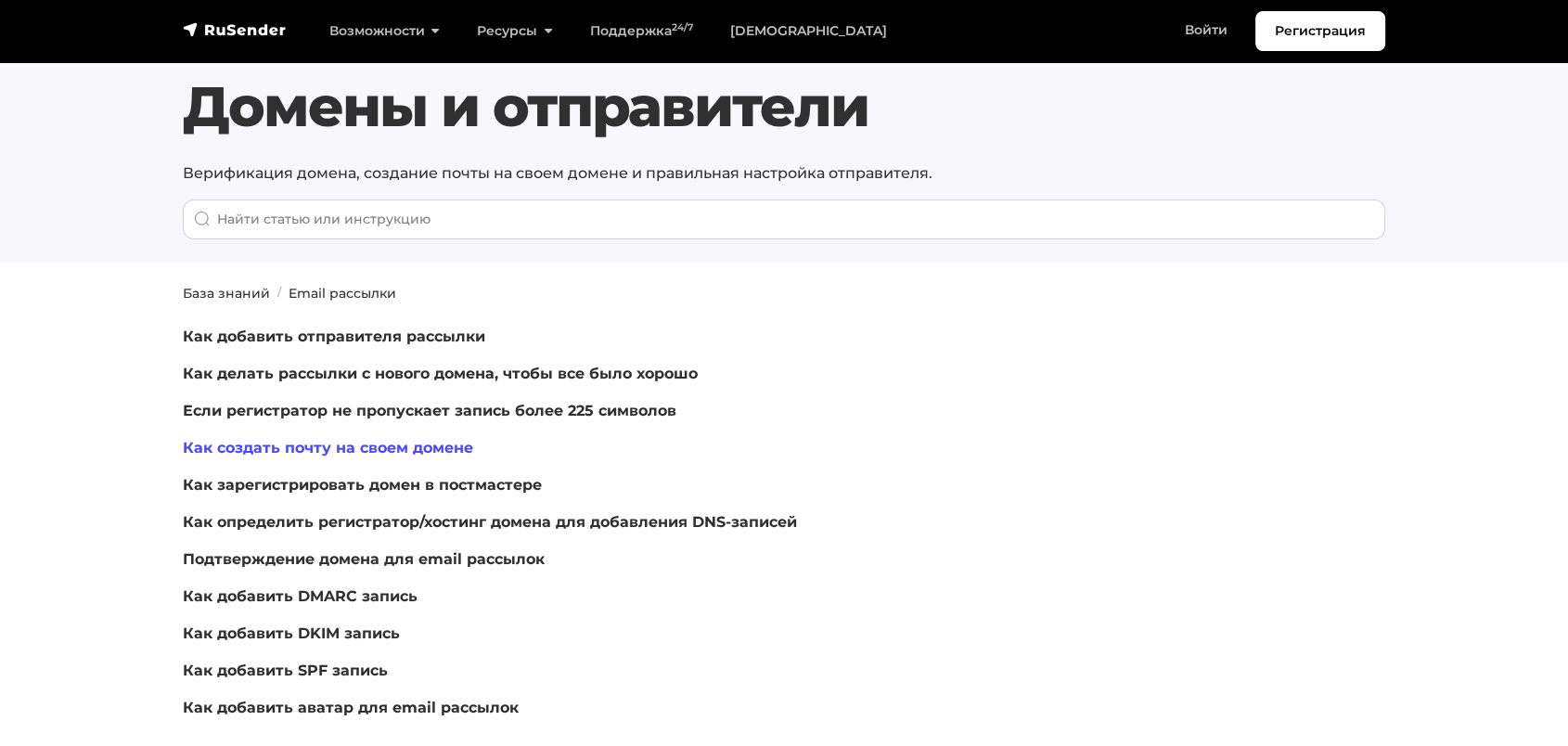
click at [380, 439] on link "Как создать почту на своем домене" at bounding box center [327, 448] width 291 height 18
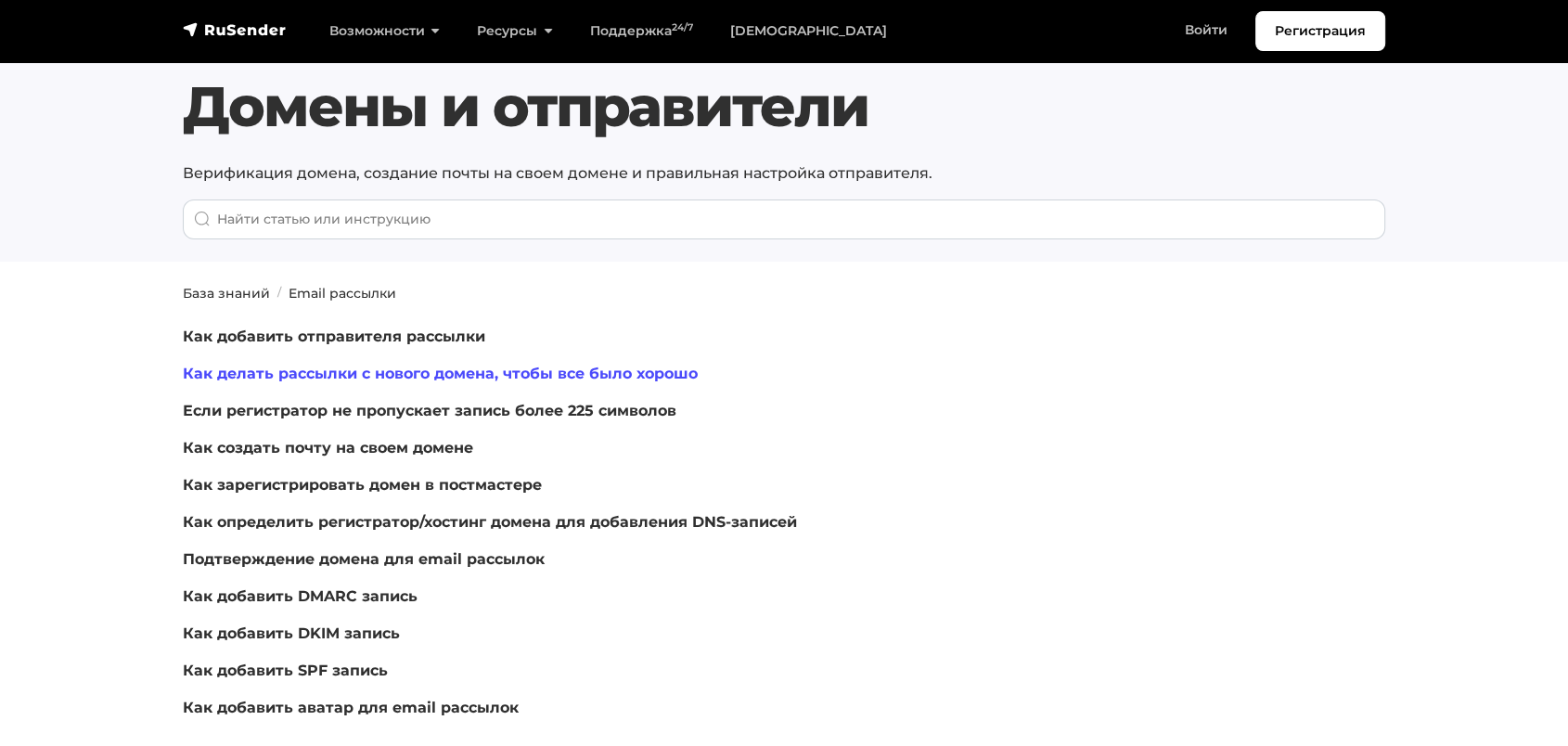
click at [311, 372] on link "Как делать рассылки с нового домена, чтобы все было хорошо" at bounding box center [440, 373] width 515 height 18
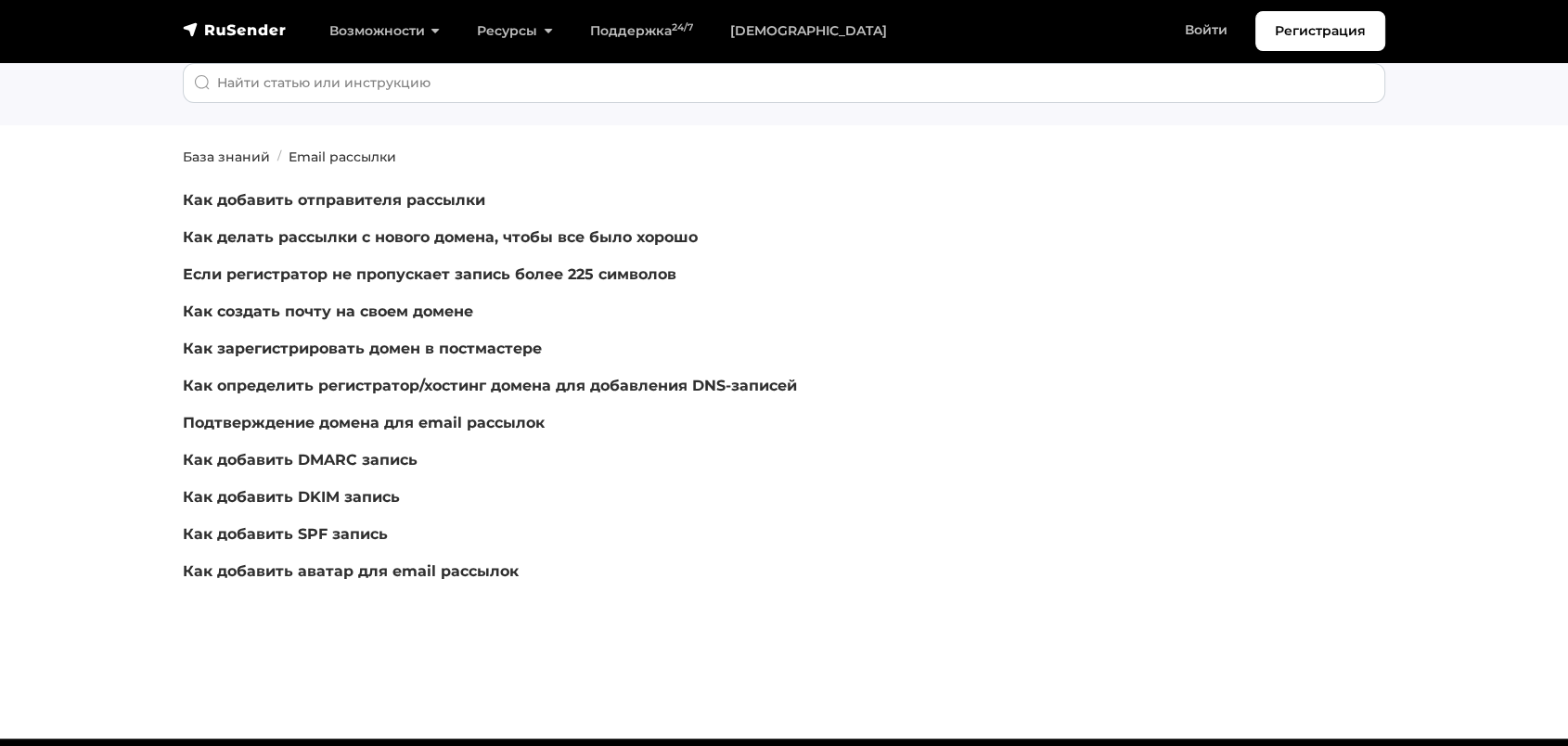
scroll to position [0, 0]
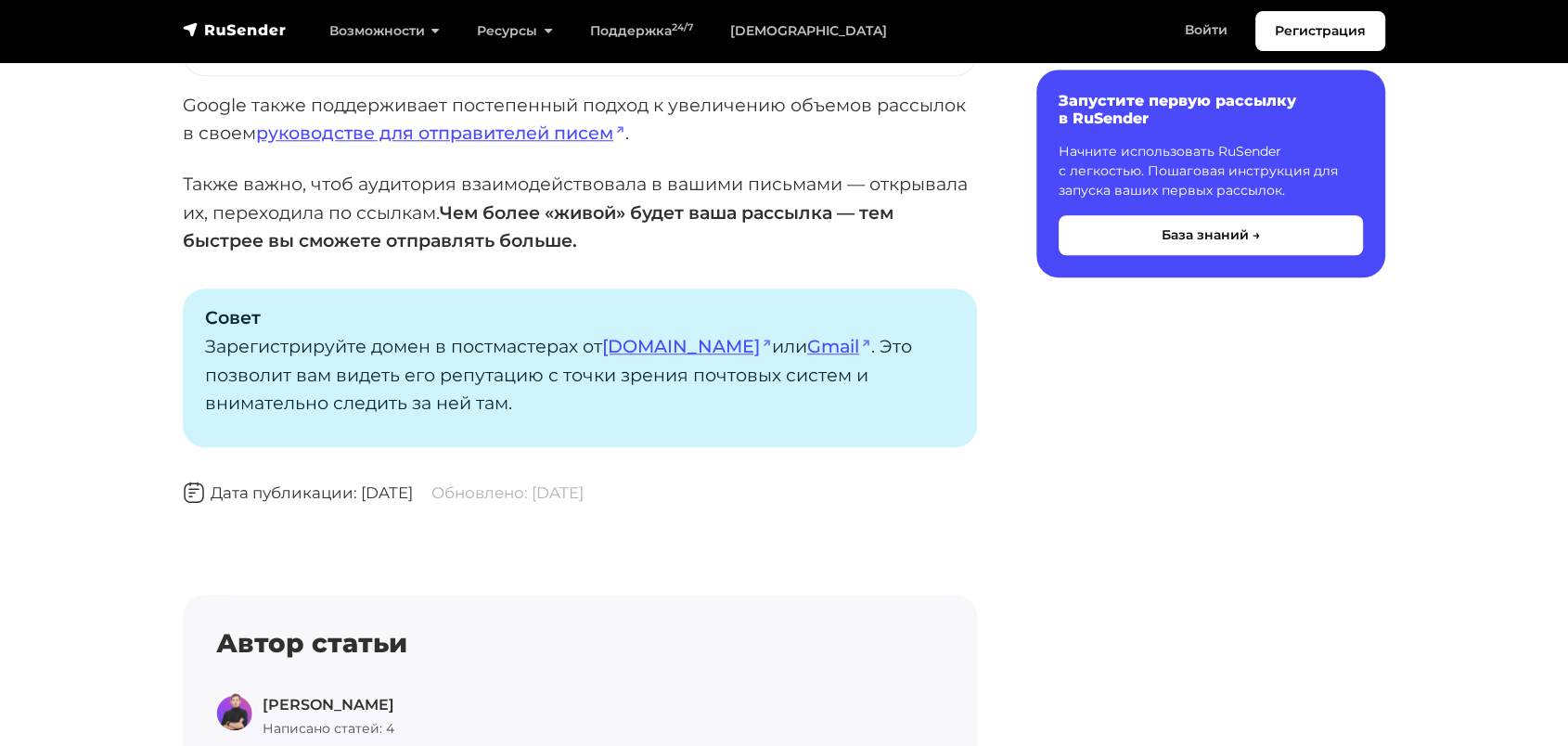
scroll to position [1780, 0]
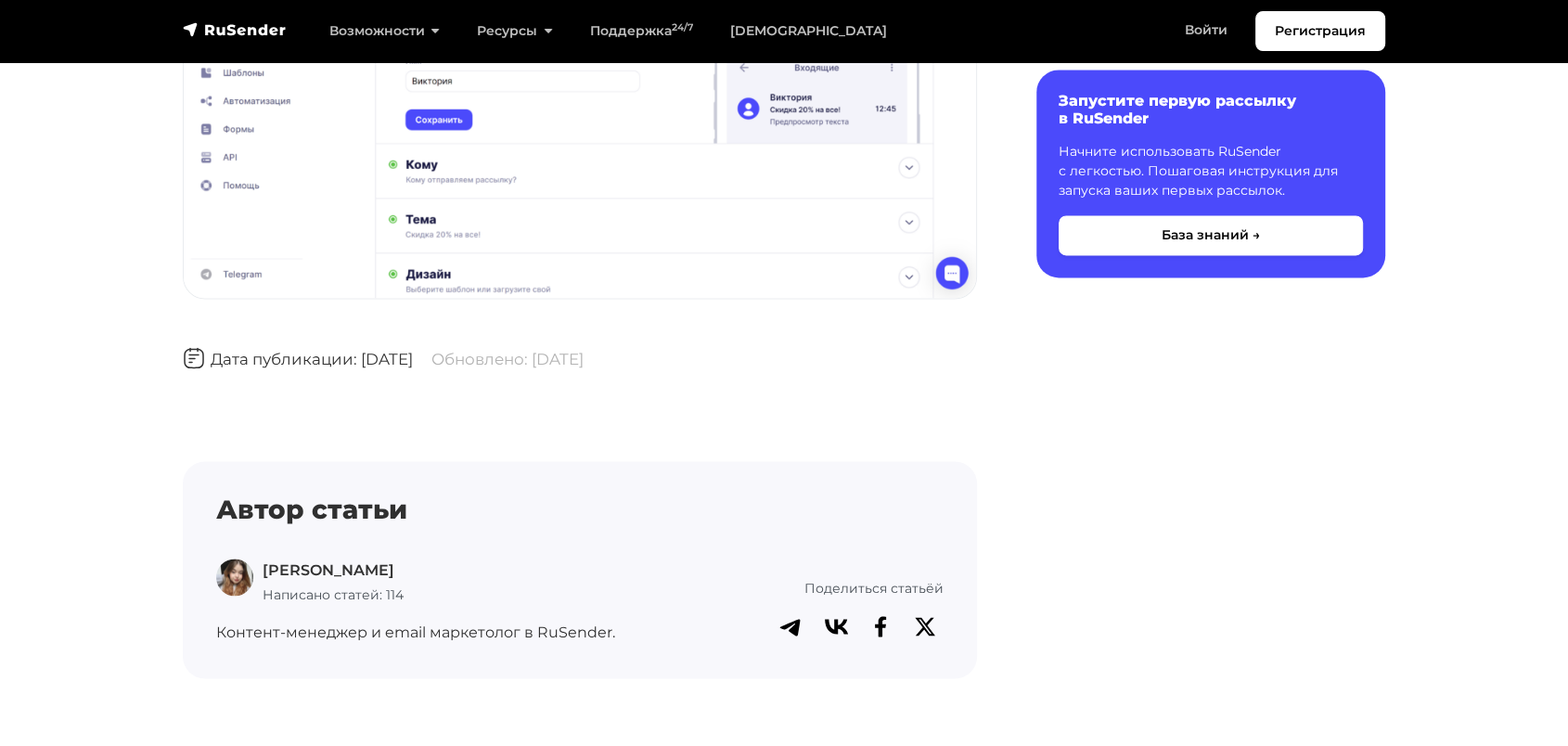
scroll to position [2489, 0]
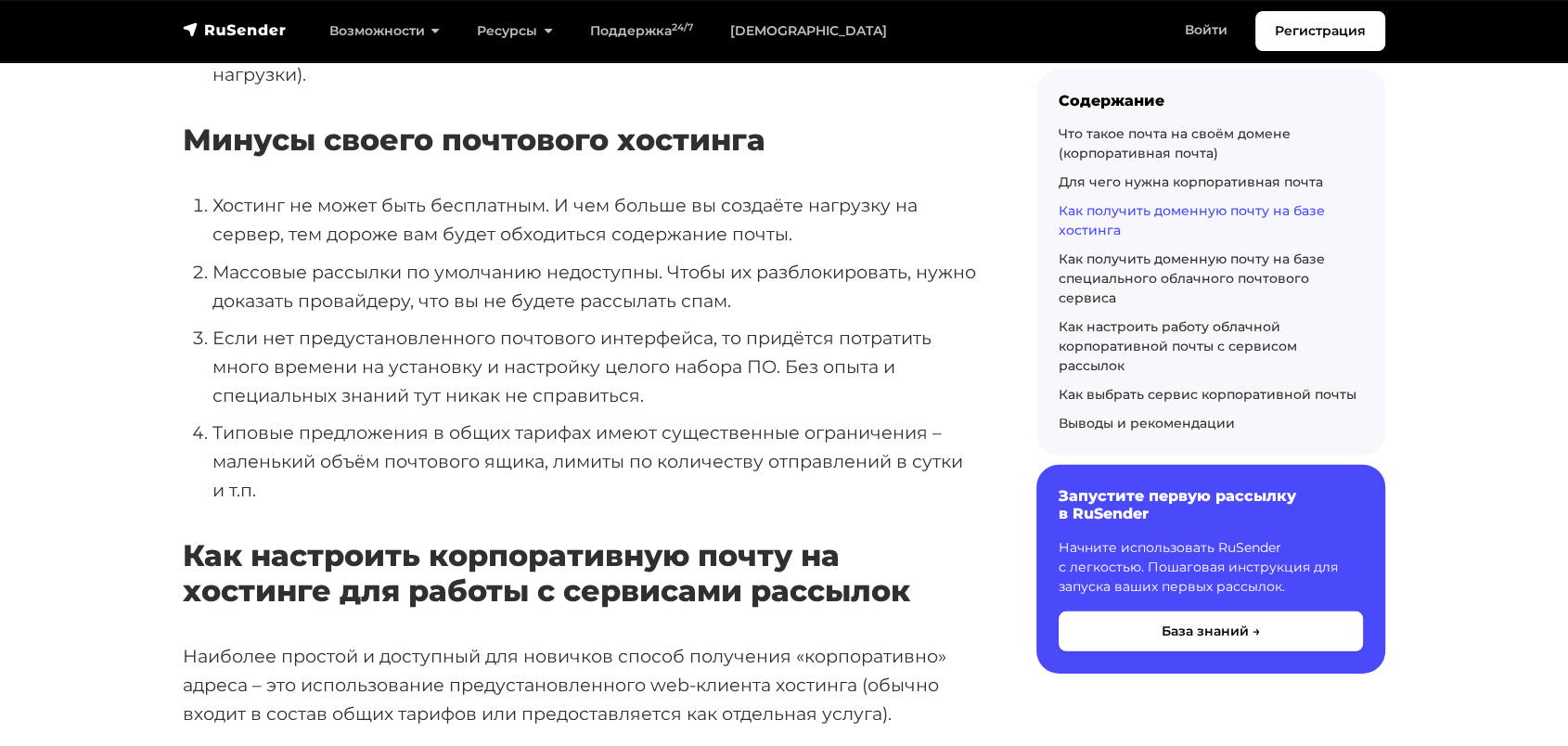
scroll to position [5258, 0]
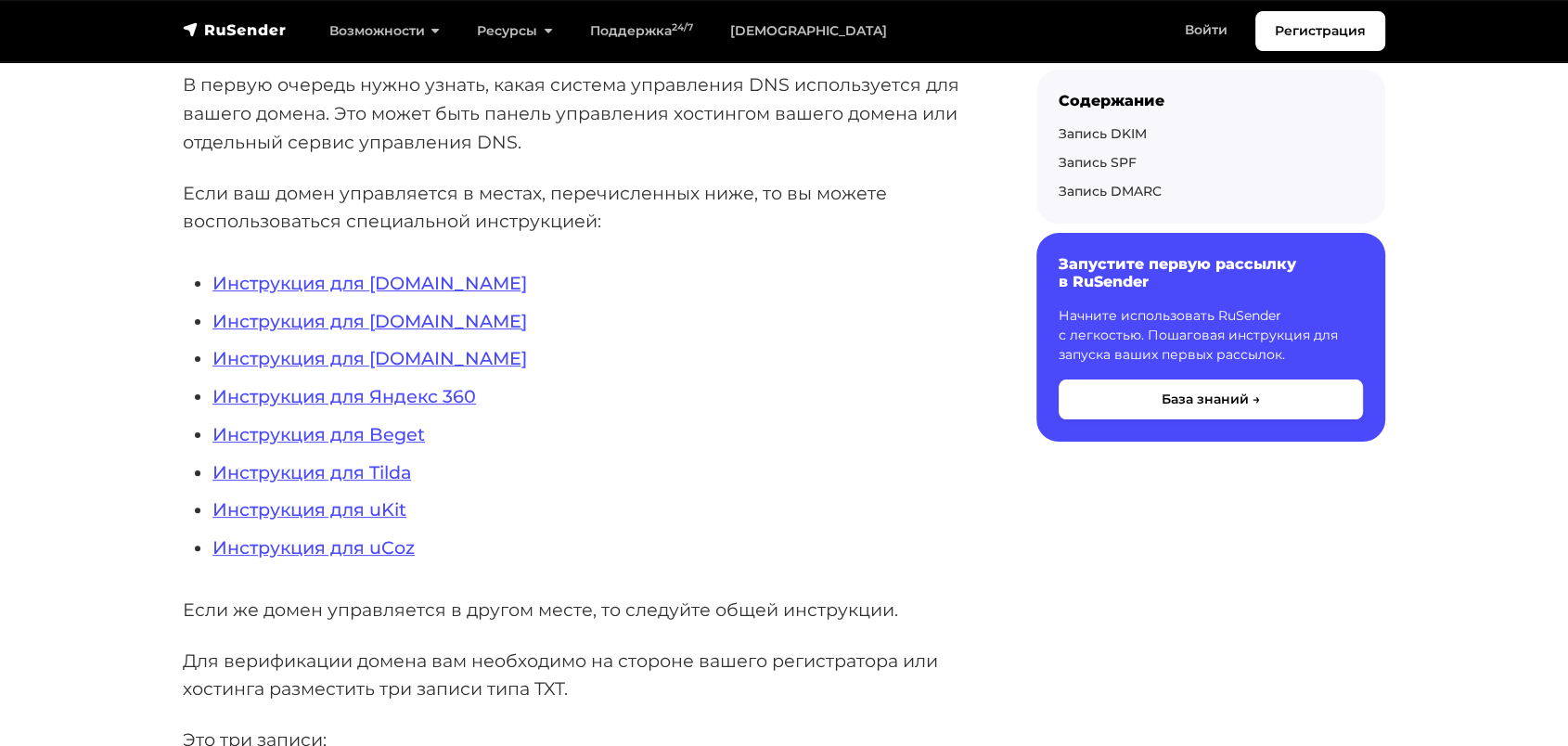
scroll to position [412, 0]
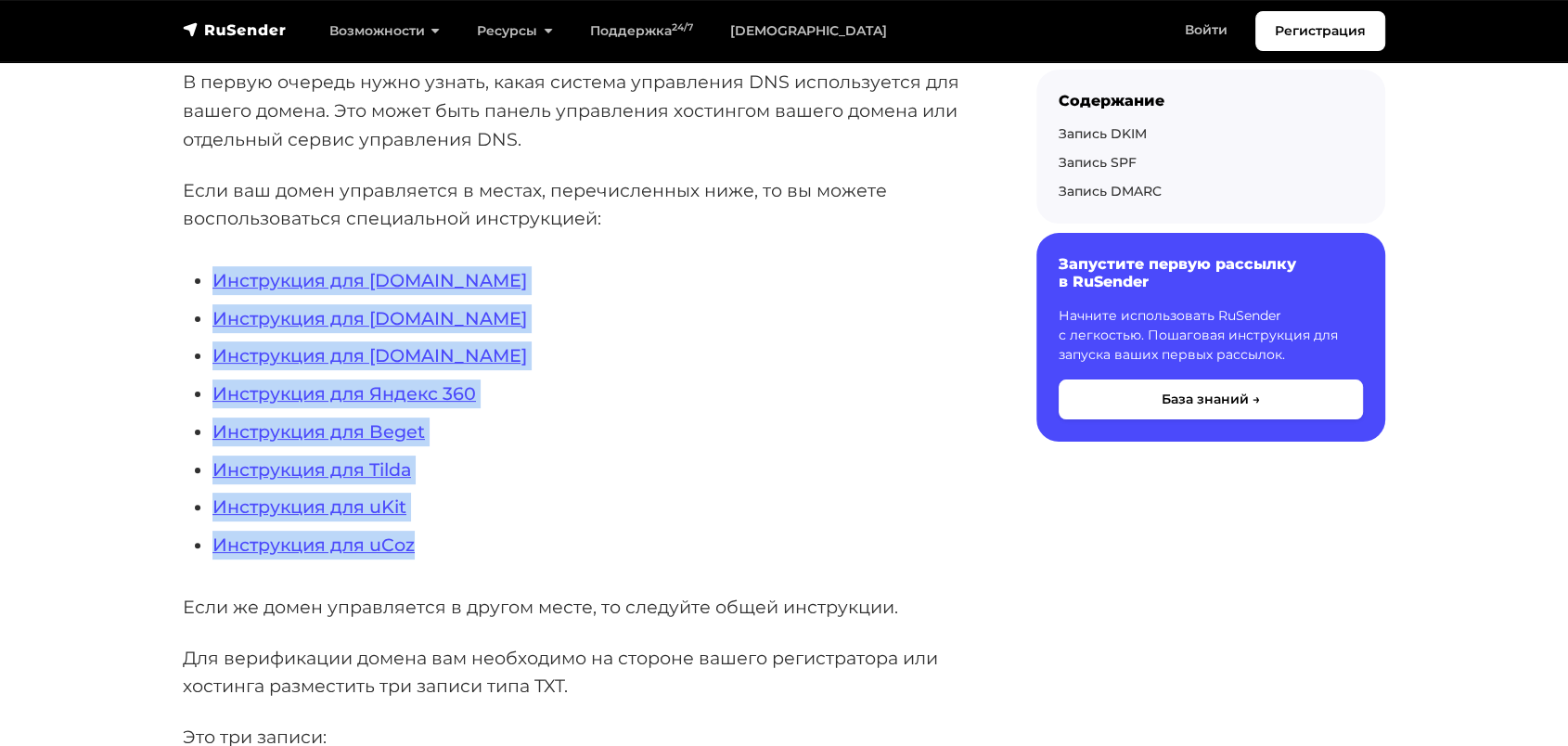
drag, startPoint x: 448, startPoint y: 535, endPoint x: 208, endPoint y: 273, distance: 355.3
click at [208, 273] on ul "Инструкция для REG.RU Инструкция для Timeweb.ru Инструкция для NIC.RU Инструкци…" at bounding box center [579, 413] width 794 height 293
copy ul "Инструкция для REG.RU Инструкция для Timeweb.ru Инструкция для NIC.RU Инструкци…"
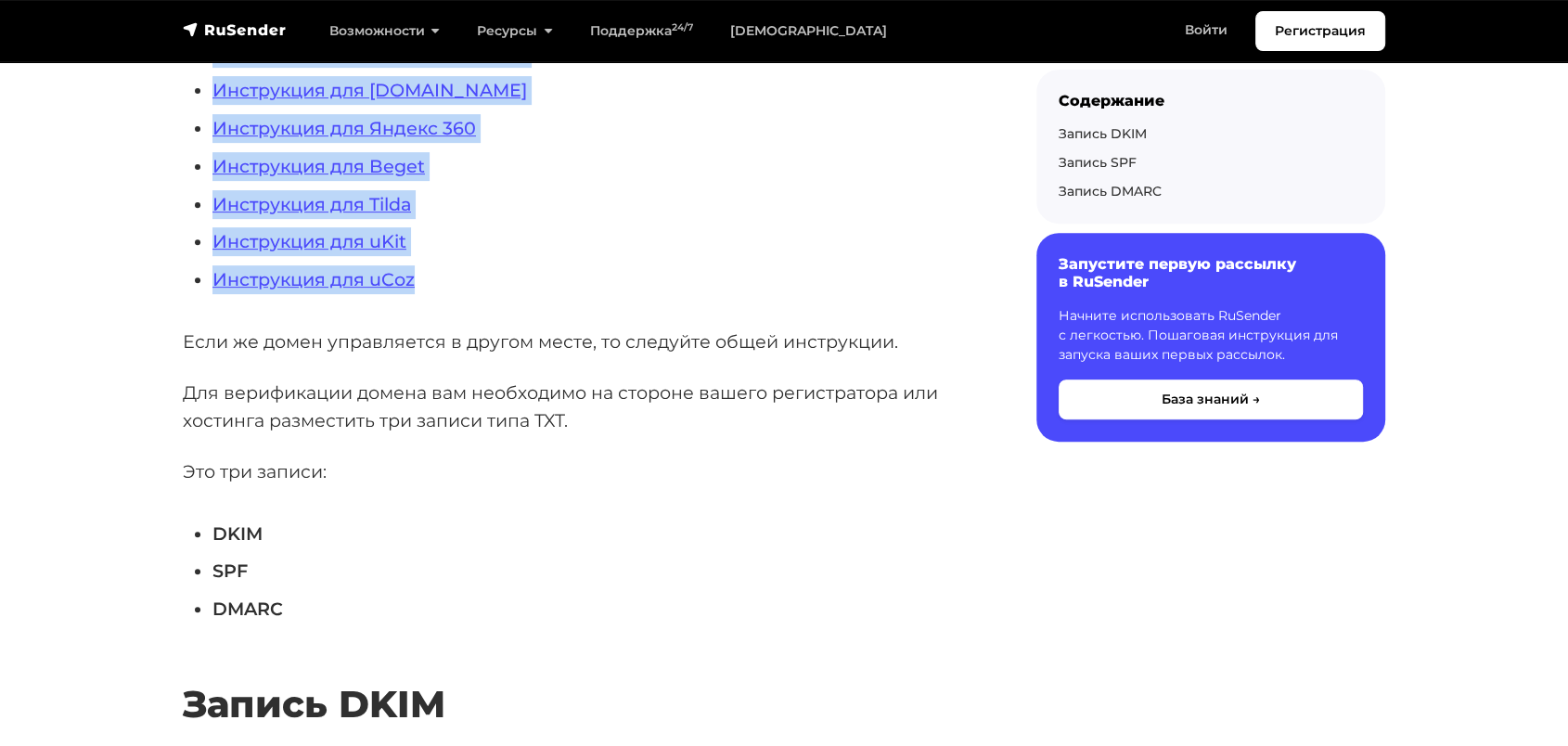
scroll to position [515, 0]
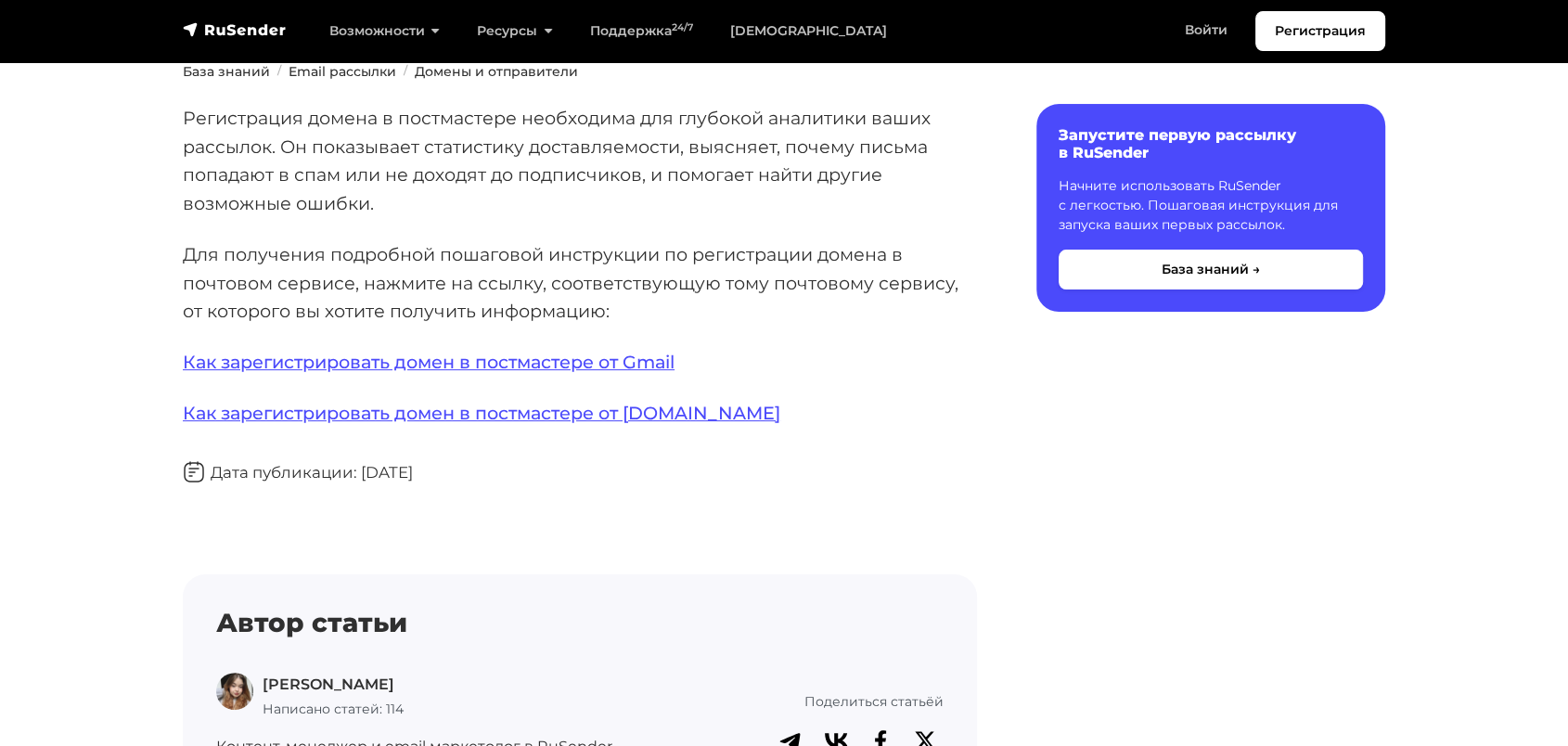
scroll to position [206, 0]
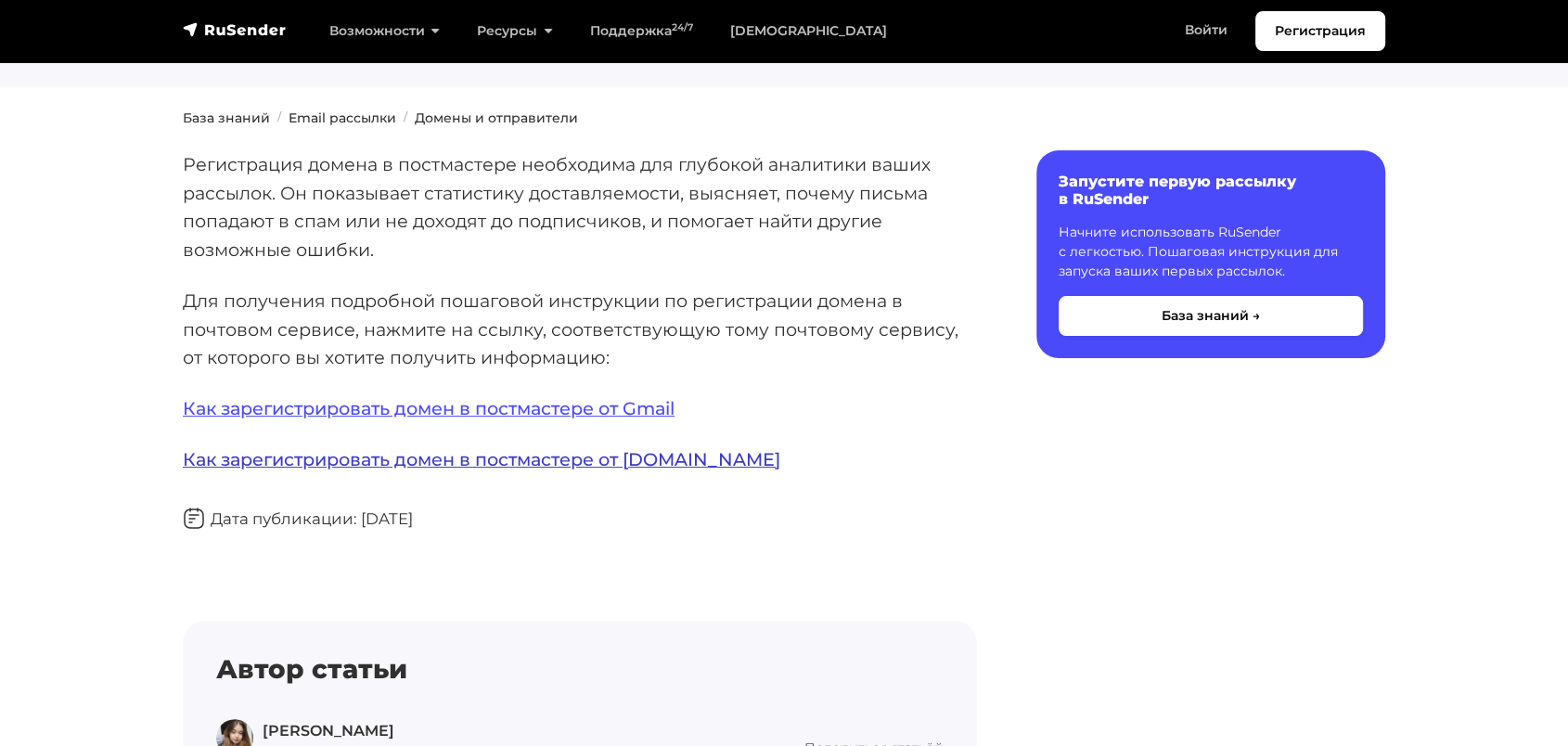
drag, startPoint x: 530, startPoint y: 471, endPoint x: 520, endPoint y: 467, distance: 10.8
